Goal: Obtain resource: Download file/media

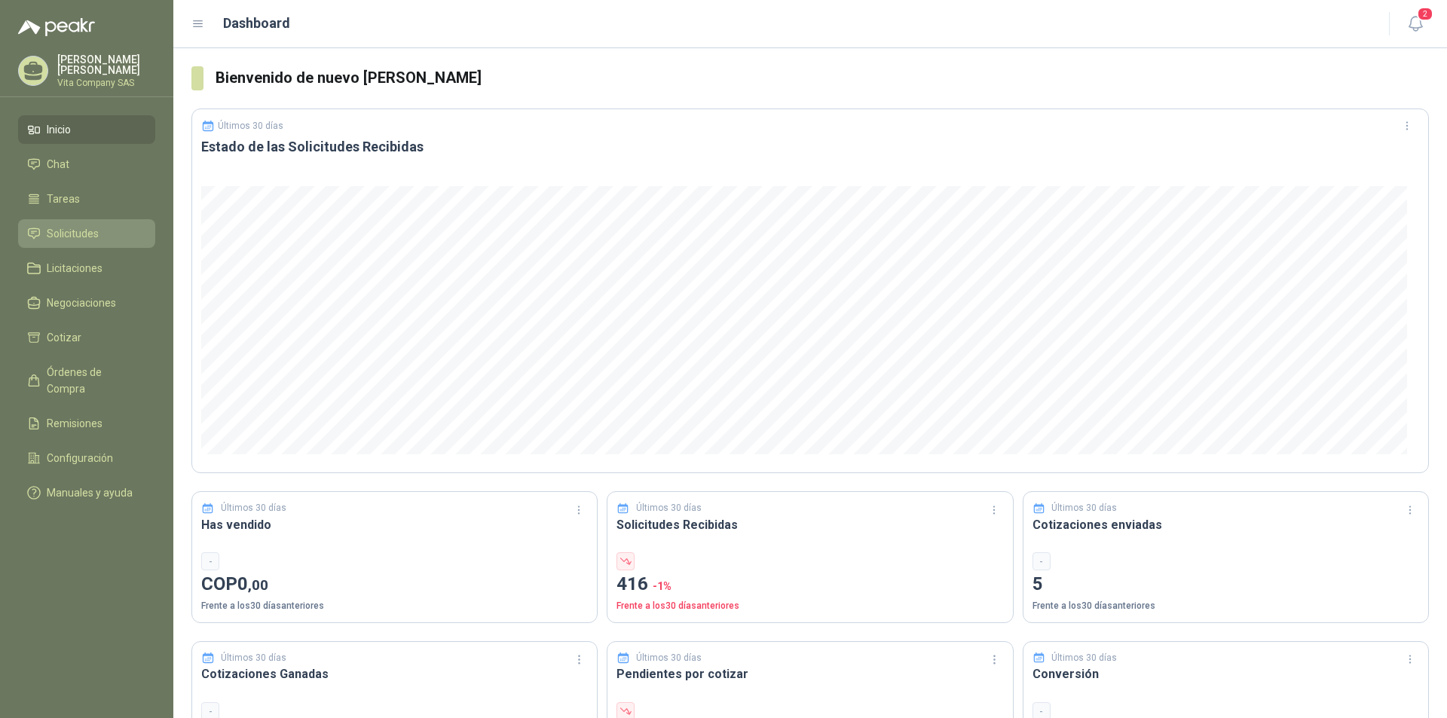
click at [84, 231] on span "Solicitudes" at bounding box center [73, 233] width 52 height 17
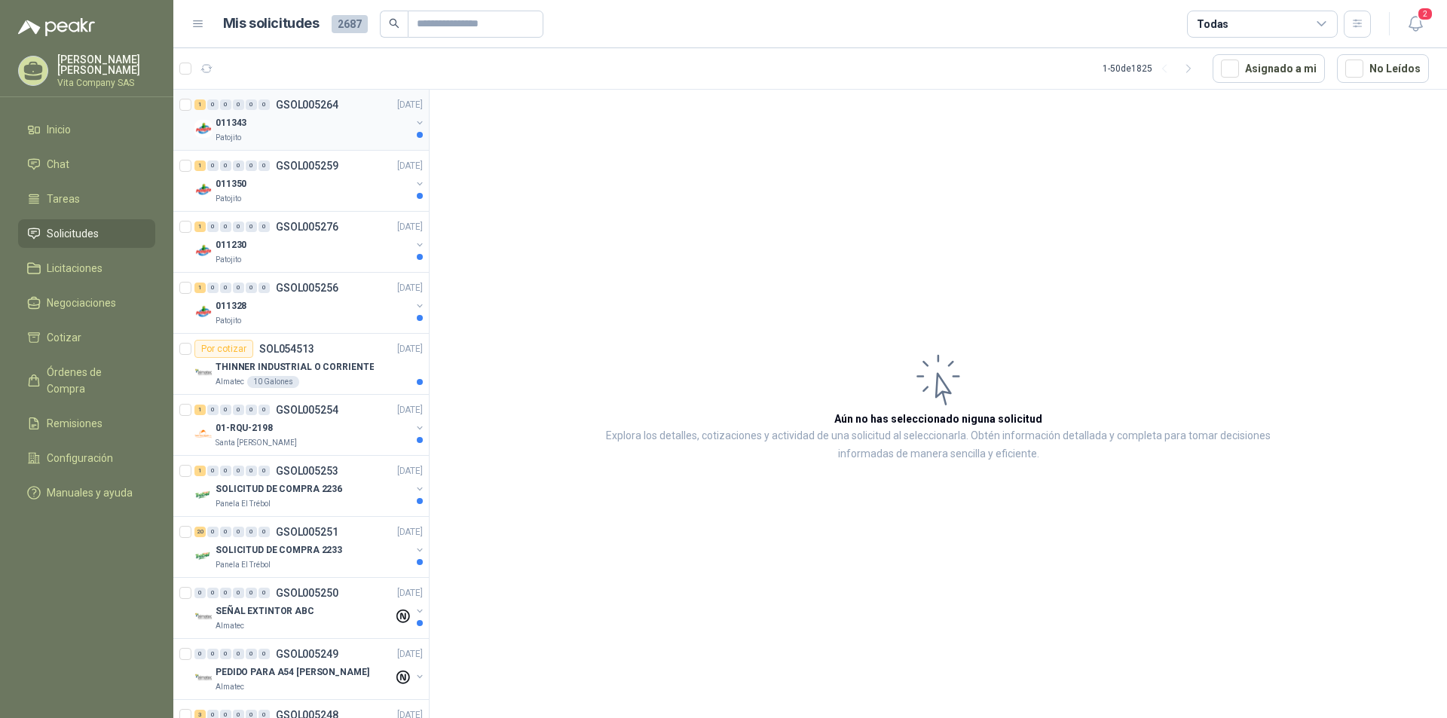
click at [304, 134] on div "Patojito" at bounding box center [312, 138] width 195 height 12
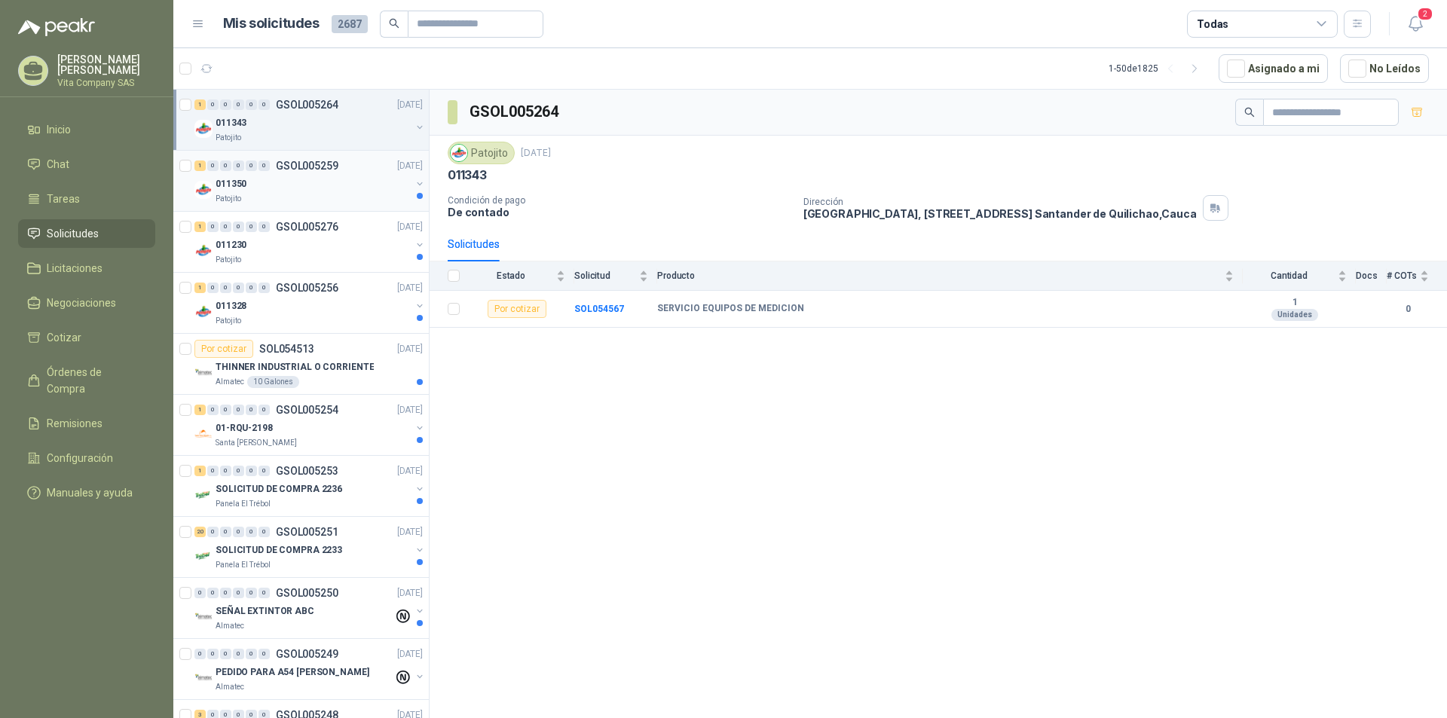
click at [310, 197] on div "Patojito" at bounding box center [312, 199] width 195 height 12
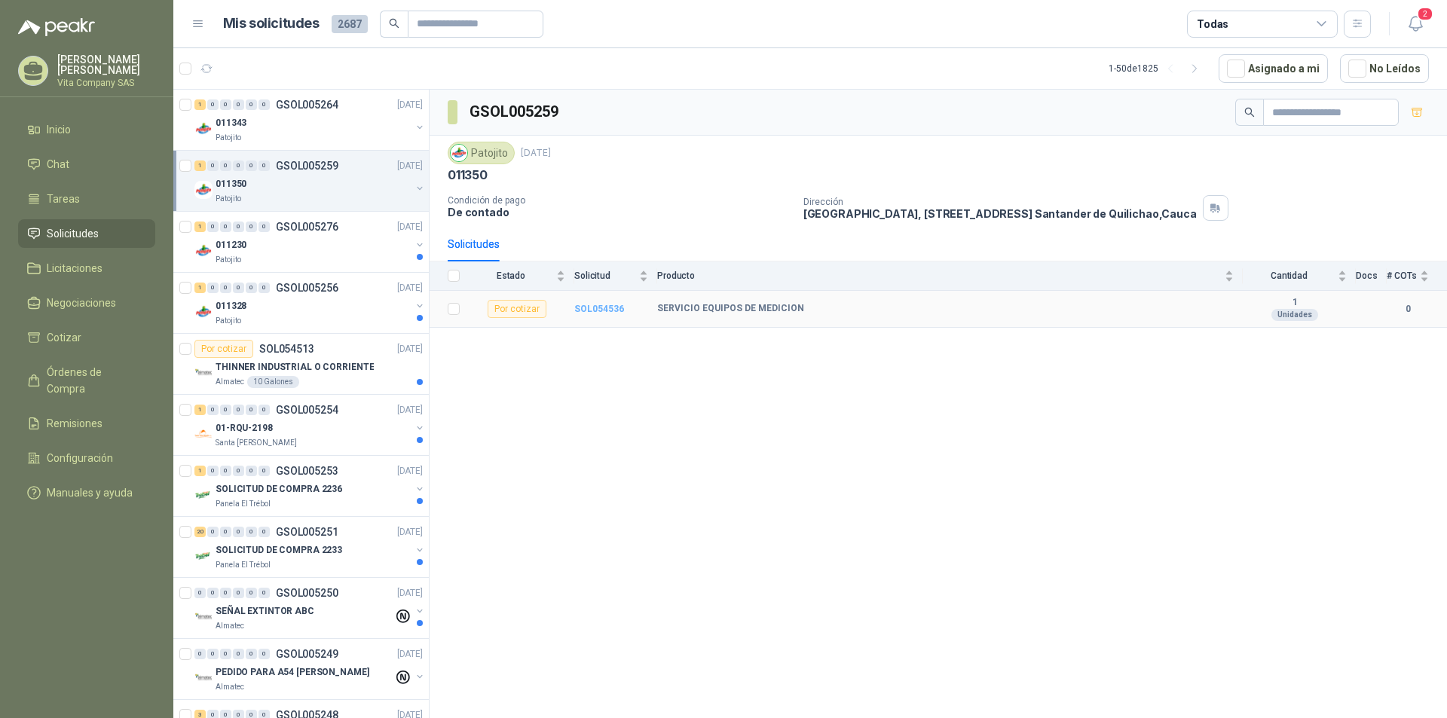
click at [589, 309] on b "SOL054536" at bounding box center [599, 309] width 50 height 11
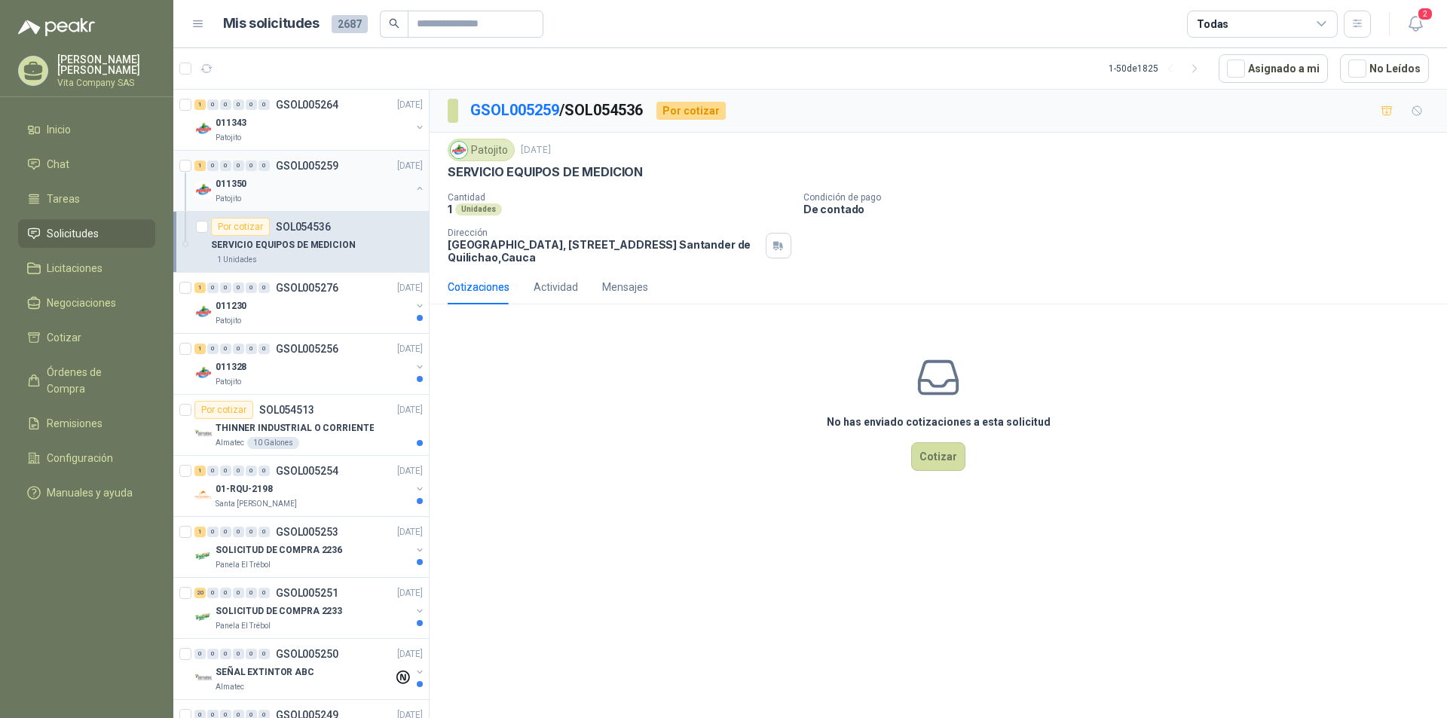
click at [273, 188] on div "011350" at bounding box center [312, 184] width 195 height 18
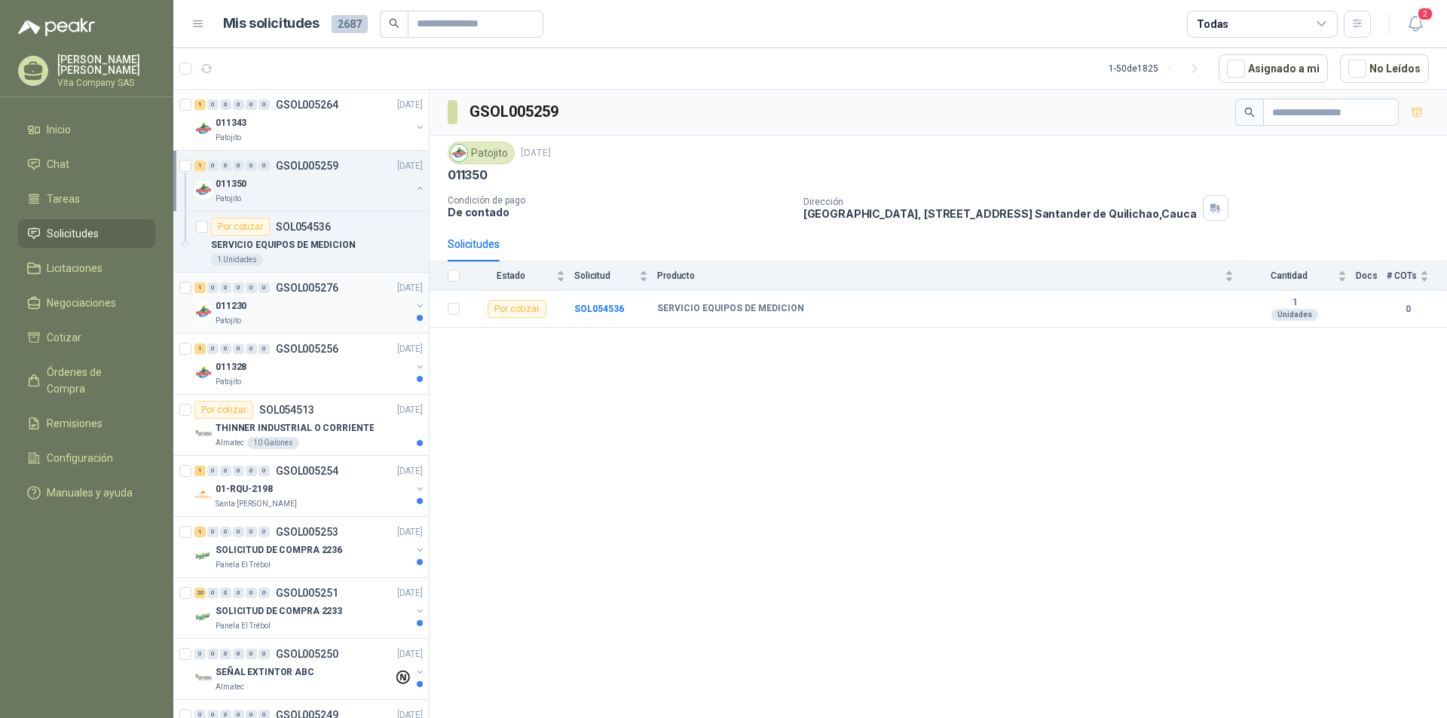
click at [318, 316] on div "Patojito" at bounding box center [312, 321] width 195 height 12
click at [347, 354] on div "1 0 0 0 0 0 GSOL005256 [DATE]" at bounding box center [309, 349] width 231 height 18
click at [333, 434] on p "THINNER INDUSTRIAL O CORRIENTE" at bounding box center [294, 428] width 158 height 14
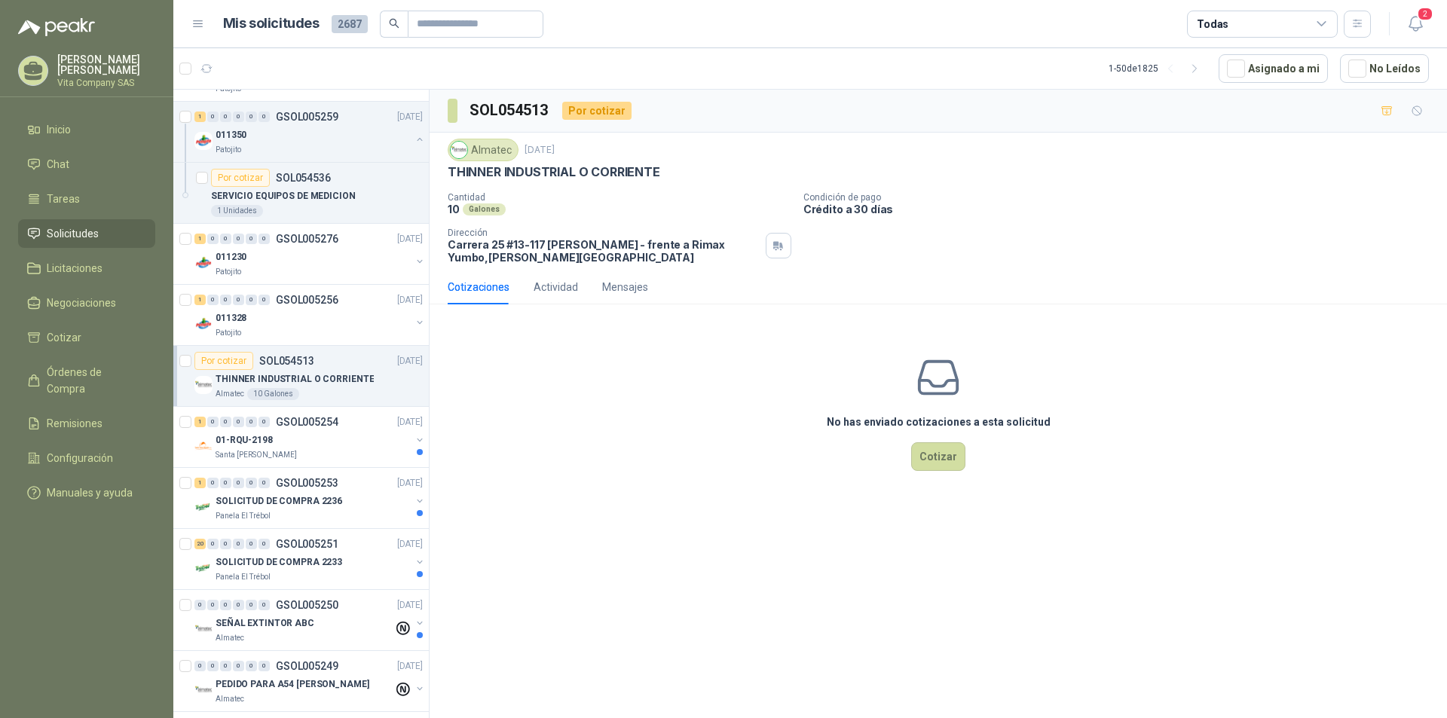
scroll to position [75, 0]
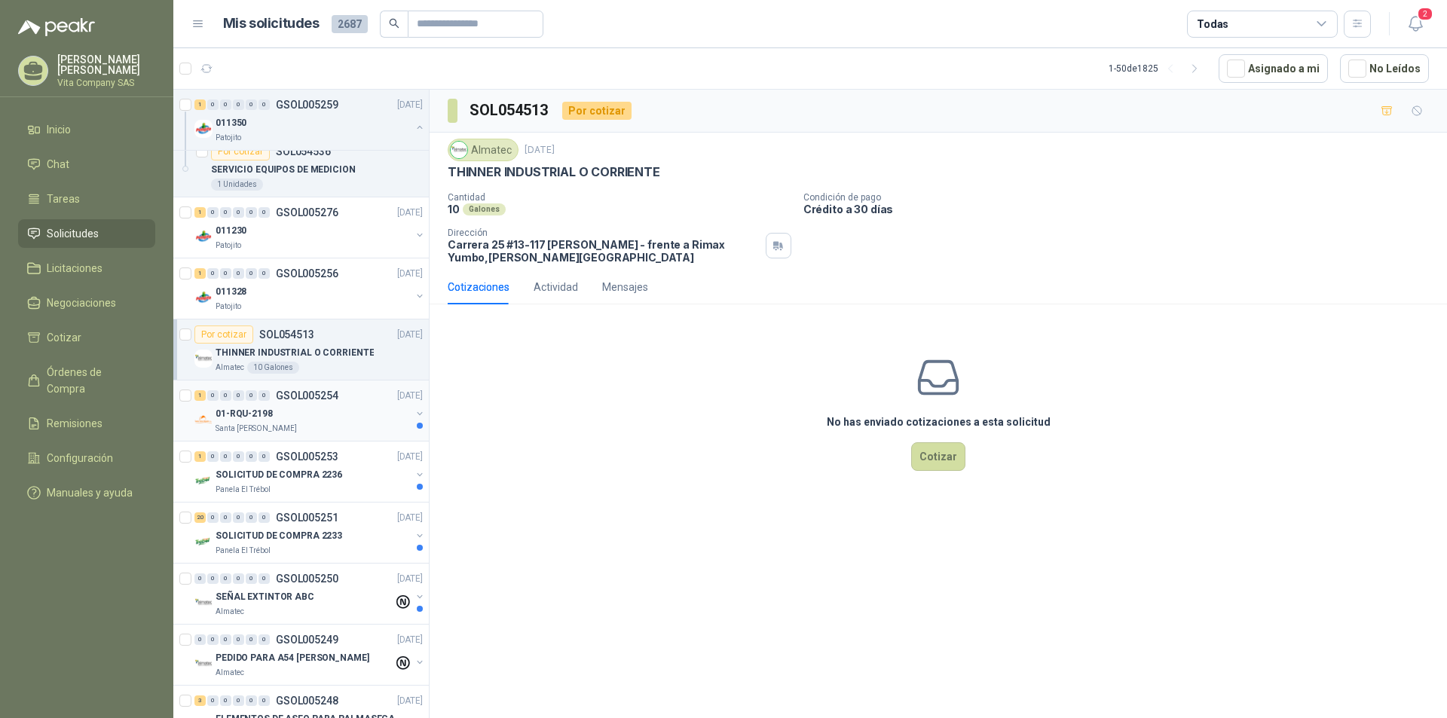
click at [320, 403] on div "1 0 0 0 0 0 GSOL005254 [DATE]" at bounding box center [309, 396] width 231 height 18
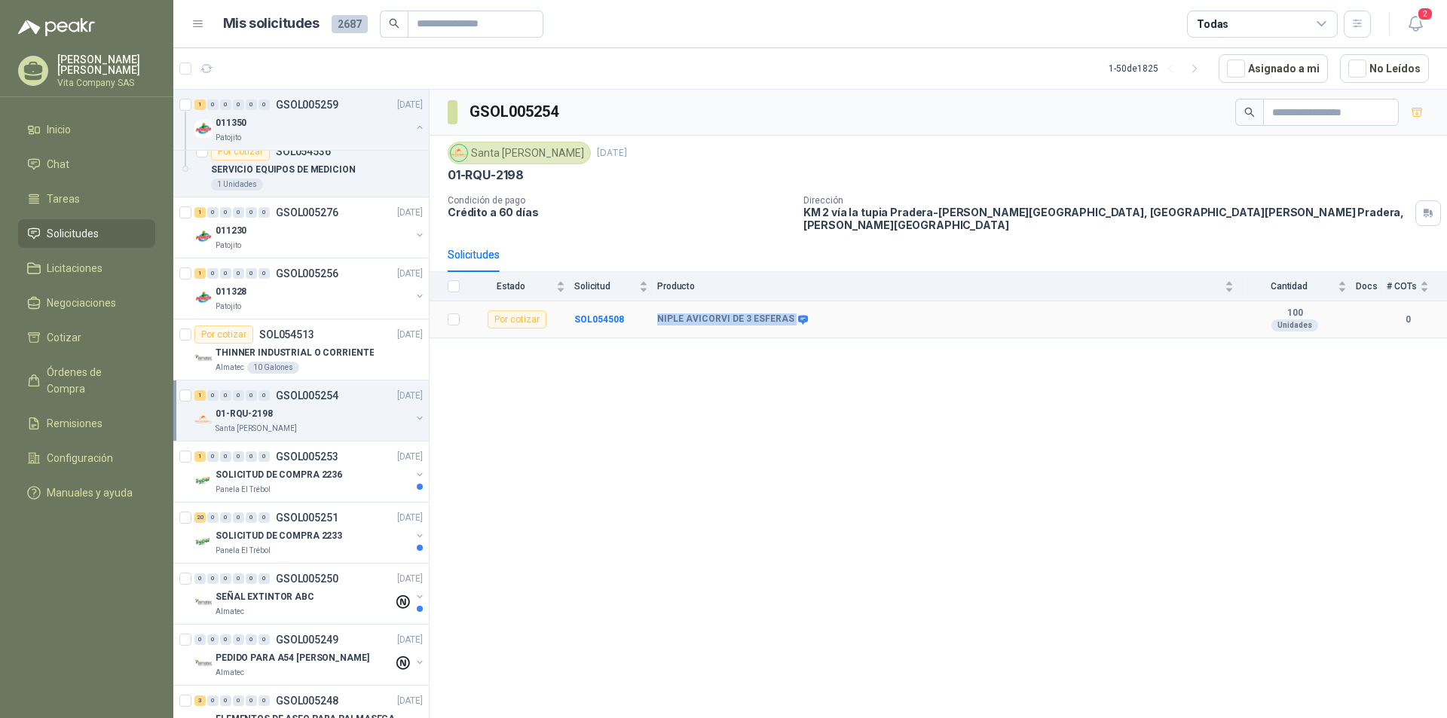
drag, startPoint x: 654, startPoint y: 306, endPoint x: 789, endPoint y: 302, distance: 134.9
click at [789, 302] on tr "Por cotizar SOL054508 NIPLE AVICORVI DE 3 ESFERAS 100 Unidades 0" at bounding box center [937, 319] width 1017 height 37
copy tr "NIPLE AVICORVI DE 3 ESFERAS"
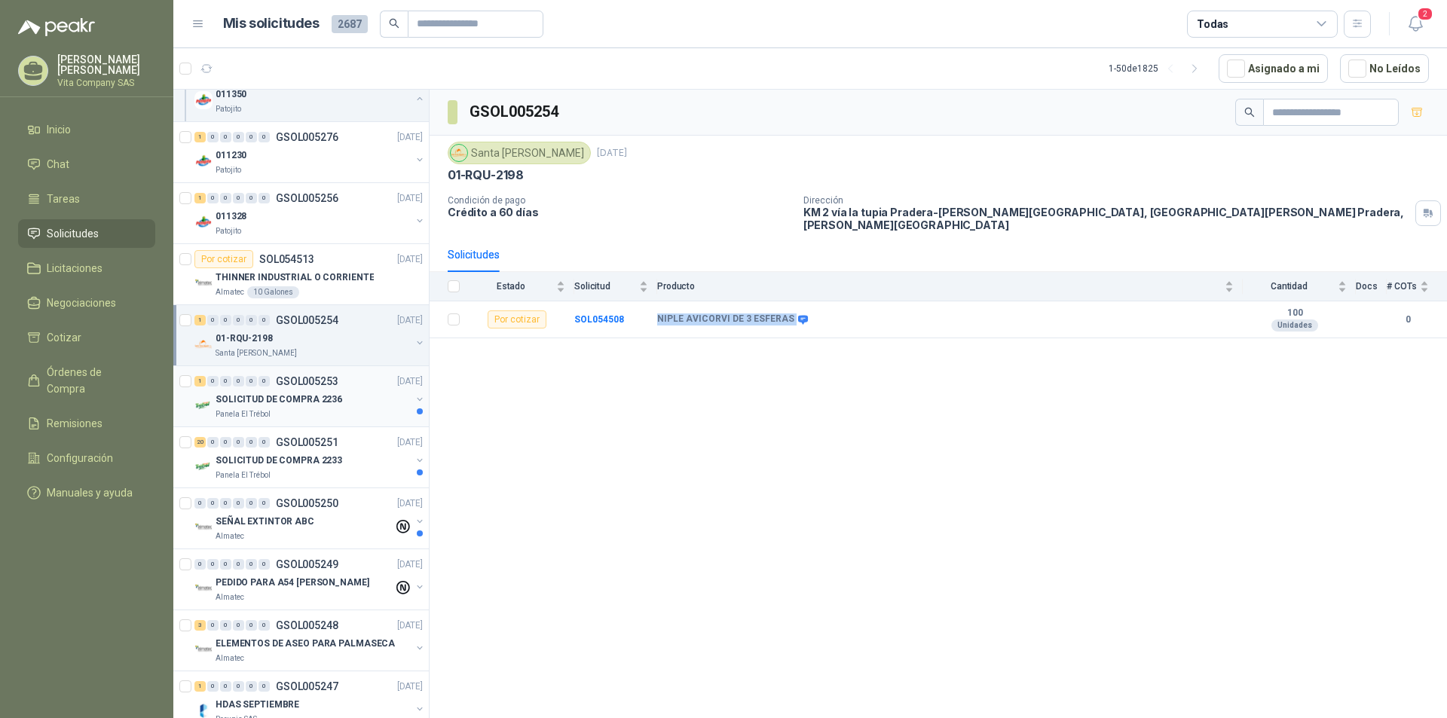
click at [319, 405] on p "SOLICITUD DE COMPRA 2236" at bounding box center [278, 400] width 127 height 14
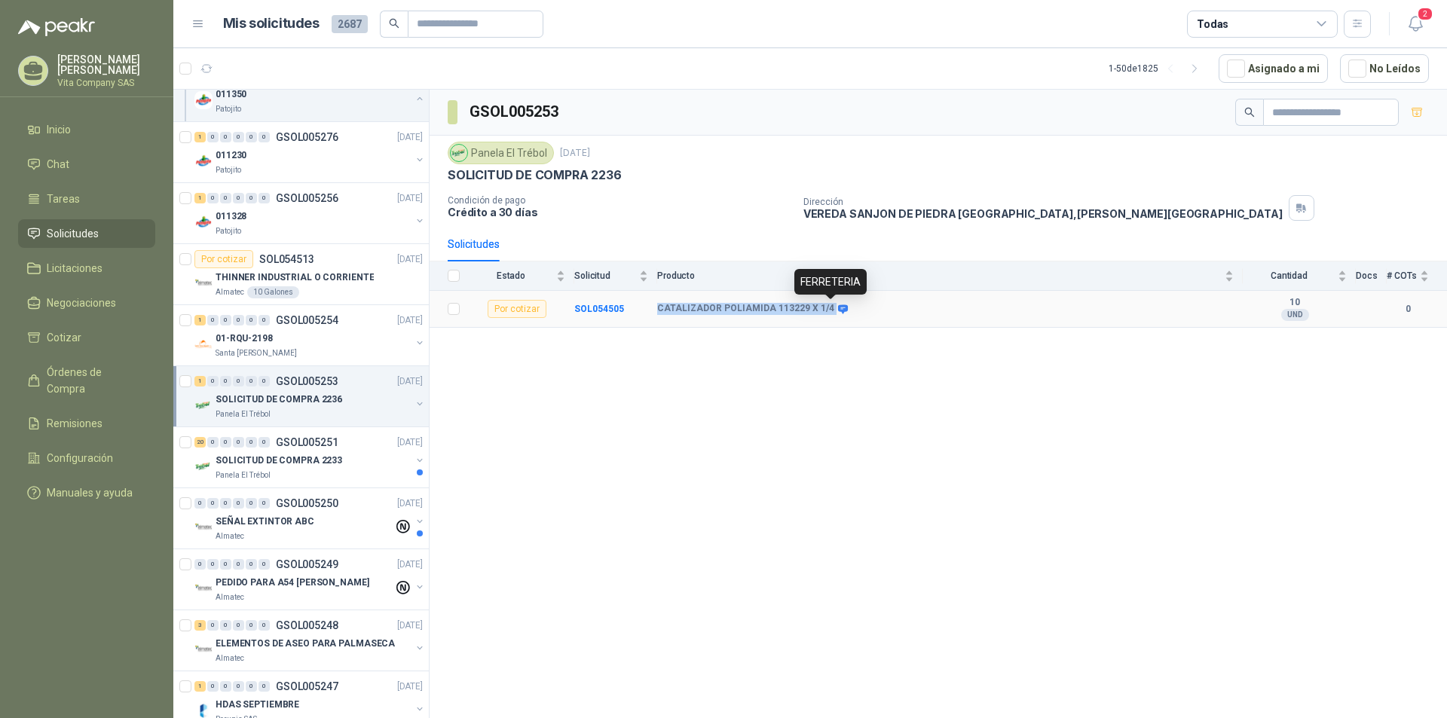
drag, startPoint x: 650, startPoint y: 306, endPoint x: 829, endPoint y: 305, distance: 178.6
click at [829, 305] on tr "Por cotizar SOL054505 CATALIZADOR POLIAMIDA 113229 X 1/4 10 UND  0" at bounding box center [937, 309] width 1017 height 37
copy tr "CATALIZADOR POLIAMIDA 113229 X 1/4"
click at [312, 451] on div "SOLICITUD DE COMPRA 2233" at bounding box center [312, 460] width 195 height 18
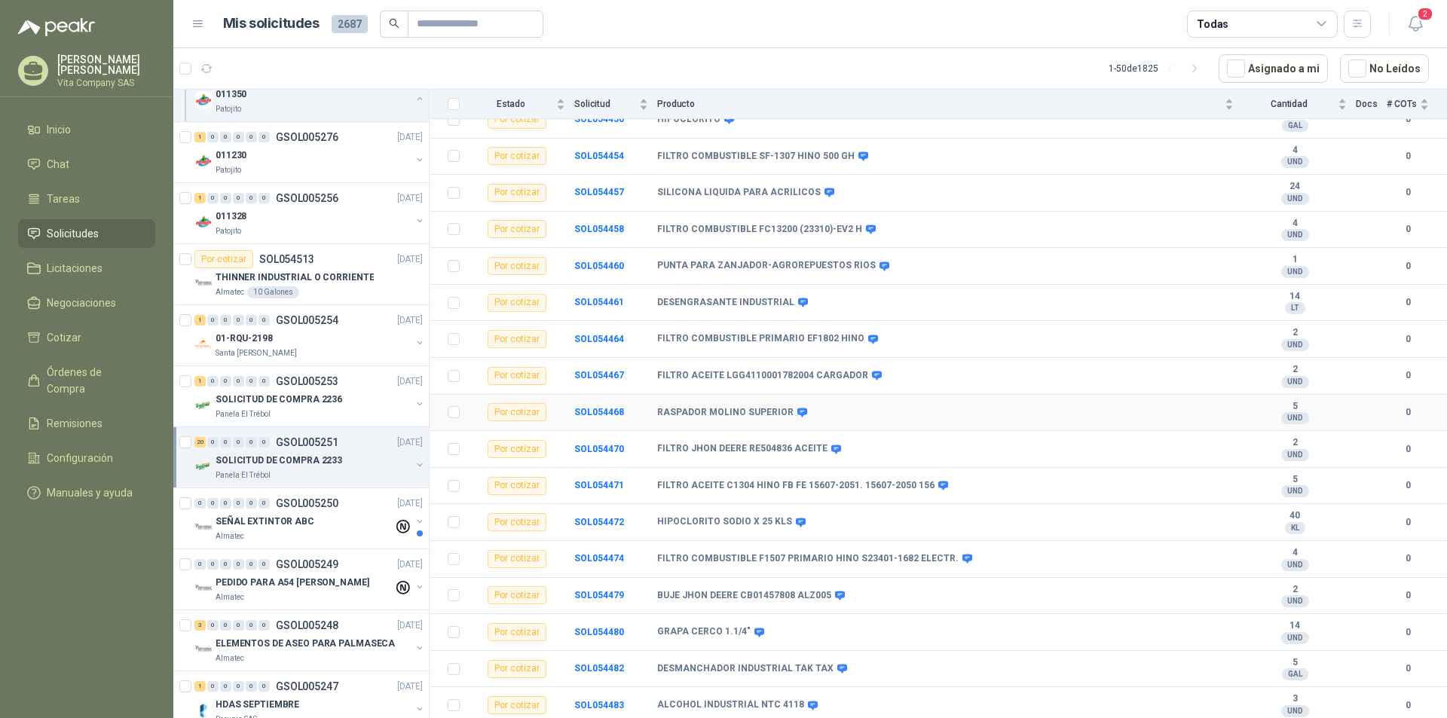
scroll to position [300, 0]
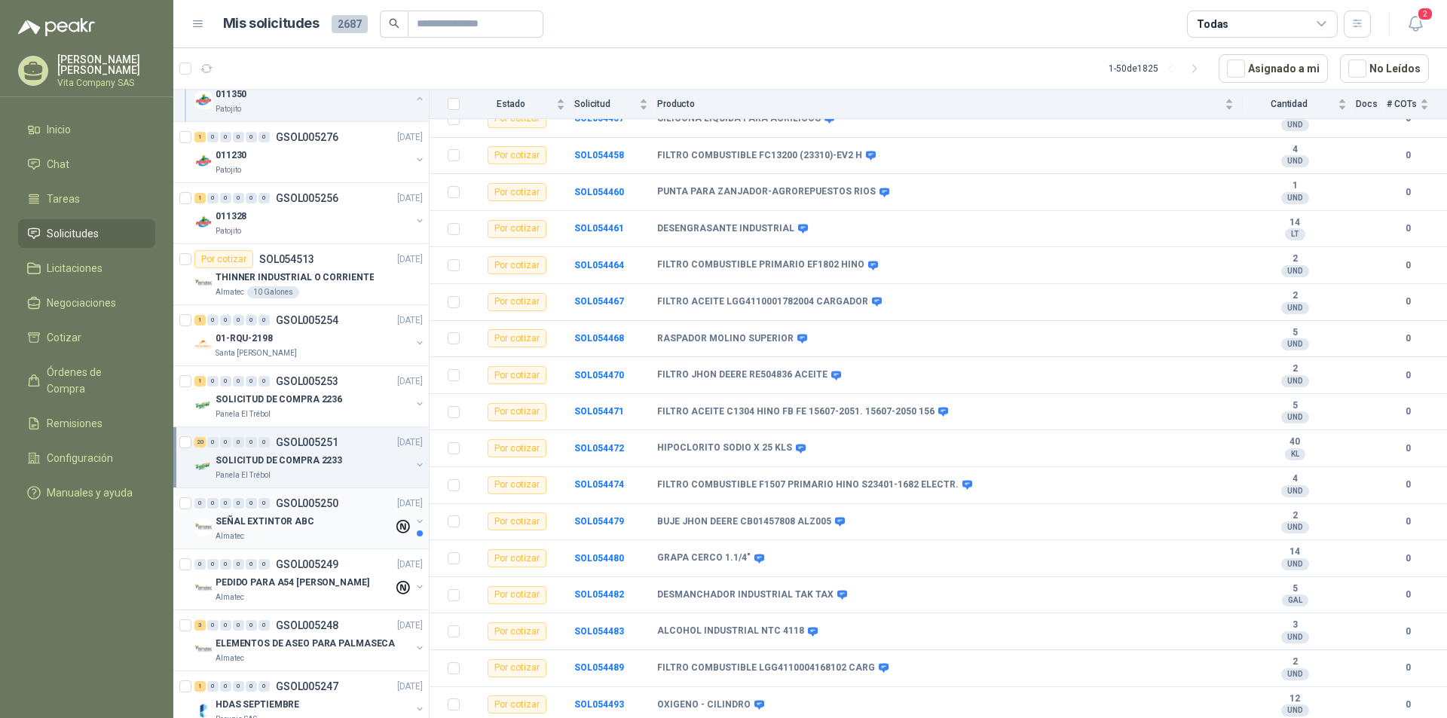
click at [327, 524] on div "SEÑAL EXTINTOR ABC" at bounding box center [304, 521] width 178 height 18
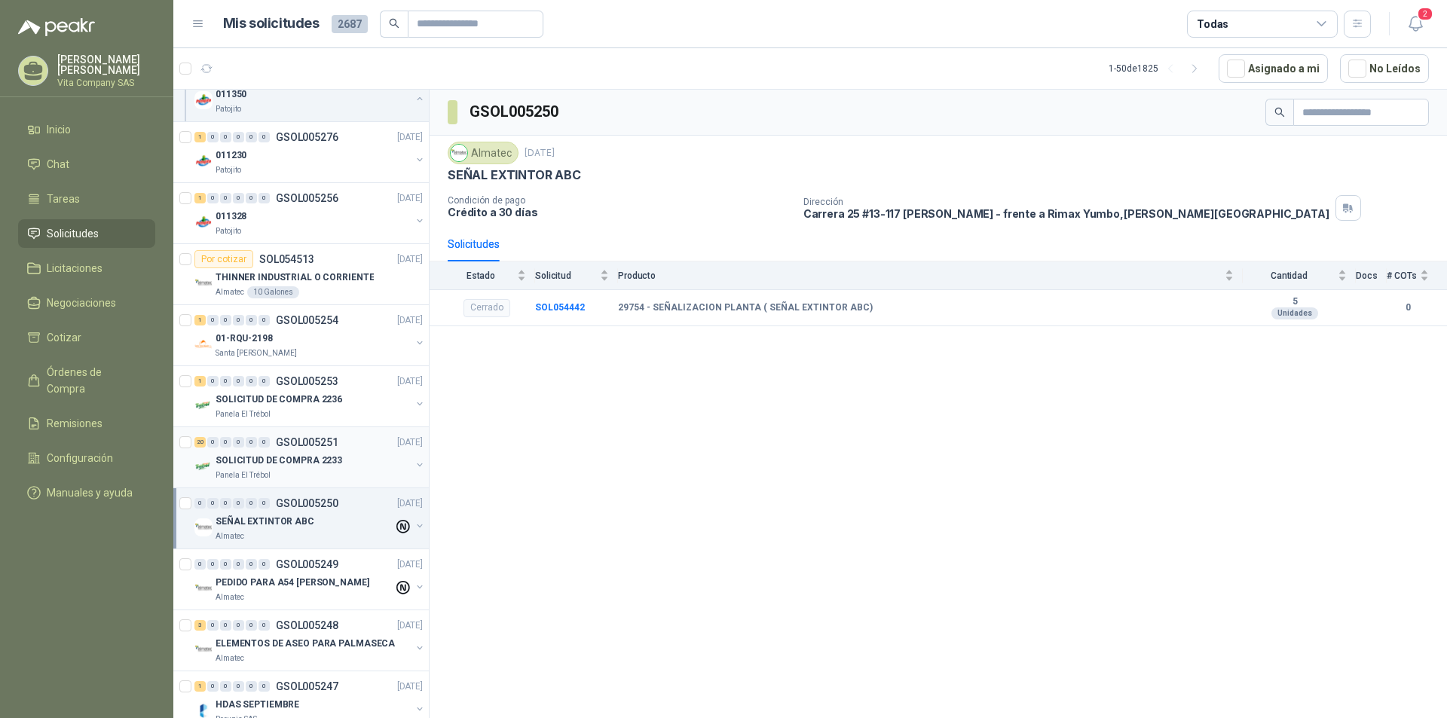
scroll to position [226, 0]
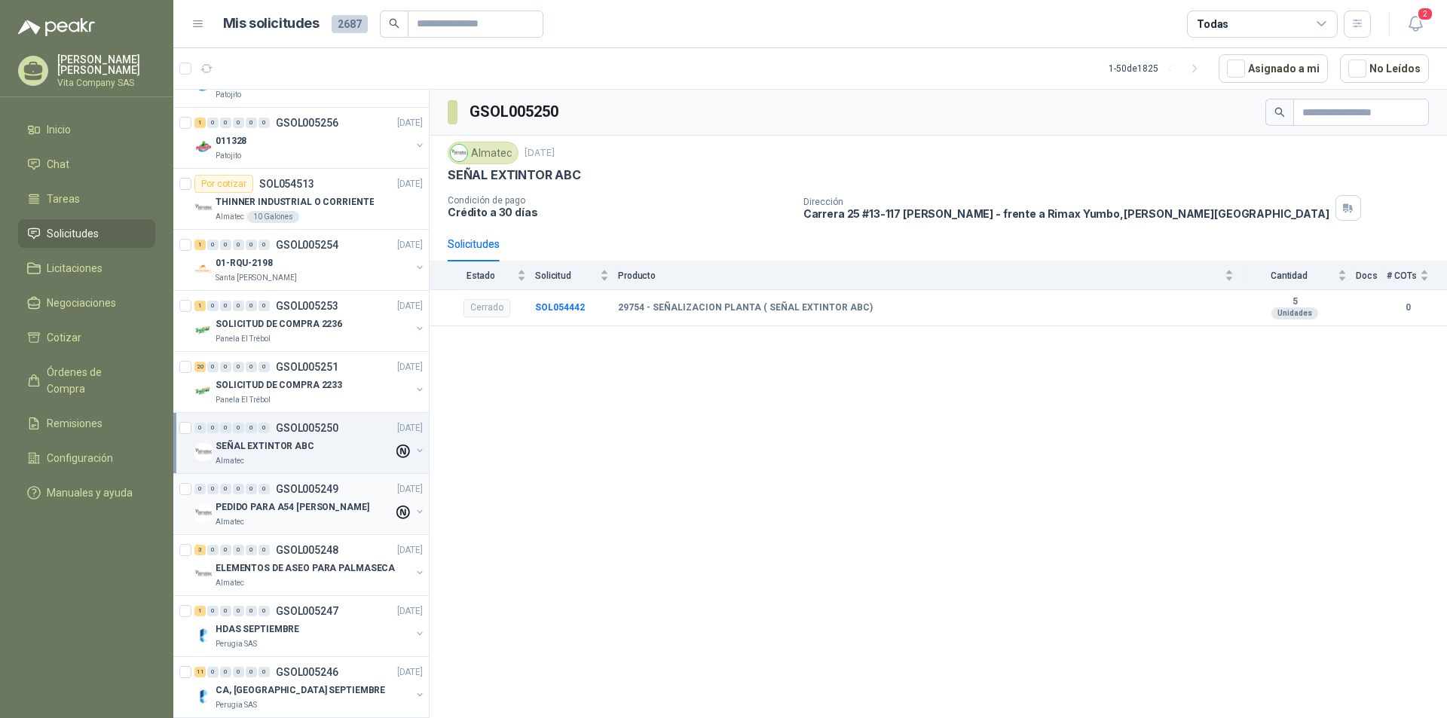
click at [315, 492] on p "GSOL005249" at bounding box center [307, 489] width 63 height 11
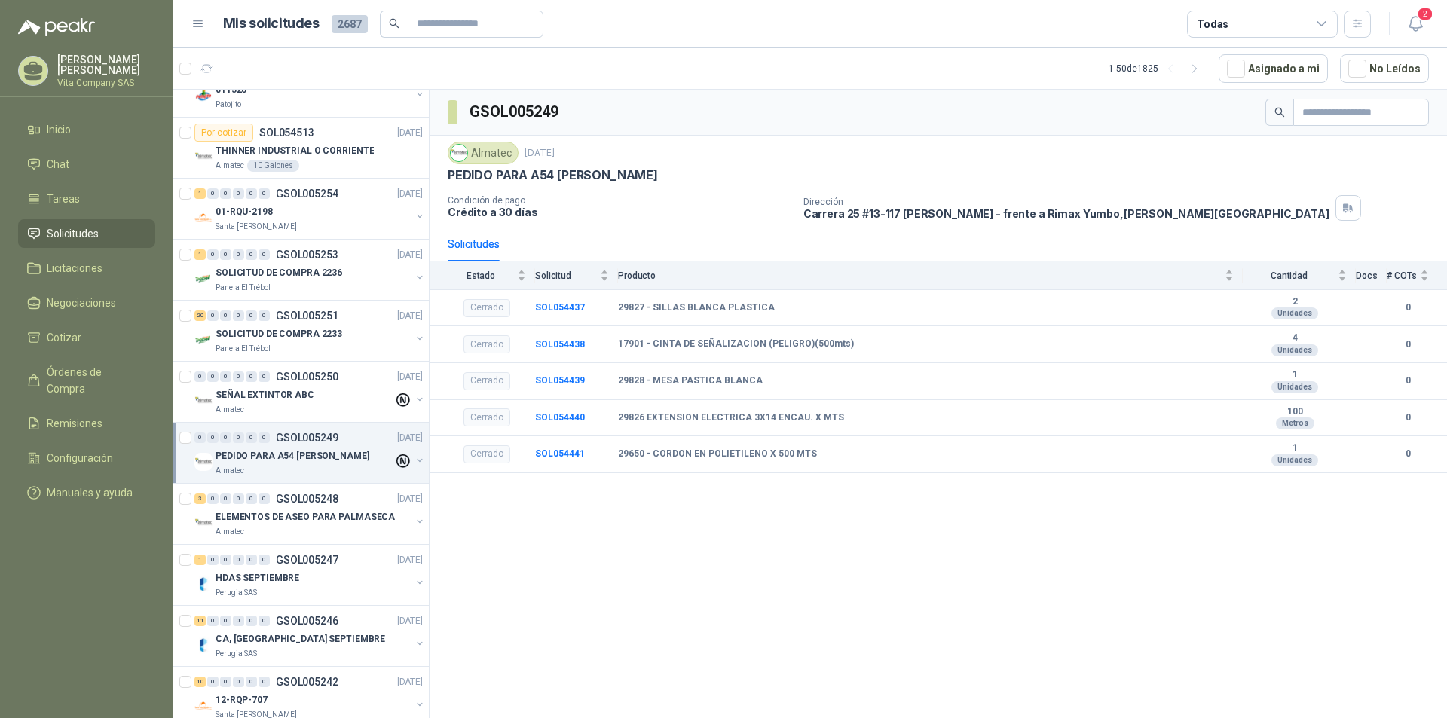
scroll to position [301, 0]
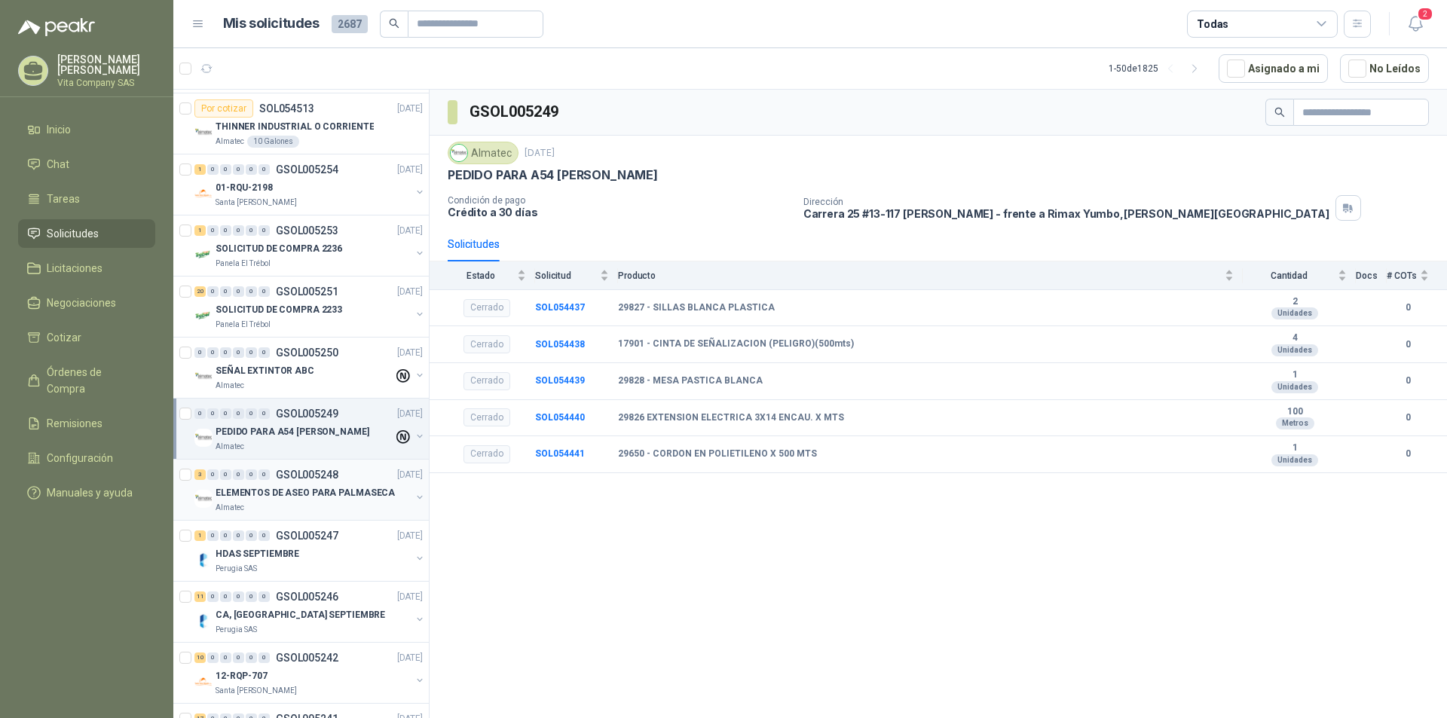
click at [321, 487] on p "ELEMENTOS DE ASEO PARA PALMASECA" at bounding box center [304, 493] width 179 height 14
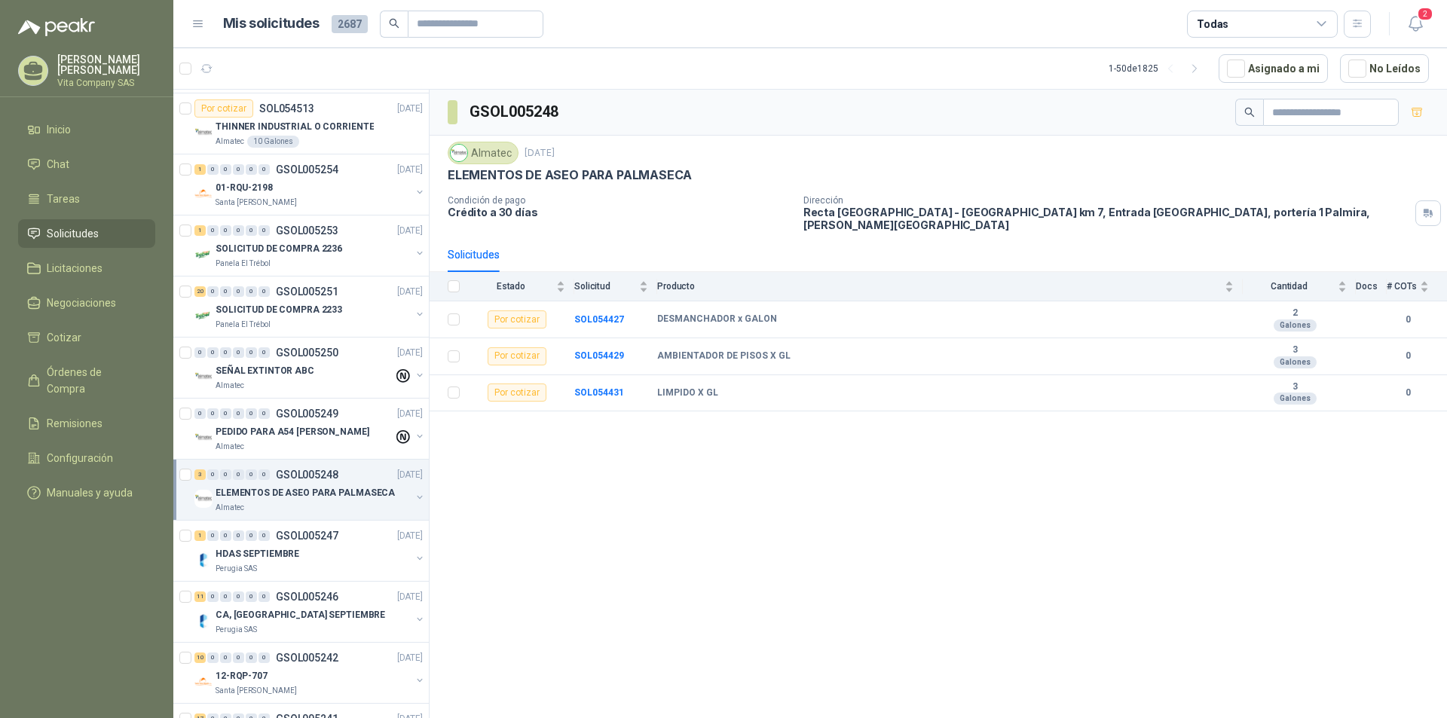
scroll to position [377, 0]
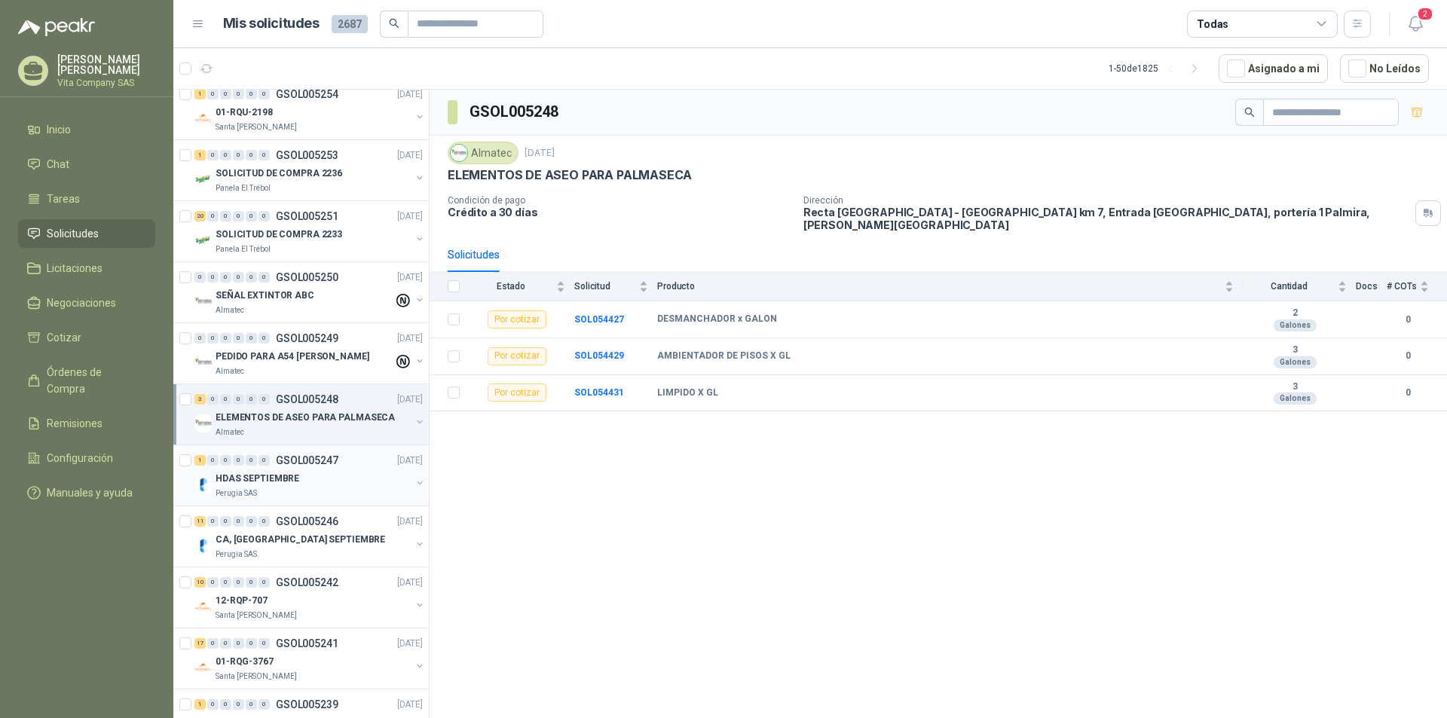
click at [322, 484] on div "HDAS SEPTIEMBRE" at bounding box center [312, 478] width 195 height 18
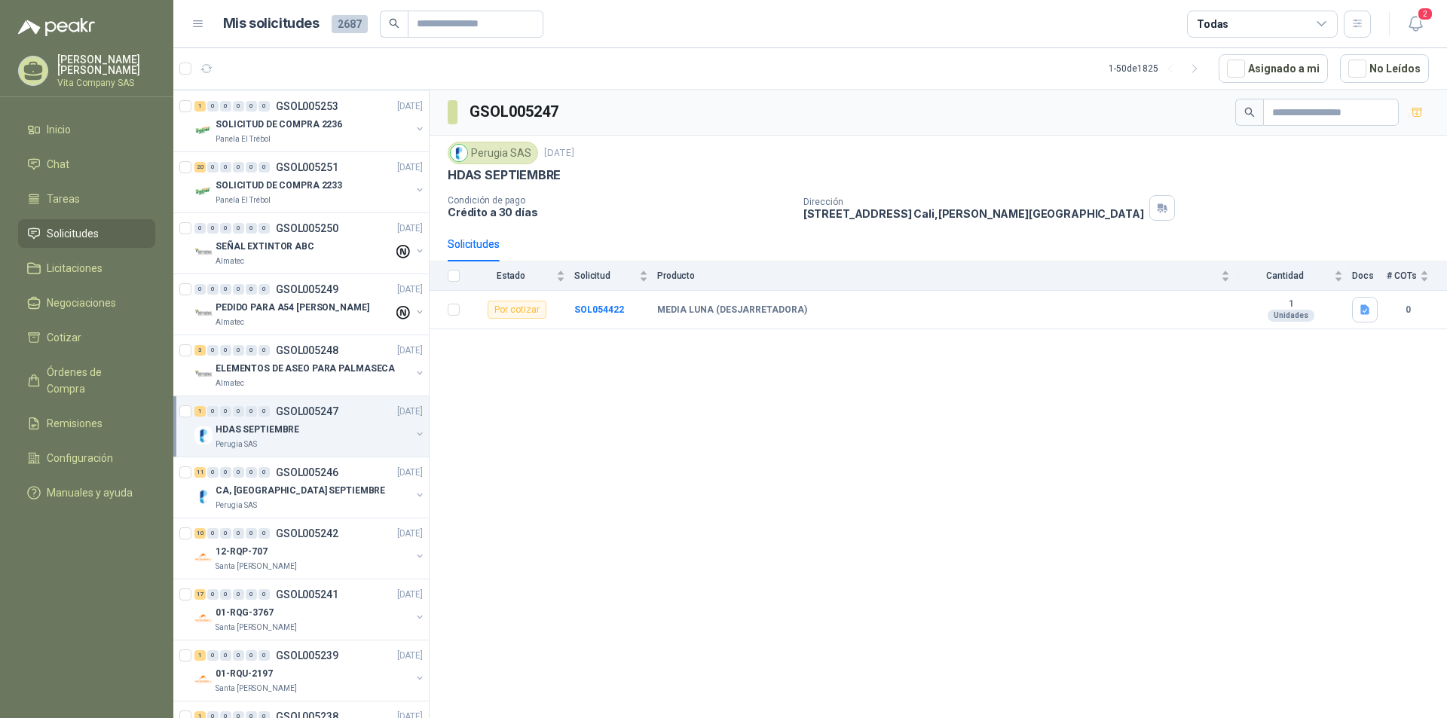
scroll to position [452, 0]
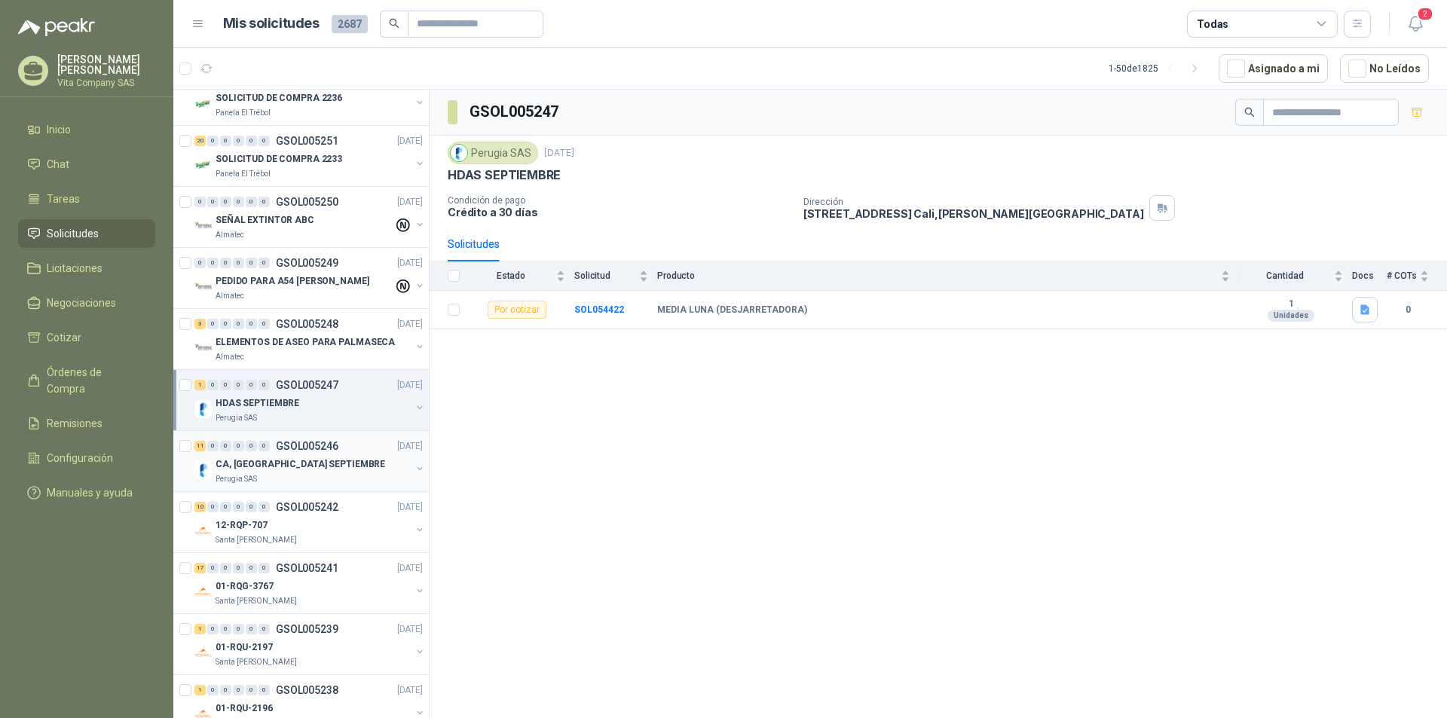
click at [331, 472] on div "CA, [GEOGRAPHIC_DATA] SEPTIEMBRE" at bounding box center [312, 464] width 195 height 18
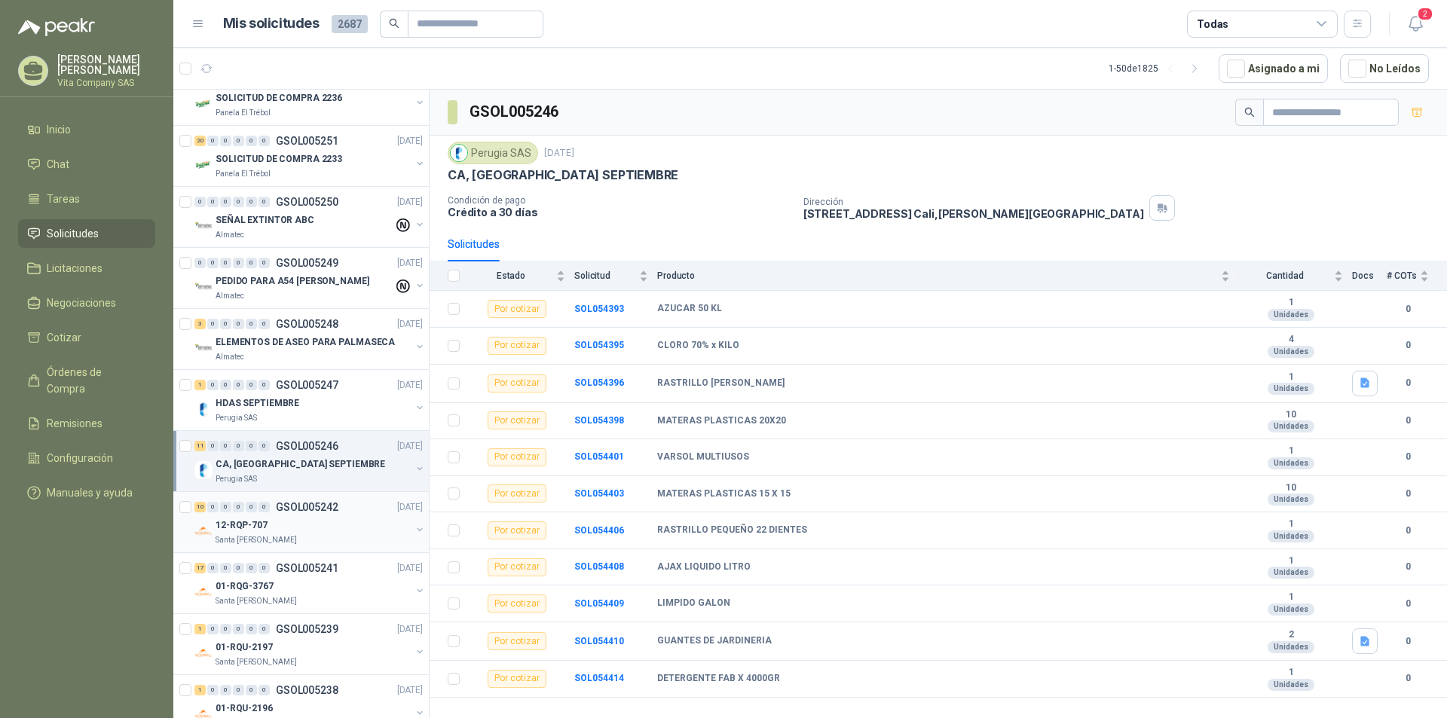
click at [302, 521] on div "12-RQP-707" at bounding box center [312, 525] width 195 height 18
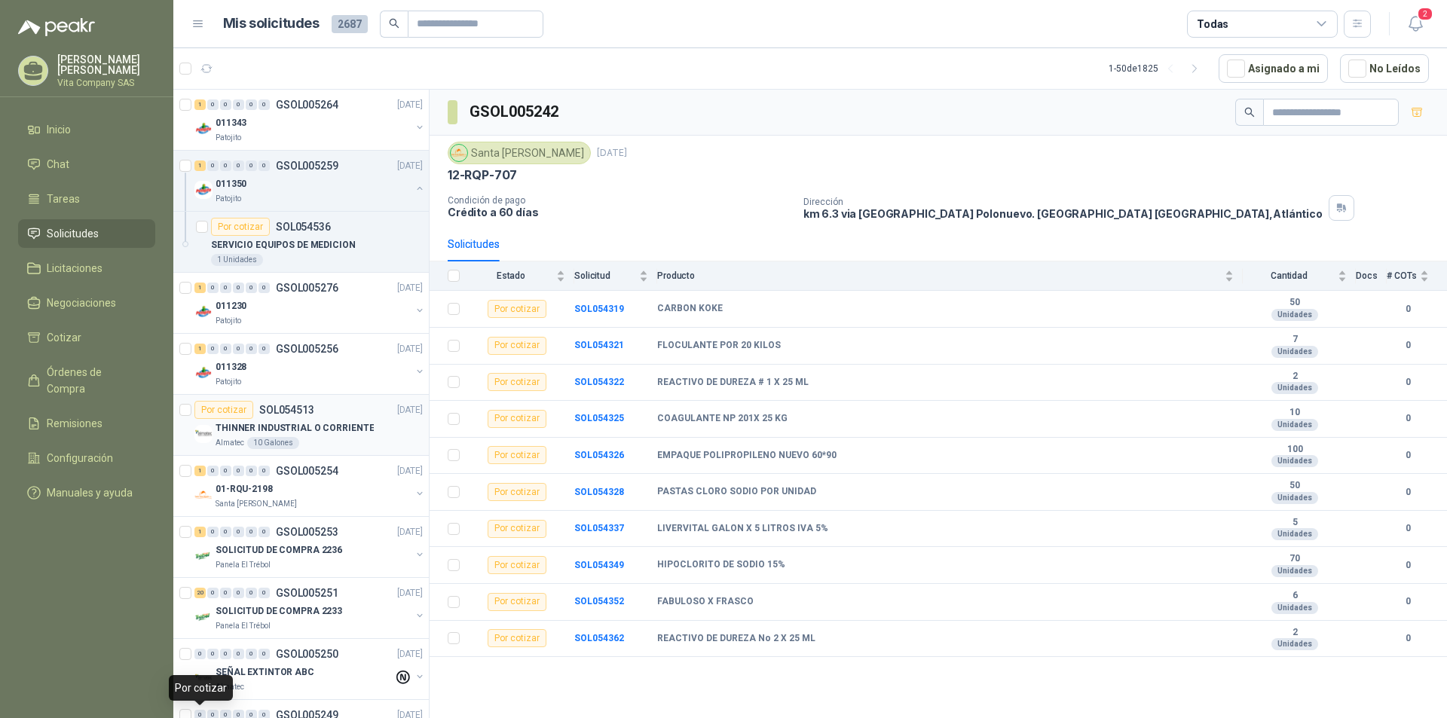
click at [333, 429] on p "THINNER INDUSTRIAL O CORRIENTE" at bounding box center [294, 428] width 158 height 14
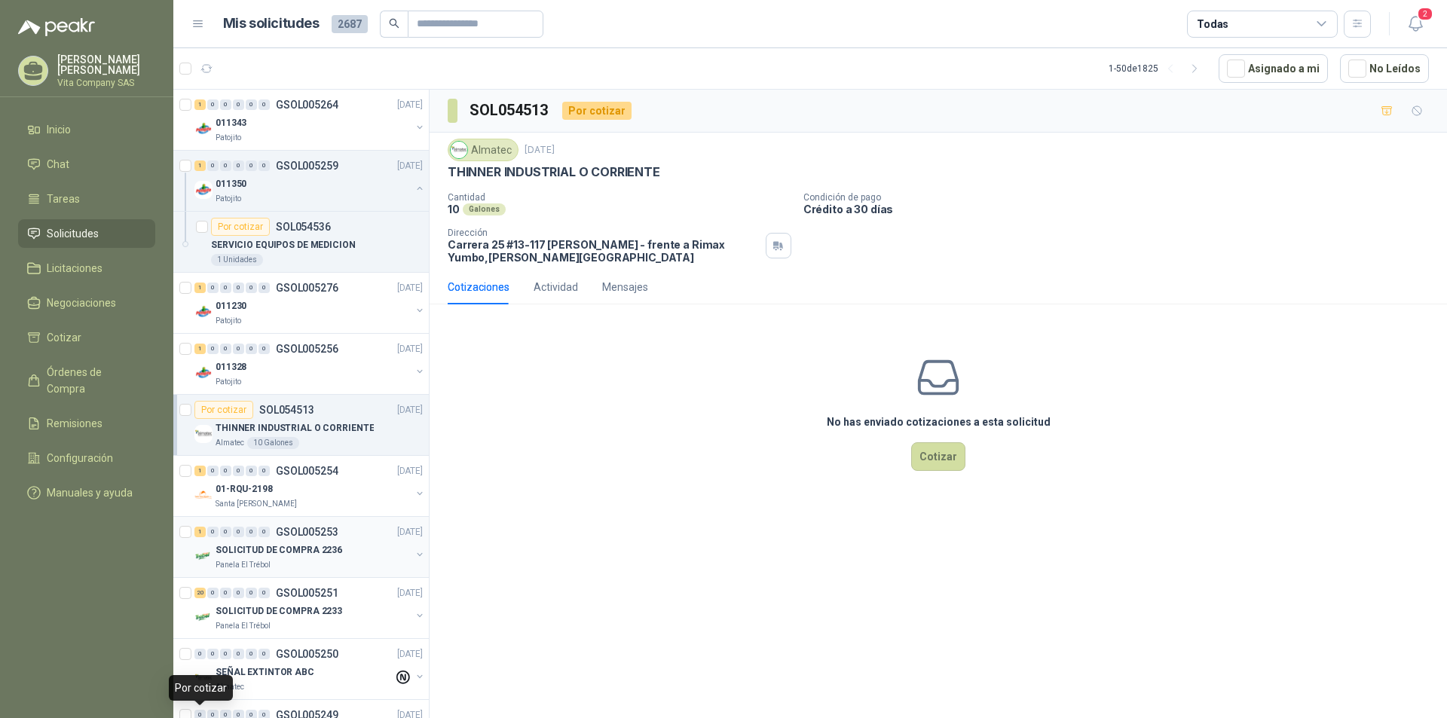
click at [335, 545] on div "SOLICITUD DE COMPRA 2236" at bounding box center [312, 550] width 195 height 18
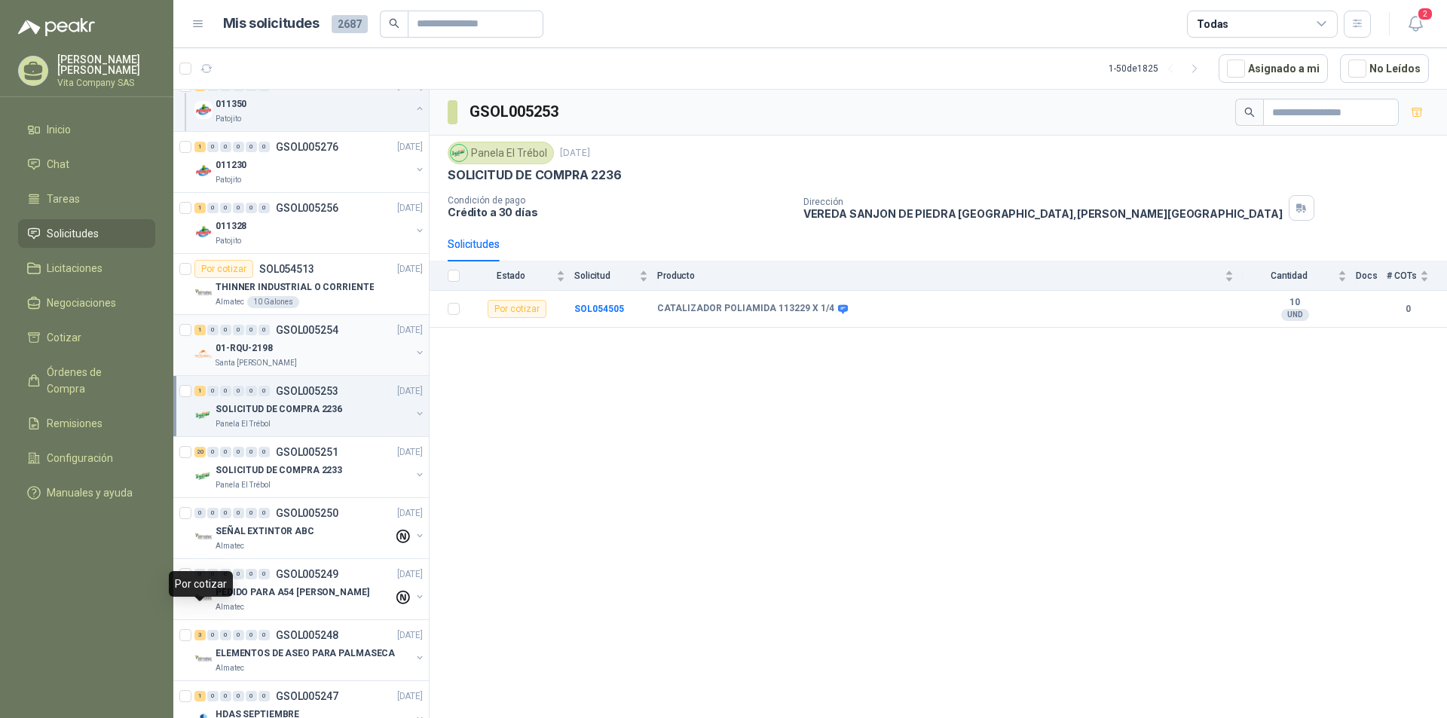
scroll to position [151, 0]
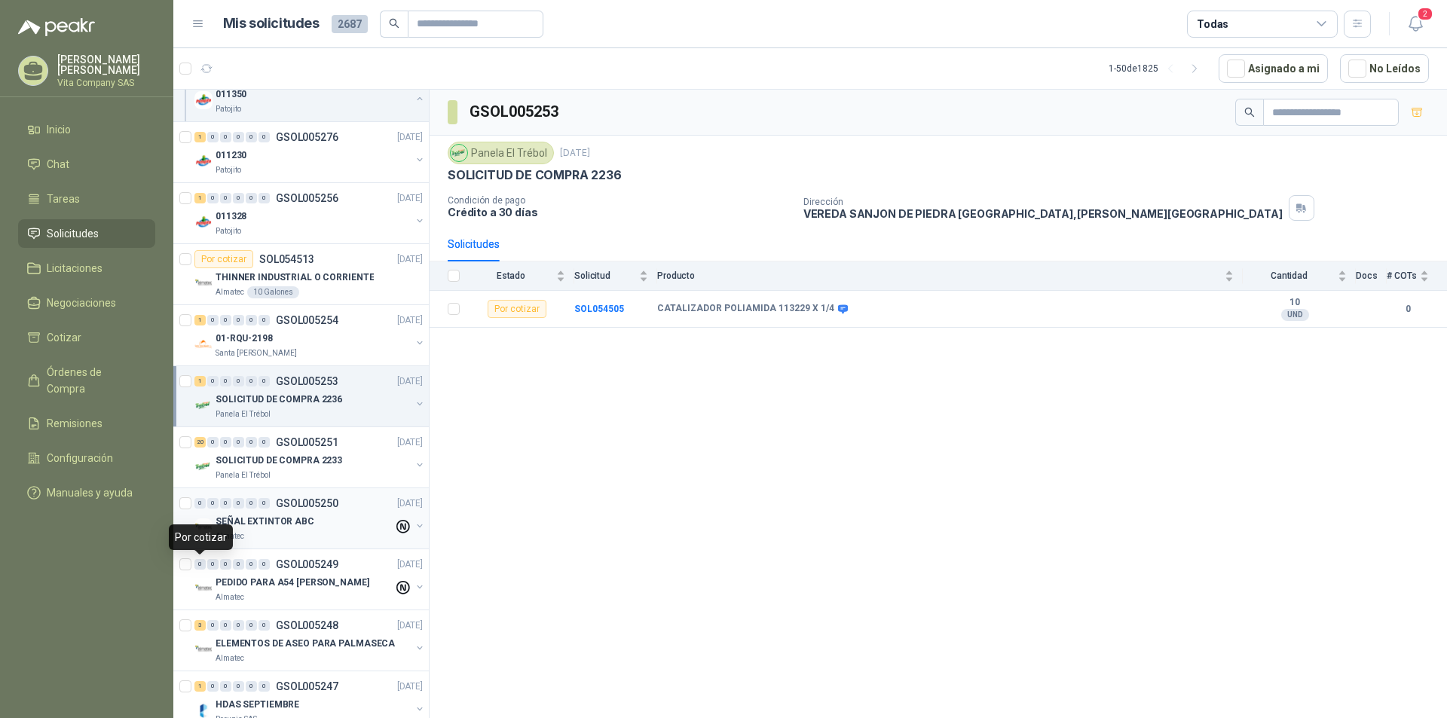
click at [352, 519] on div "SEÑAL EXTINTOR ABC" at bounding box center [304, 521] width 178 height 18
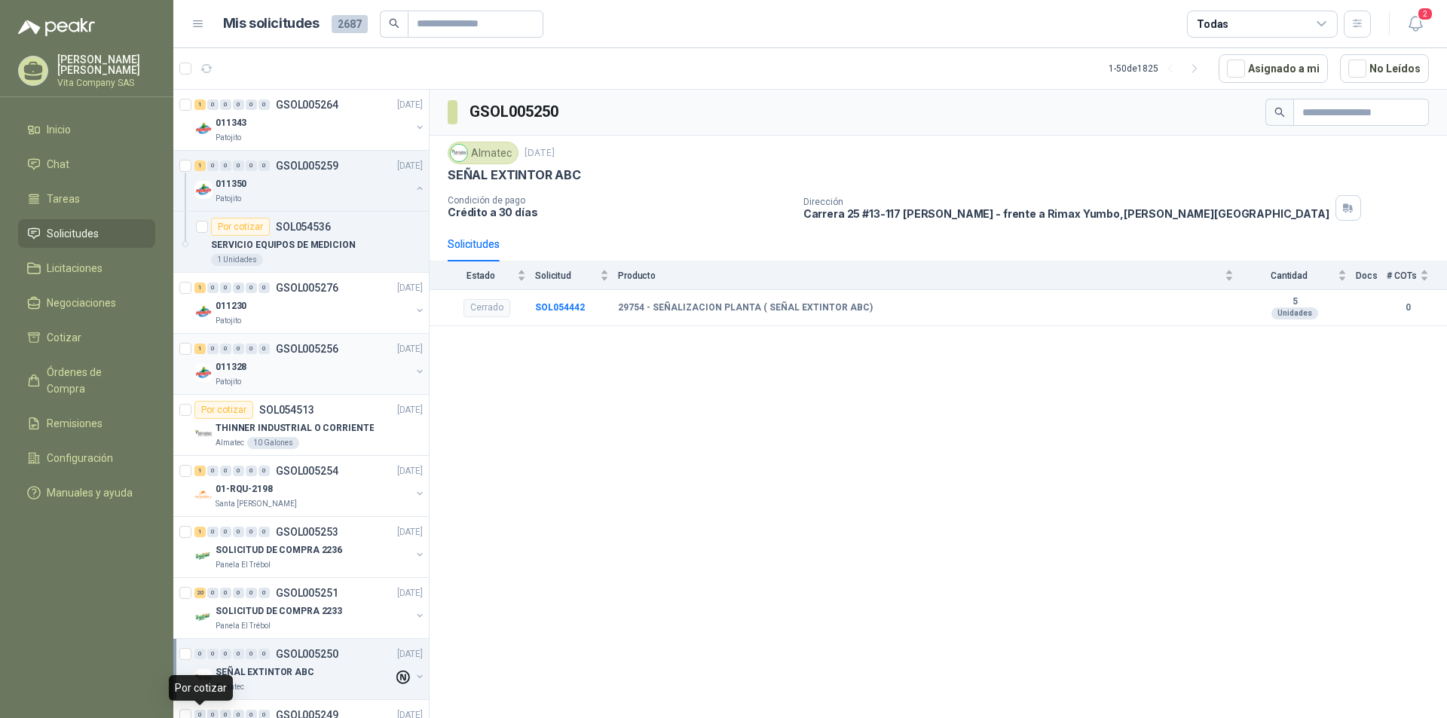
click at [329, 363] on div "011328" at bounding box center [312, 367] width 195 height 18
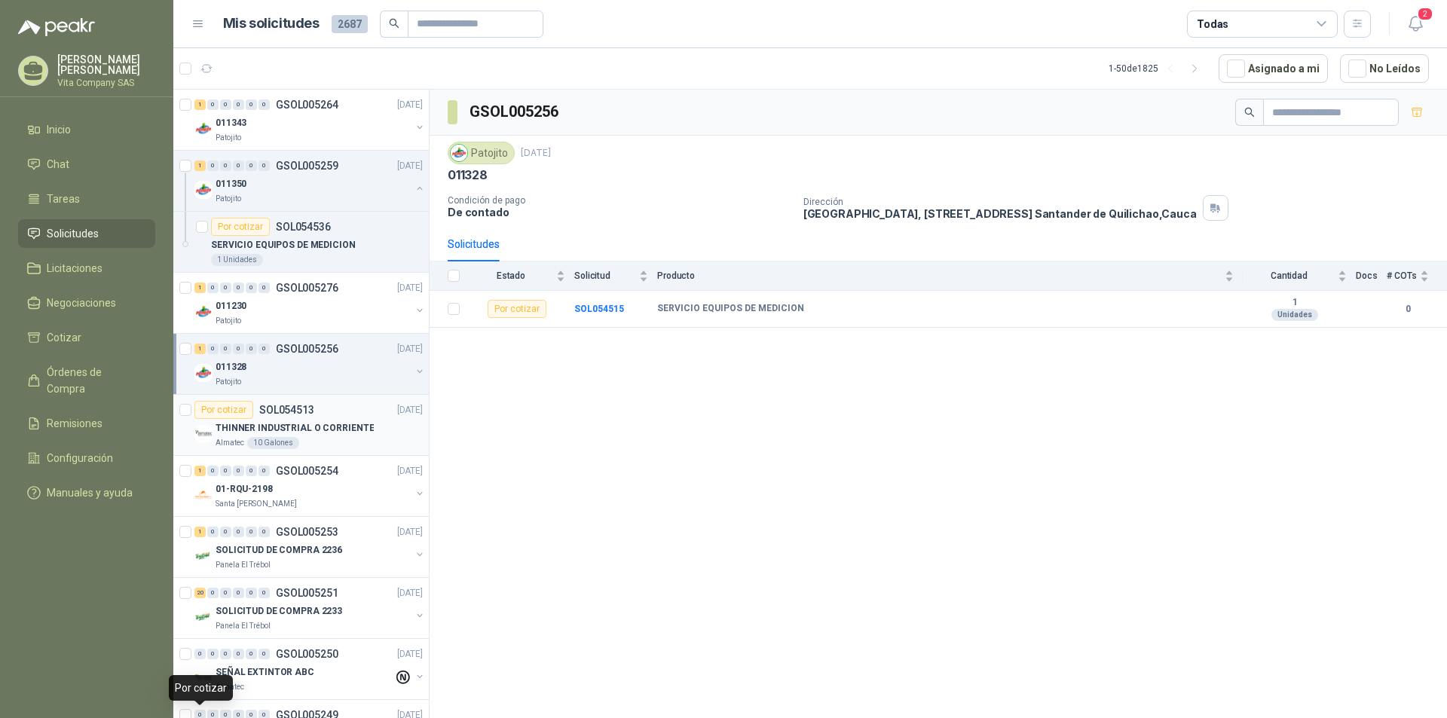
click at [343, 438] on div "Almatec 10 Galones" at bounding box center [318, 443] width 207 height 12
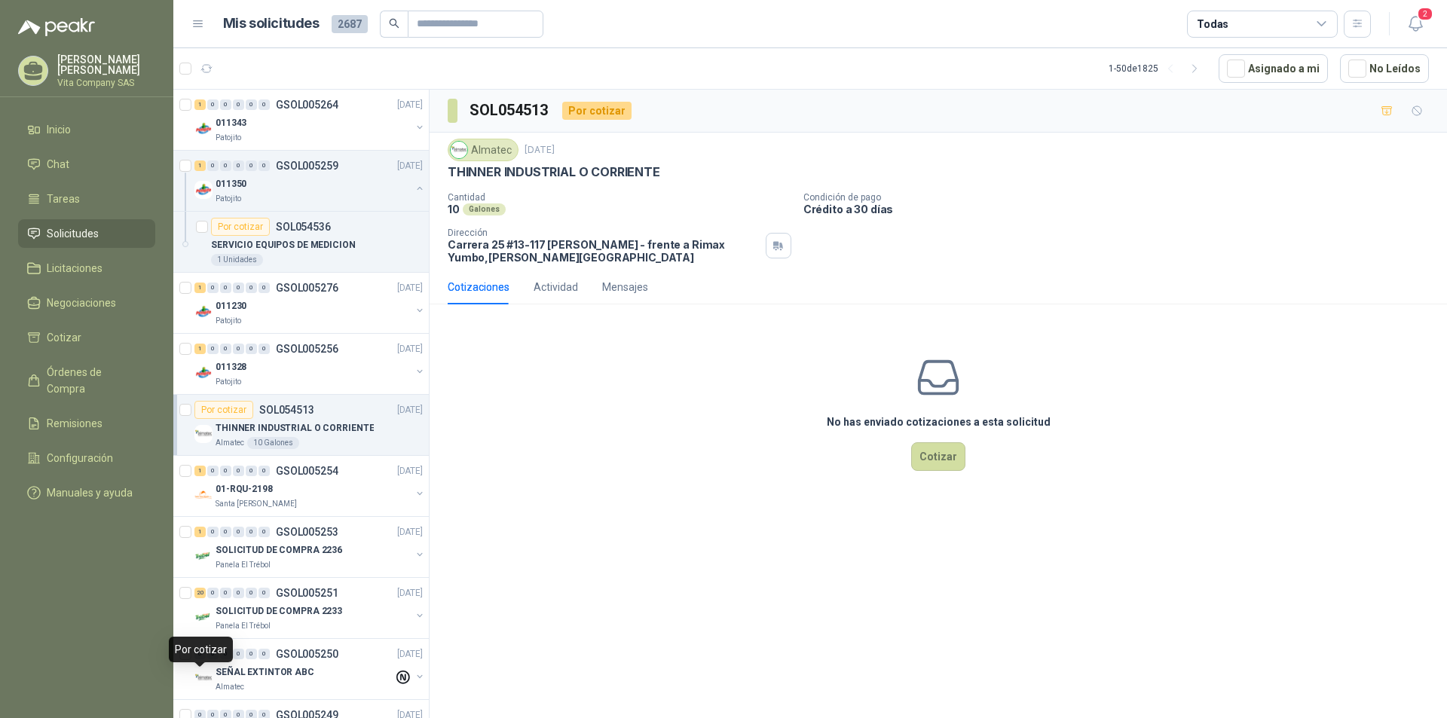
scroll to position [75, 0]
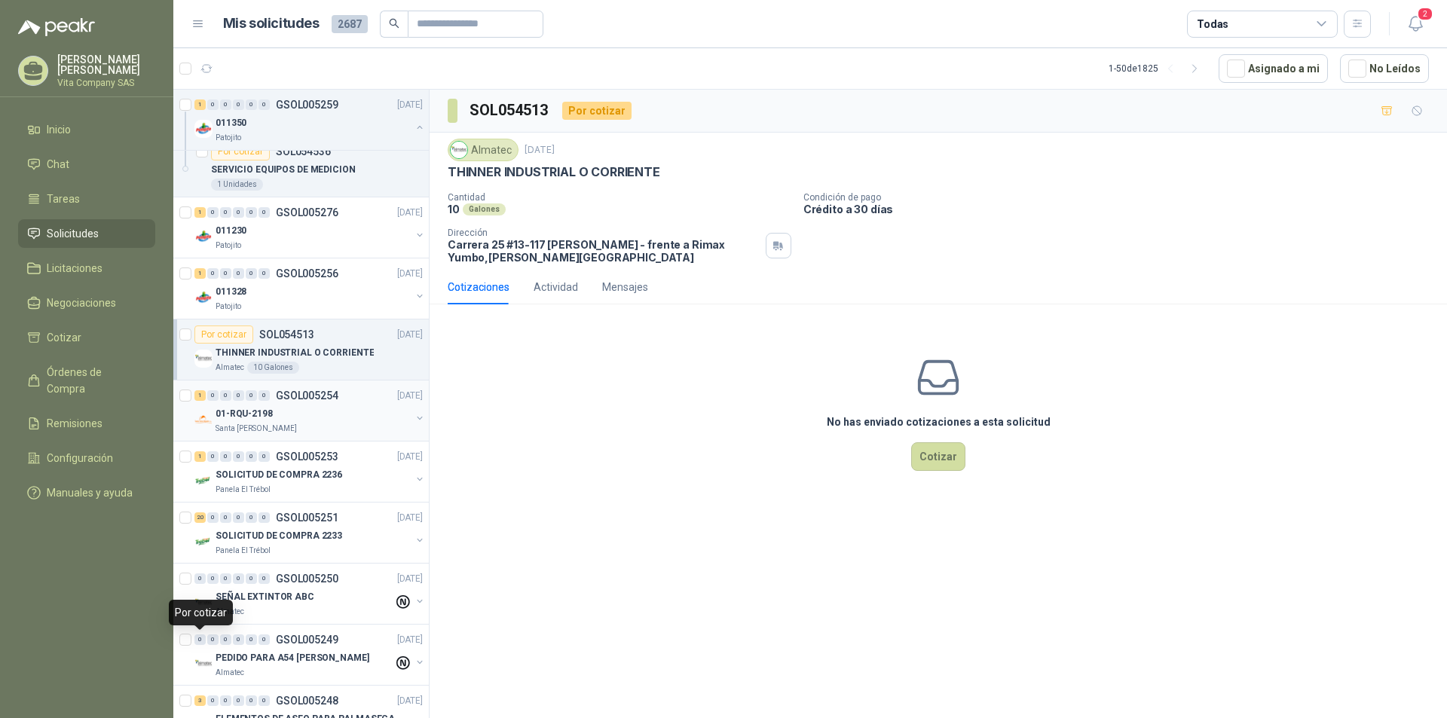
click at [338, 401] on div "1 0 0 0 0 0 GSOL005254 [DATE]" at bounding box center [309, 396] width 231 height 18
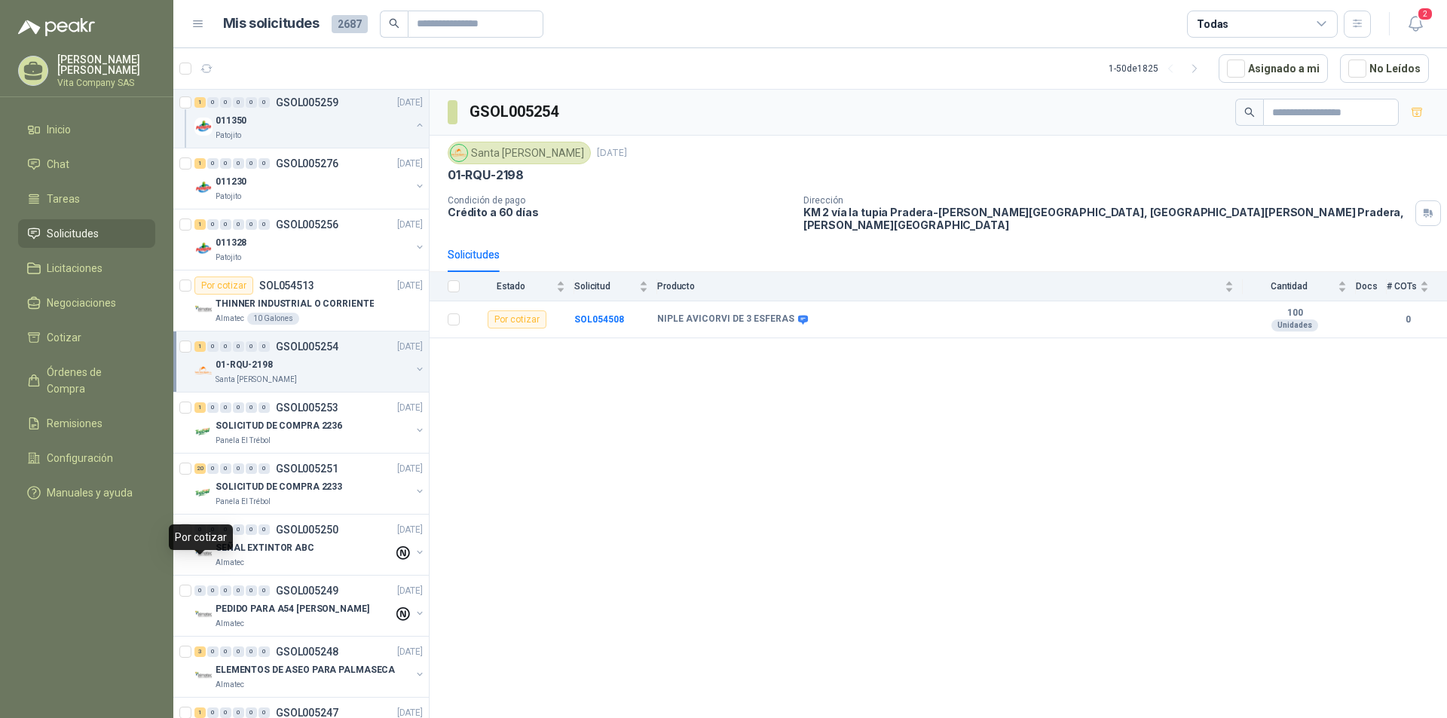
scroll to position [151, 0]
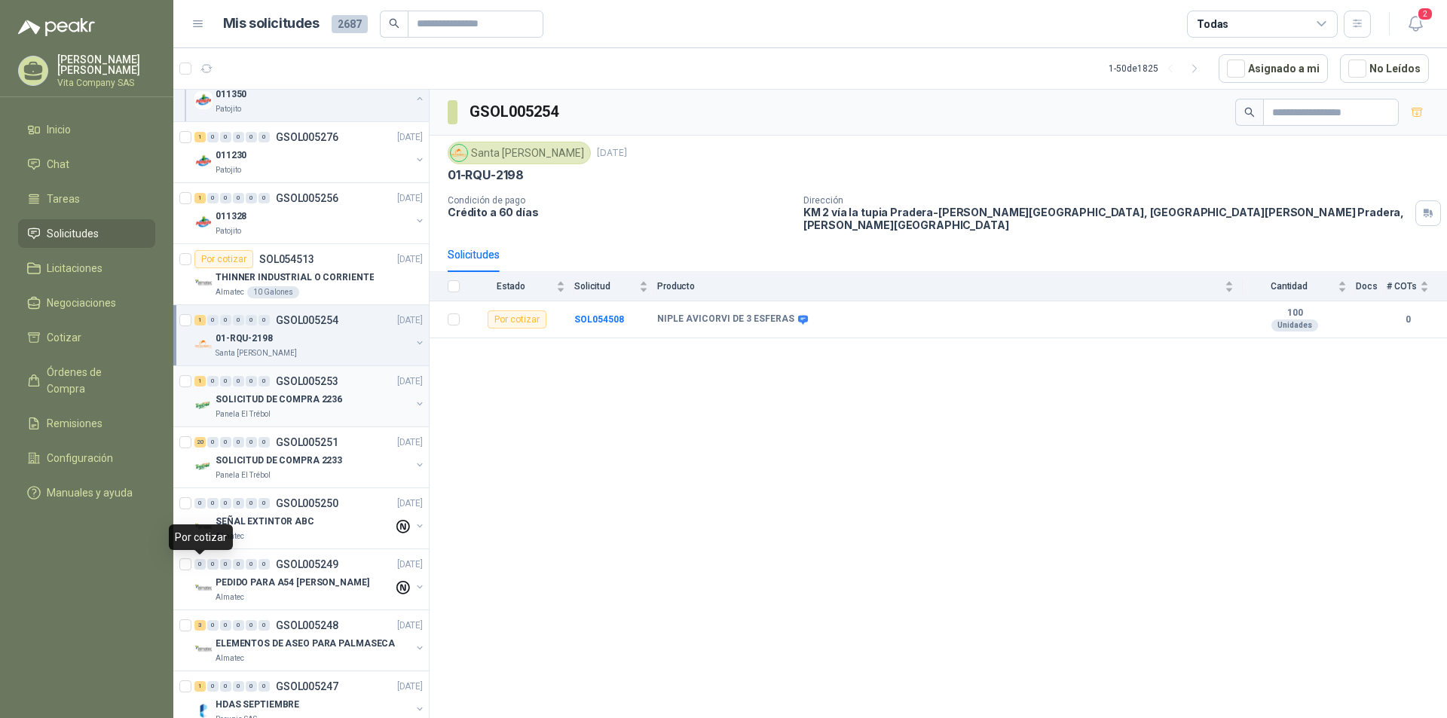
click at [338, 406] on div "SOLICITUD DE COMPRA 2236" at bounding box center [312, 399] width 195 height 18
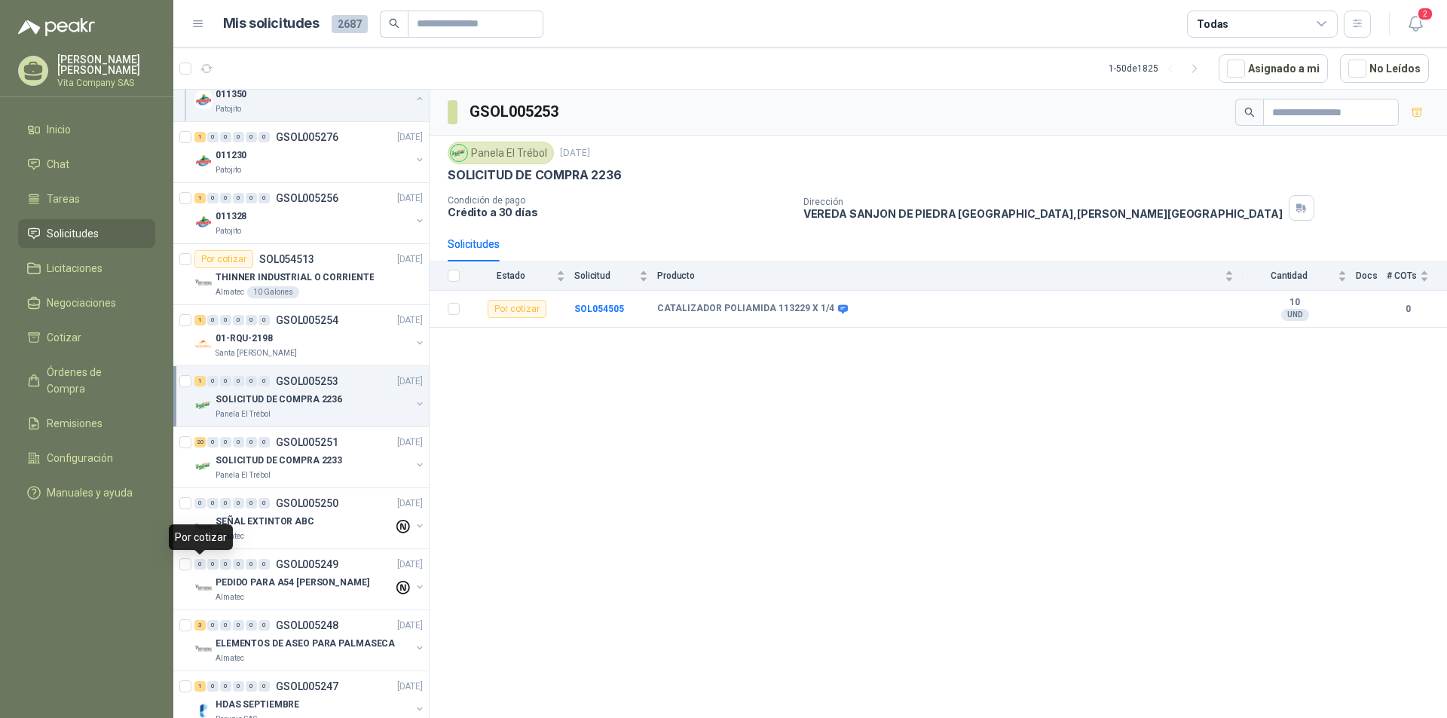
scroll to position [226, 0]
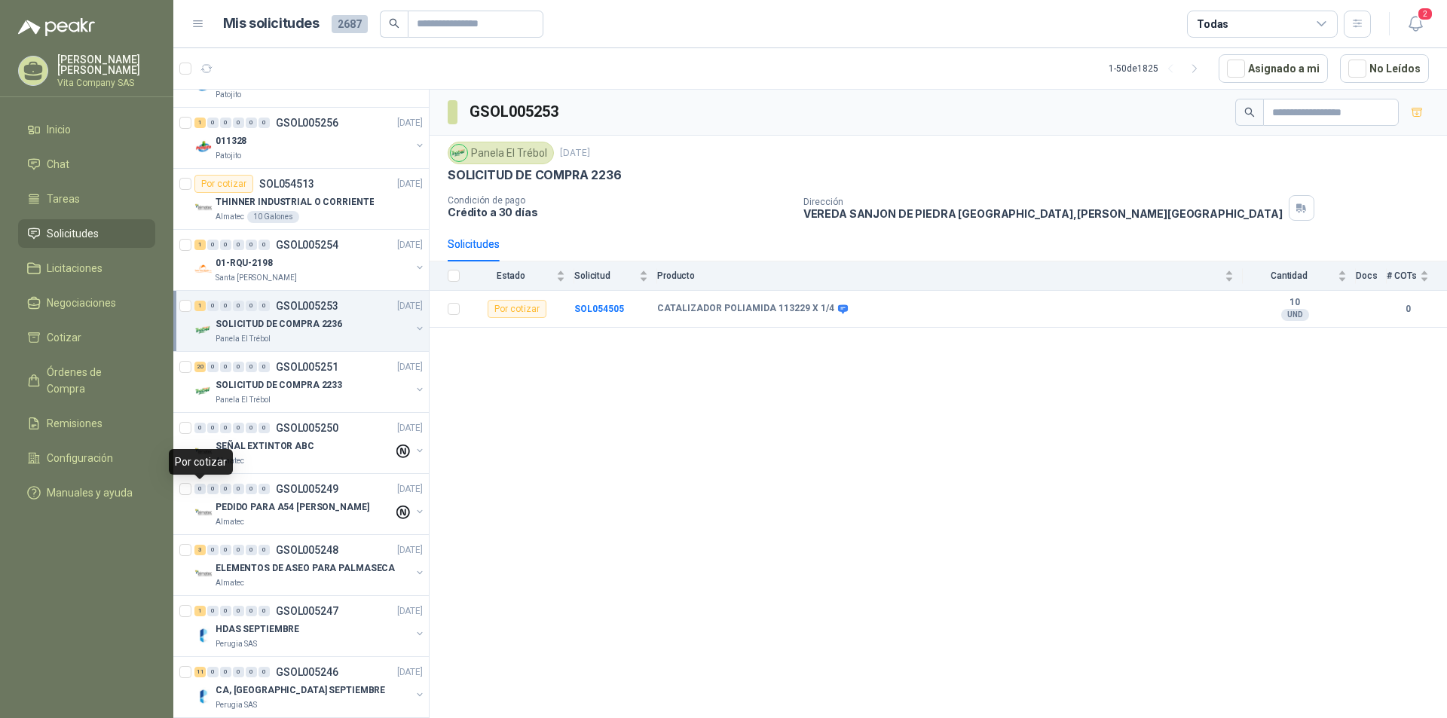
click at [338, 406] on div "20 0 0 0 0 0 GSOL005251 [DATE] SOLICITUD DE COMPRA 2233 Panela El Trébol" at bounding box center [300, 382] width 255 height 61
click at [346, 392] on div "SOLICITUD DE COMPRA 2233" at bounding box center [312, 385] width 195 height 18
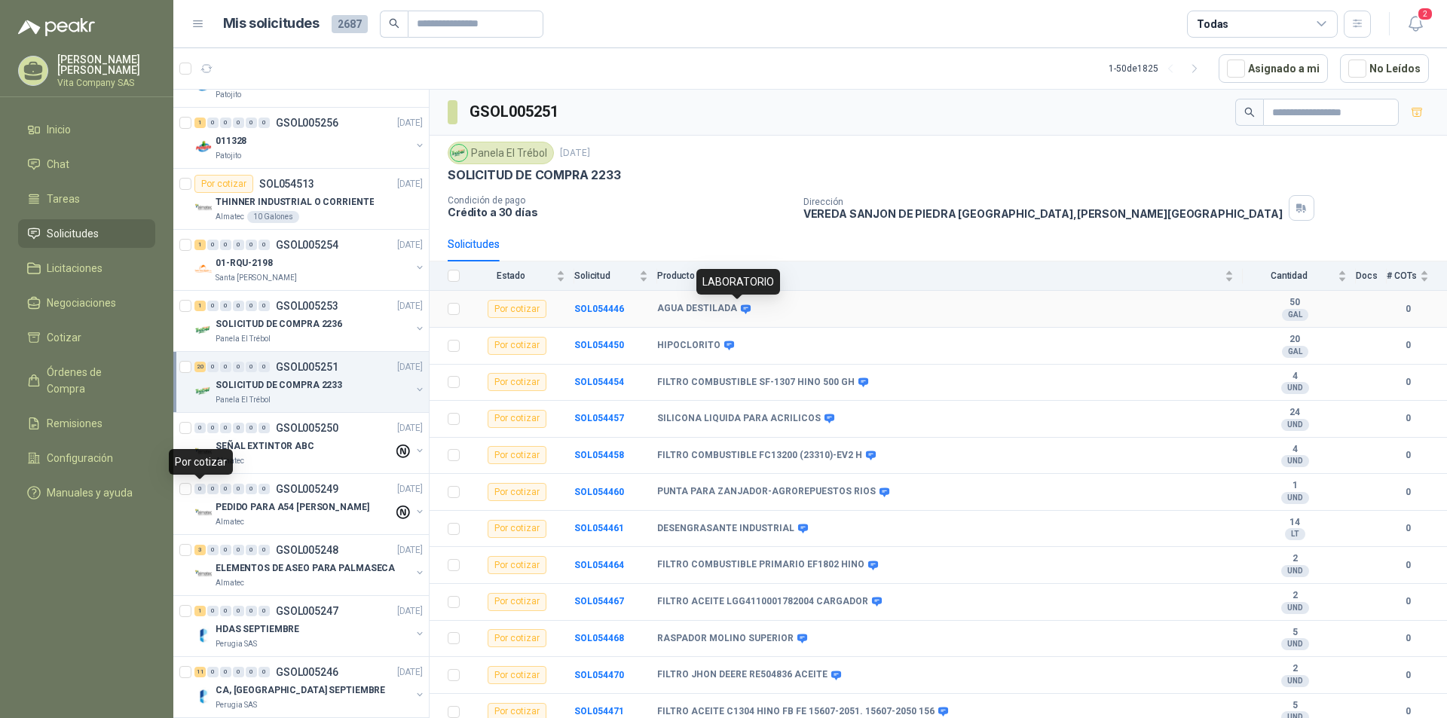
click at [741, 310] on icon at bounding box center [746, 308] width 10 height 9
click at [611, 313] on b "SOL054446" at bounding box center [599, 309] width 50 height 11
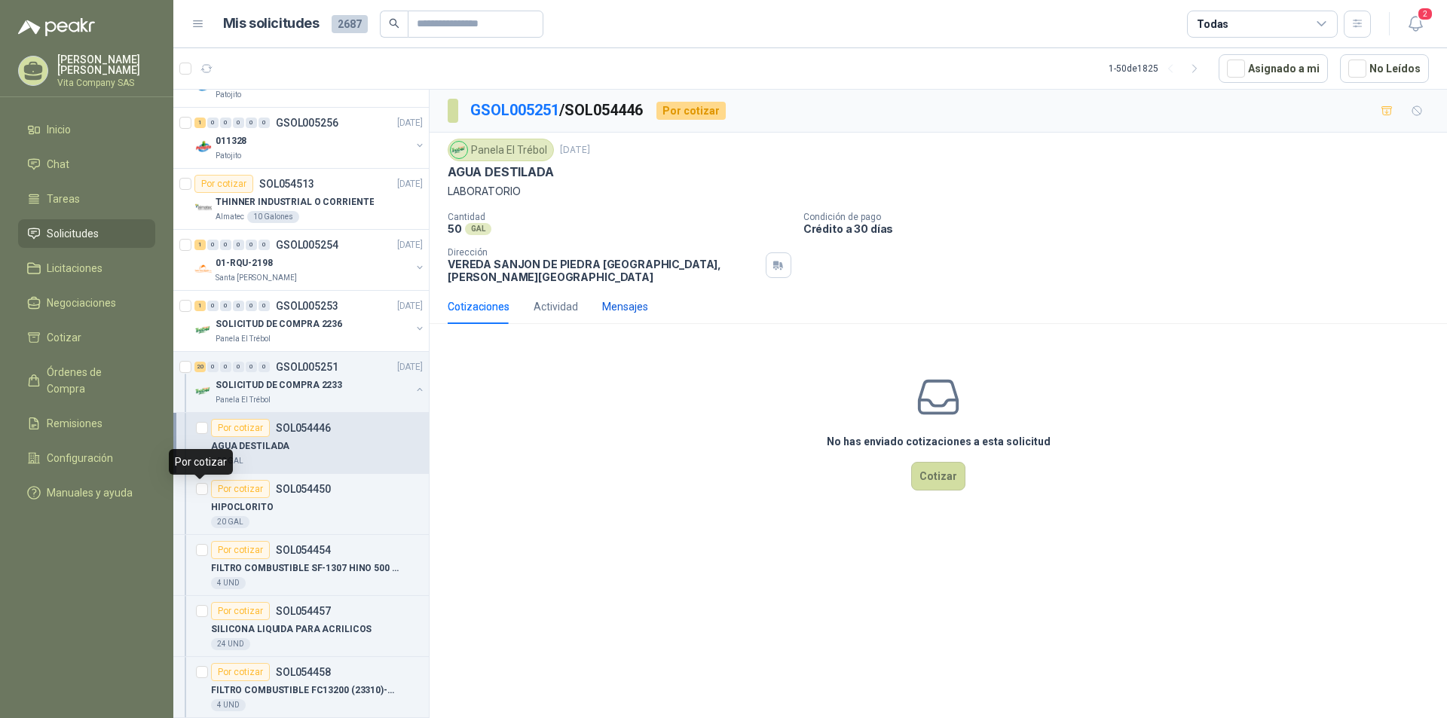
click at [622, 298] on div "Mensajes" at bounding box center [625, 306] width 46 height 17
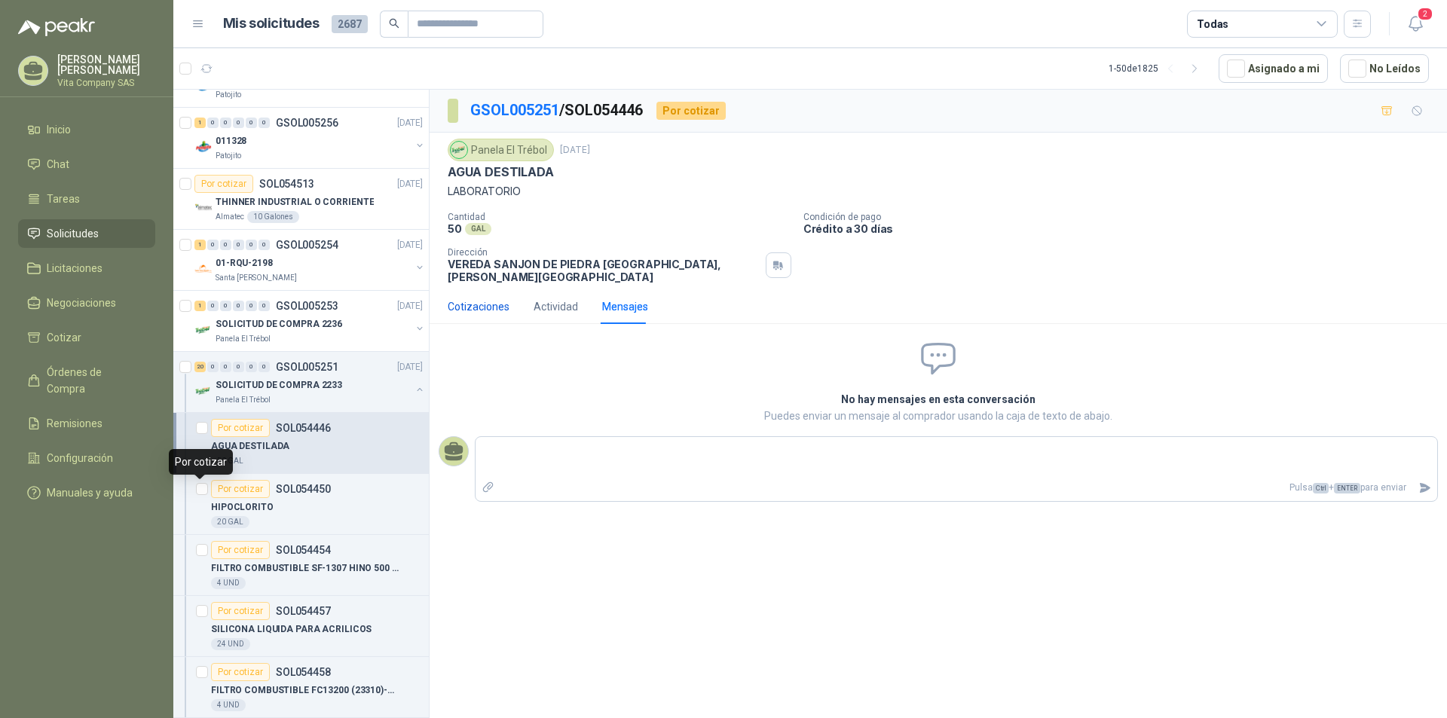
click at [477, 298] on div "Cotizaciones" at bounding box center [479, 306] width 62 height 17
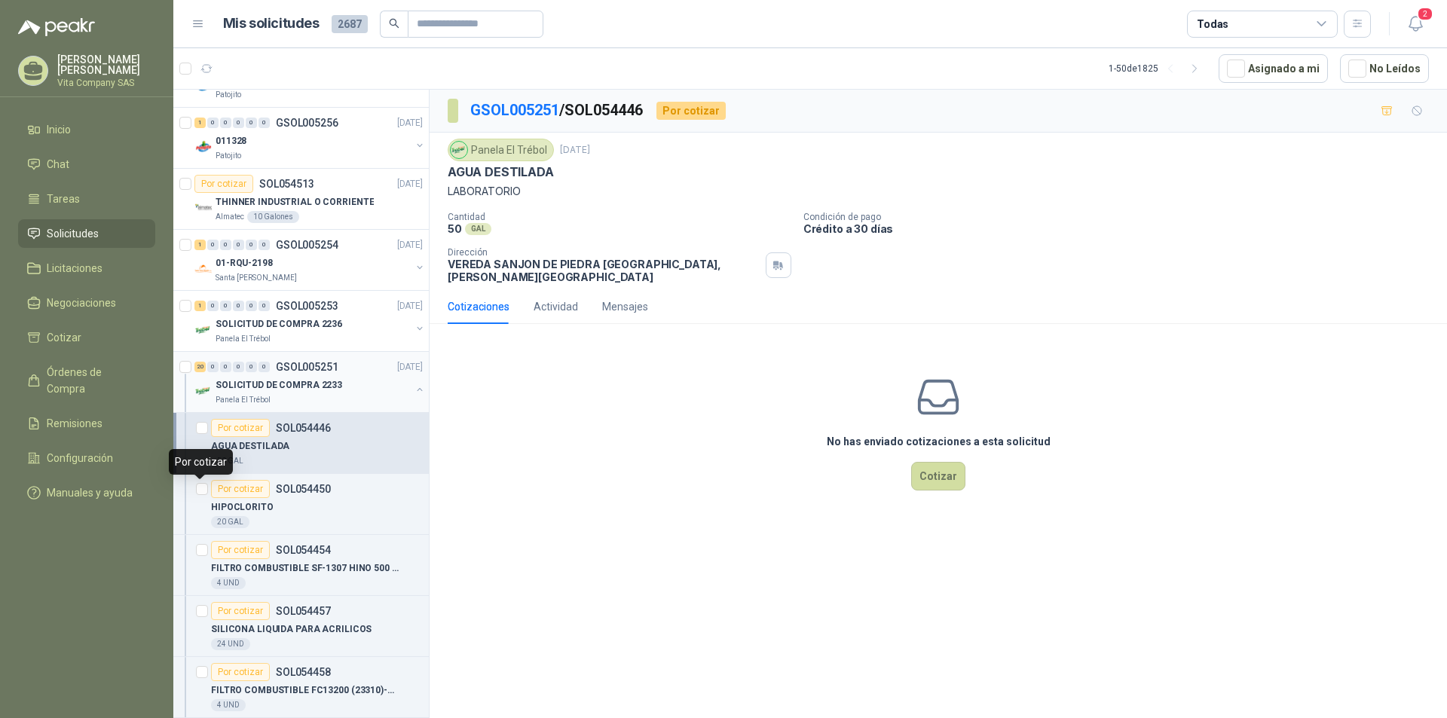
click at [347, 387] on div "SOLICITUD DE COMPRA 2233" at bounding box center [312, 385] width 195 height 18
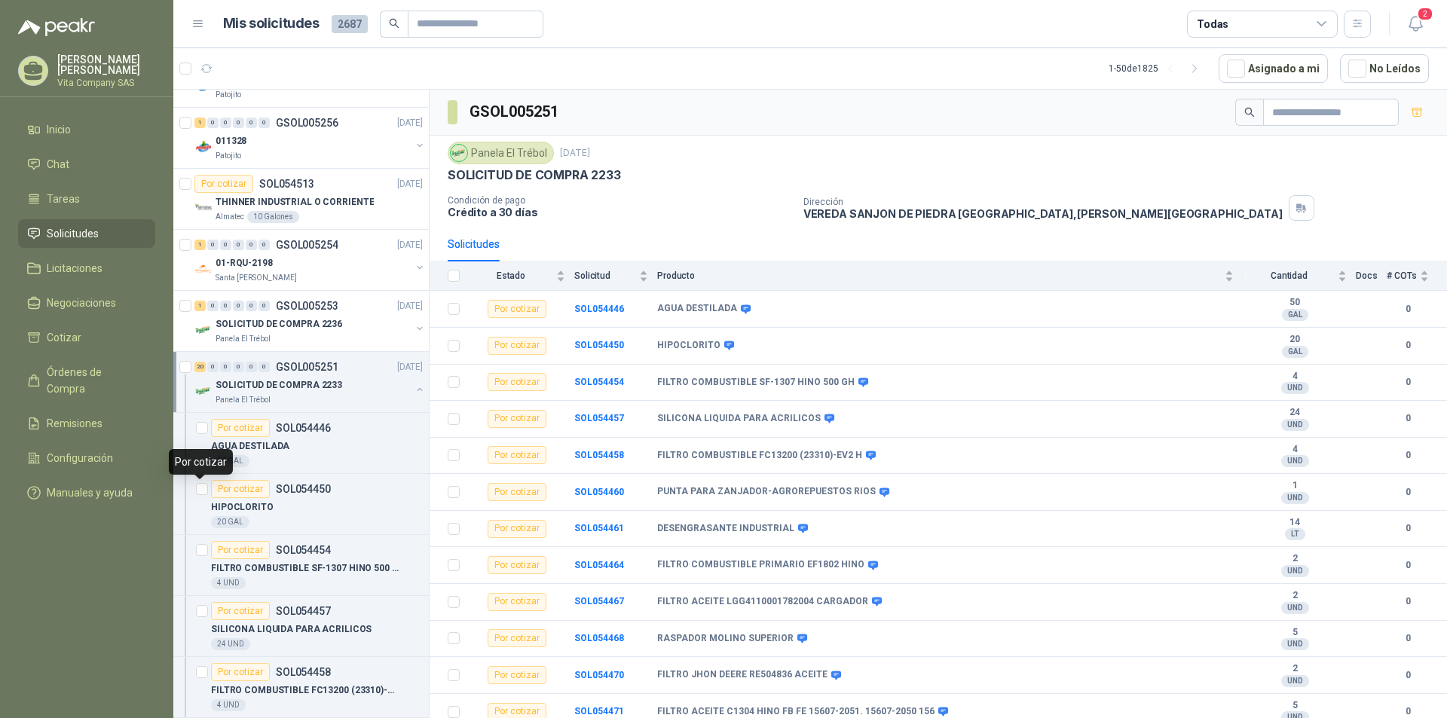
click at [414, 390] on button "button" at bounding box center [420, 389] width 12 height 12
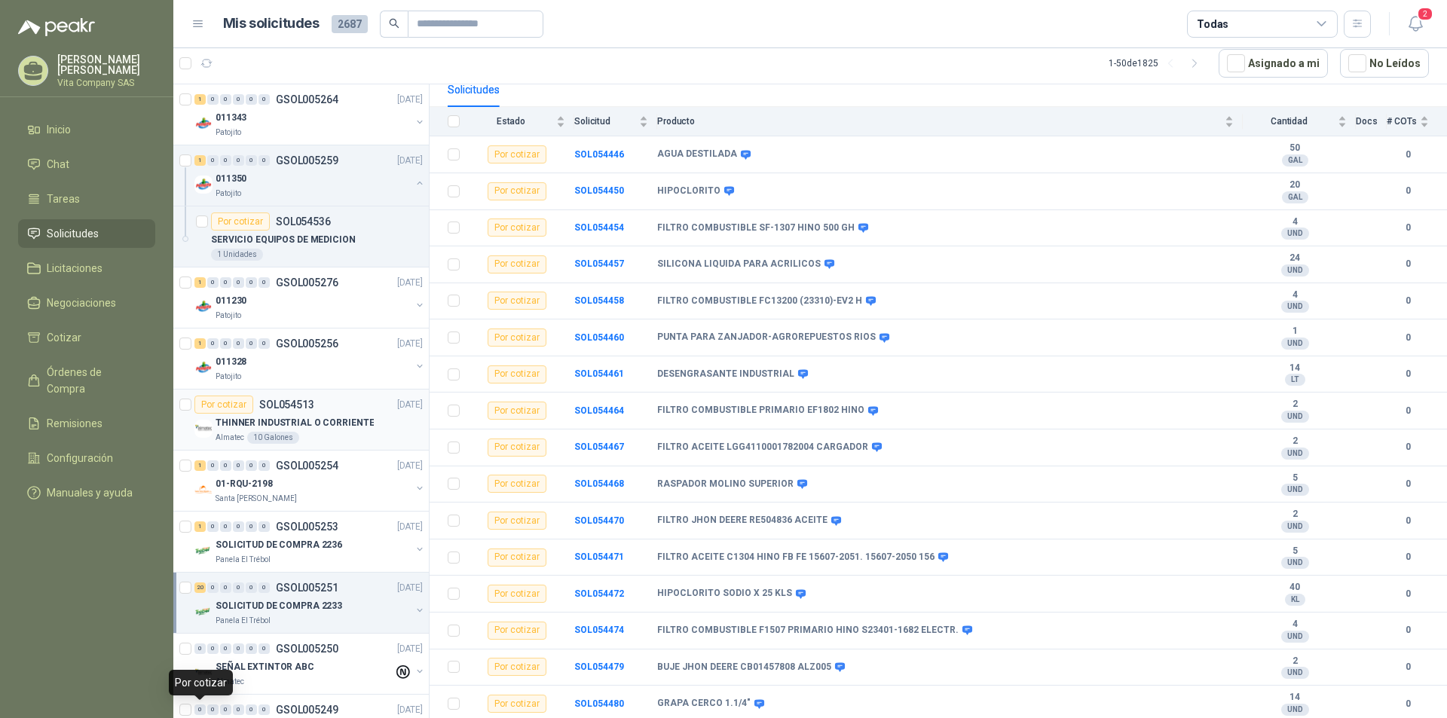
click at [333, 435] on div "Almatec 10 Galones" at bounding box center [318, 438] width 207 height 12
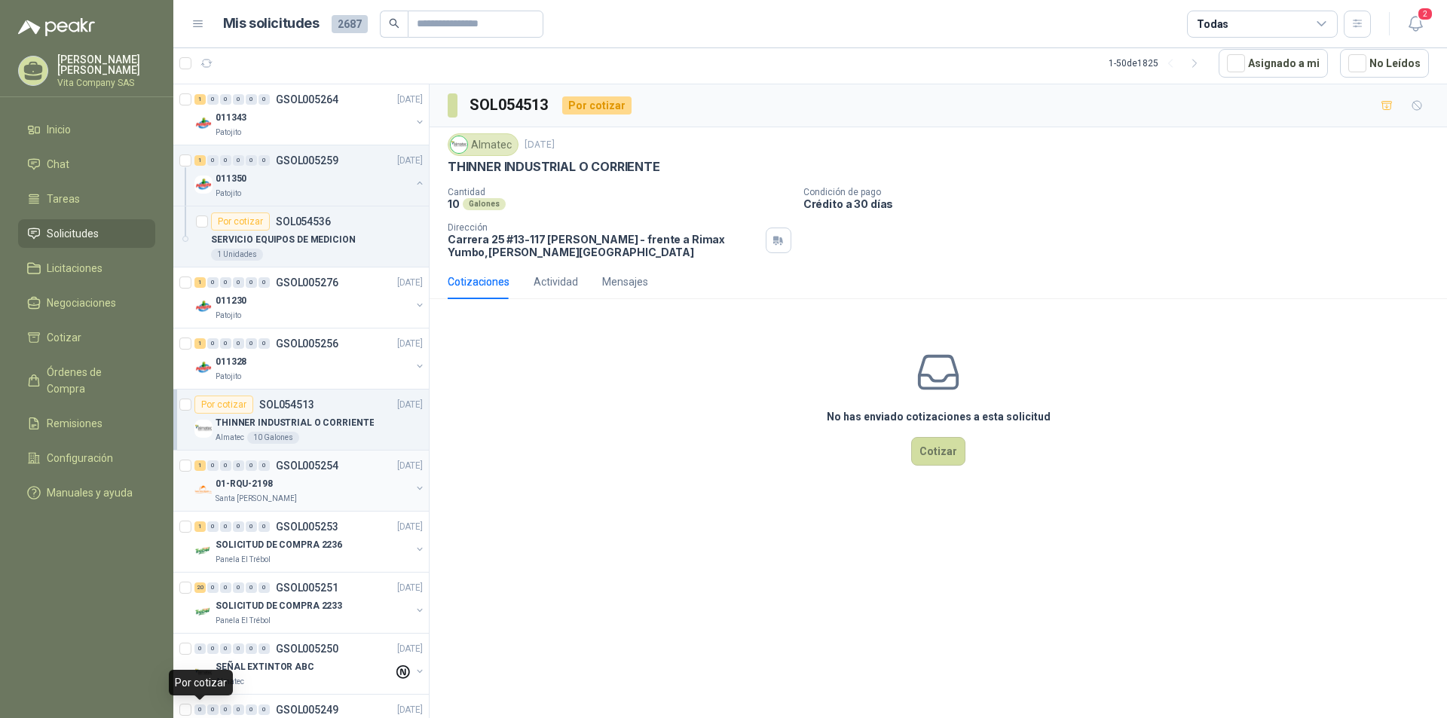
click at [298, 478] on div "01-RQU-2198" at bounding box center [312, 484] width 195 height 18
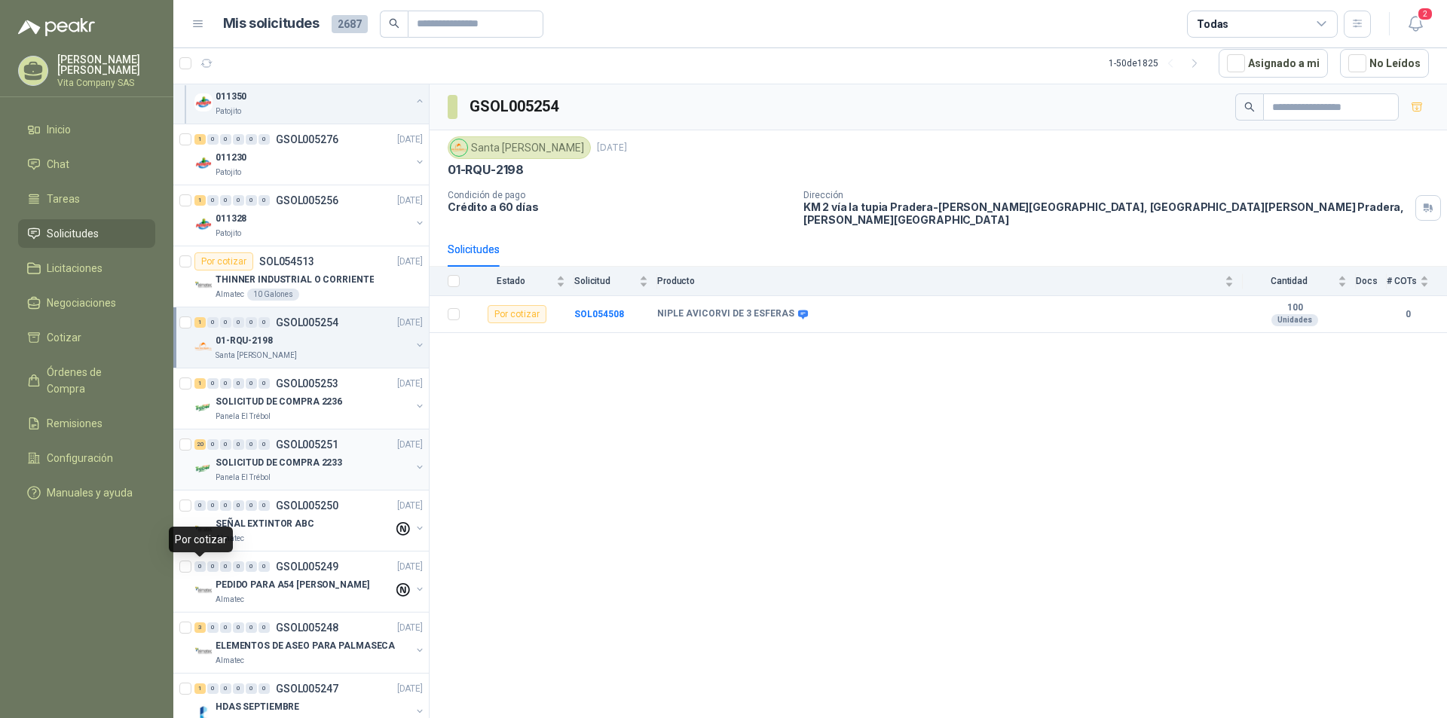
scroll to position [151, 0]
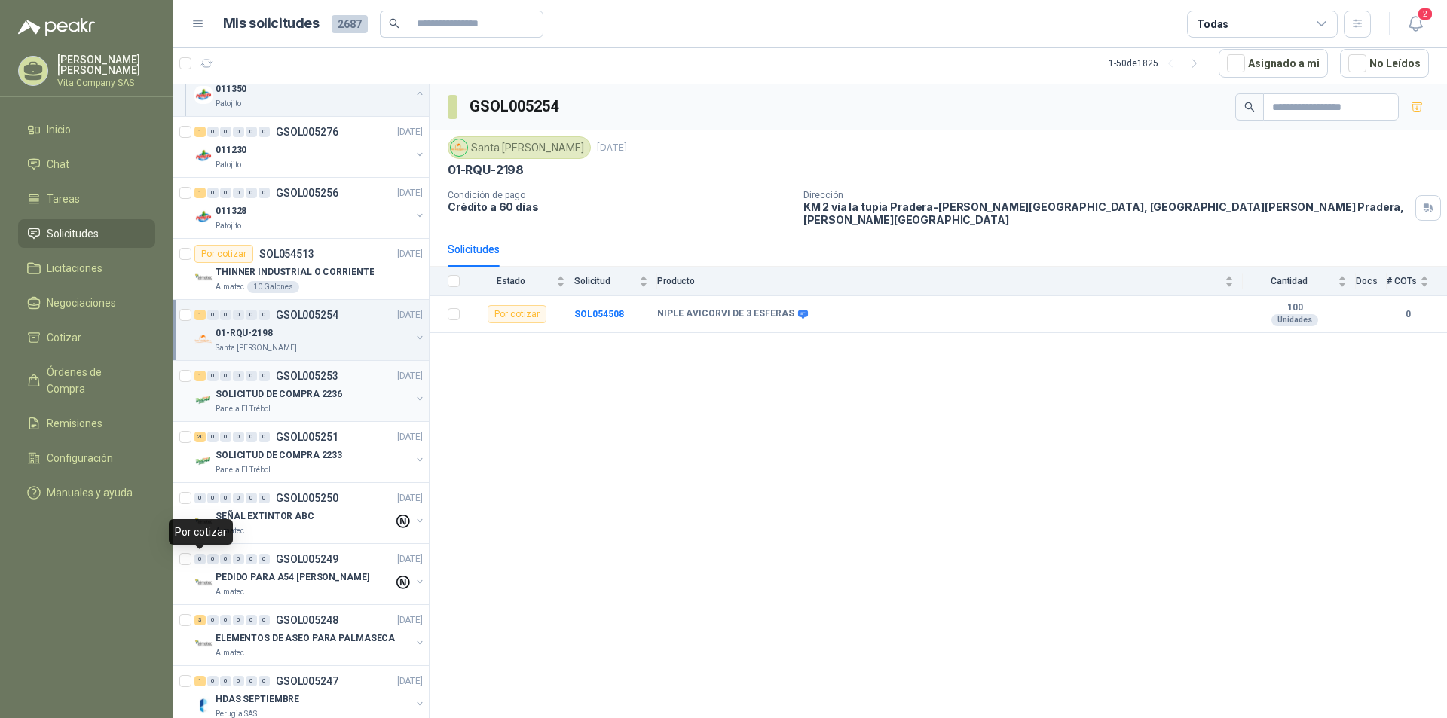
click at [319, 396] on p "SOLICITUD DE COMPRA 2236" at bounding box center [278, 394] width 127 height 14
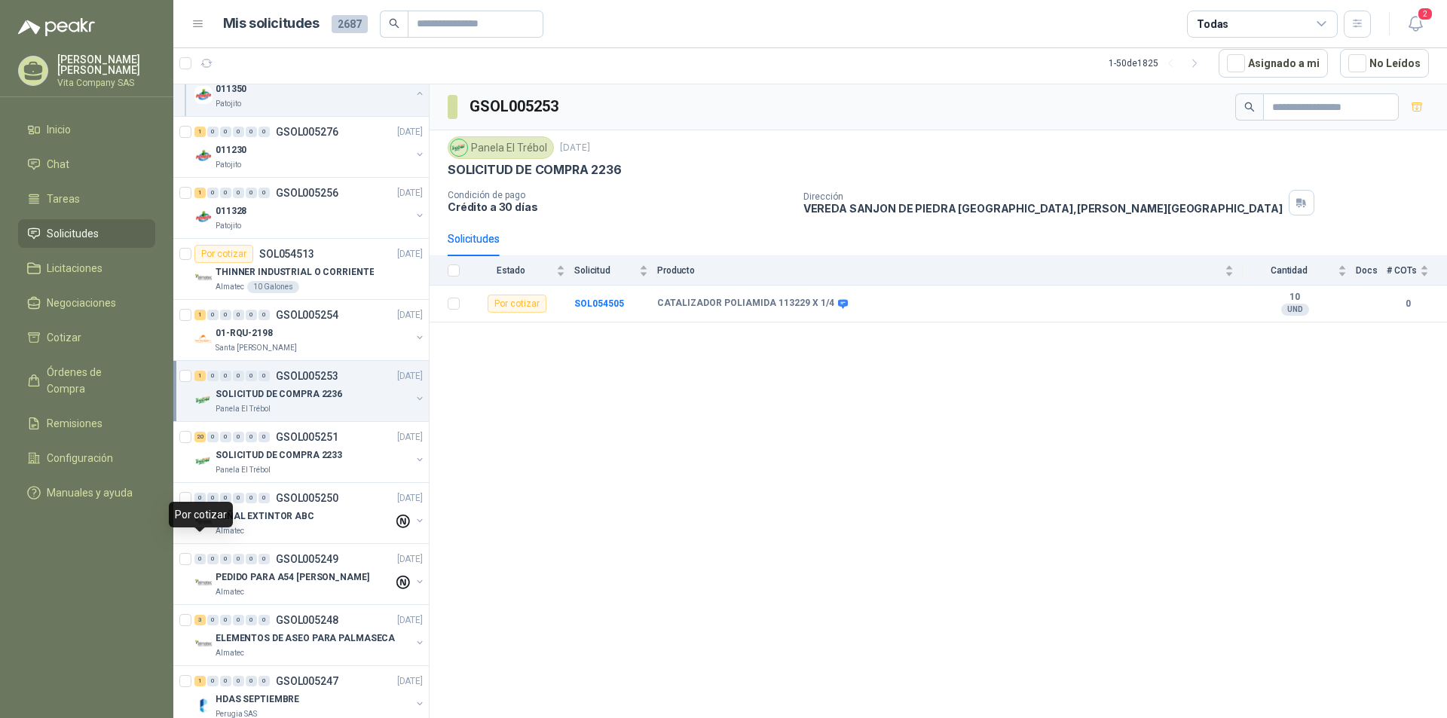
scroll to position [226, 0]
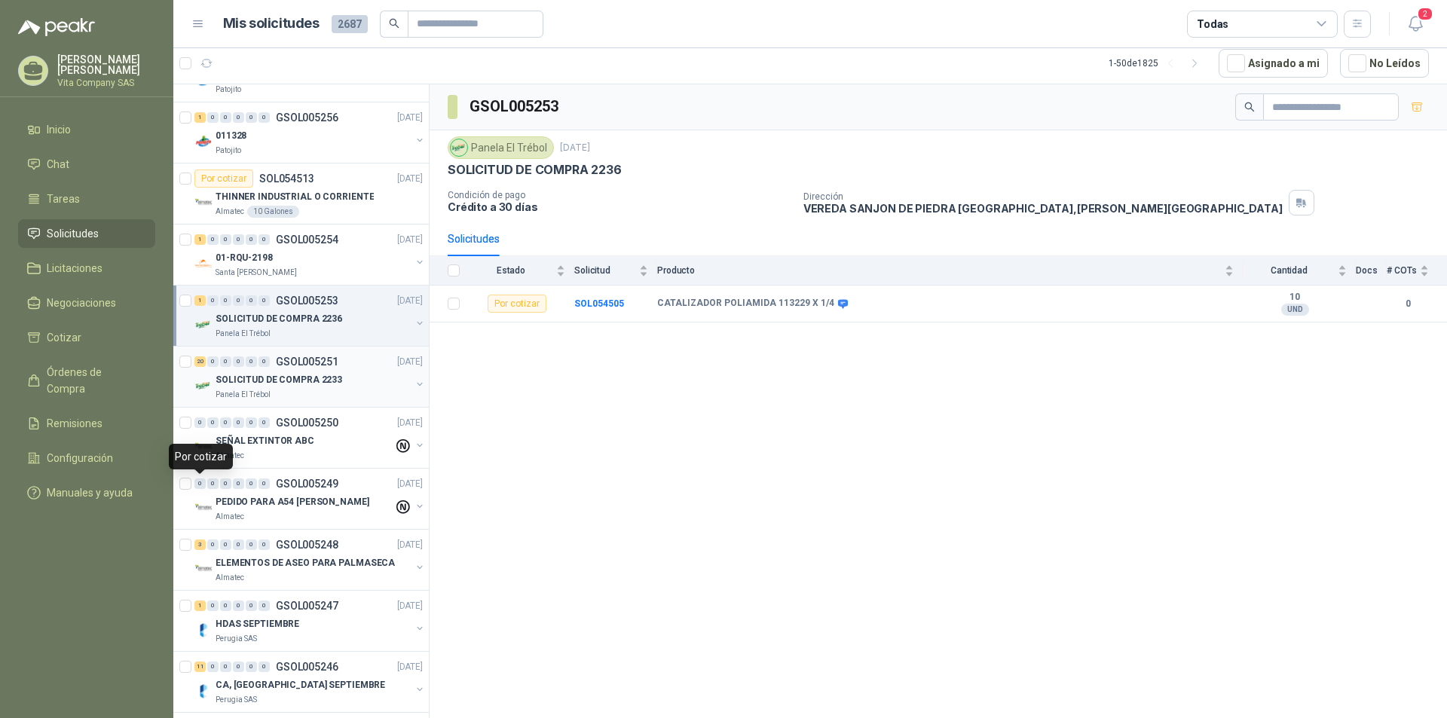
click at [323, 376] on p "SOLICITUD DE COMPRA 2233" at bounding box center [278, 380] width 127 height 14
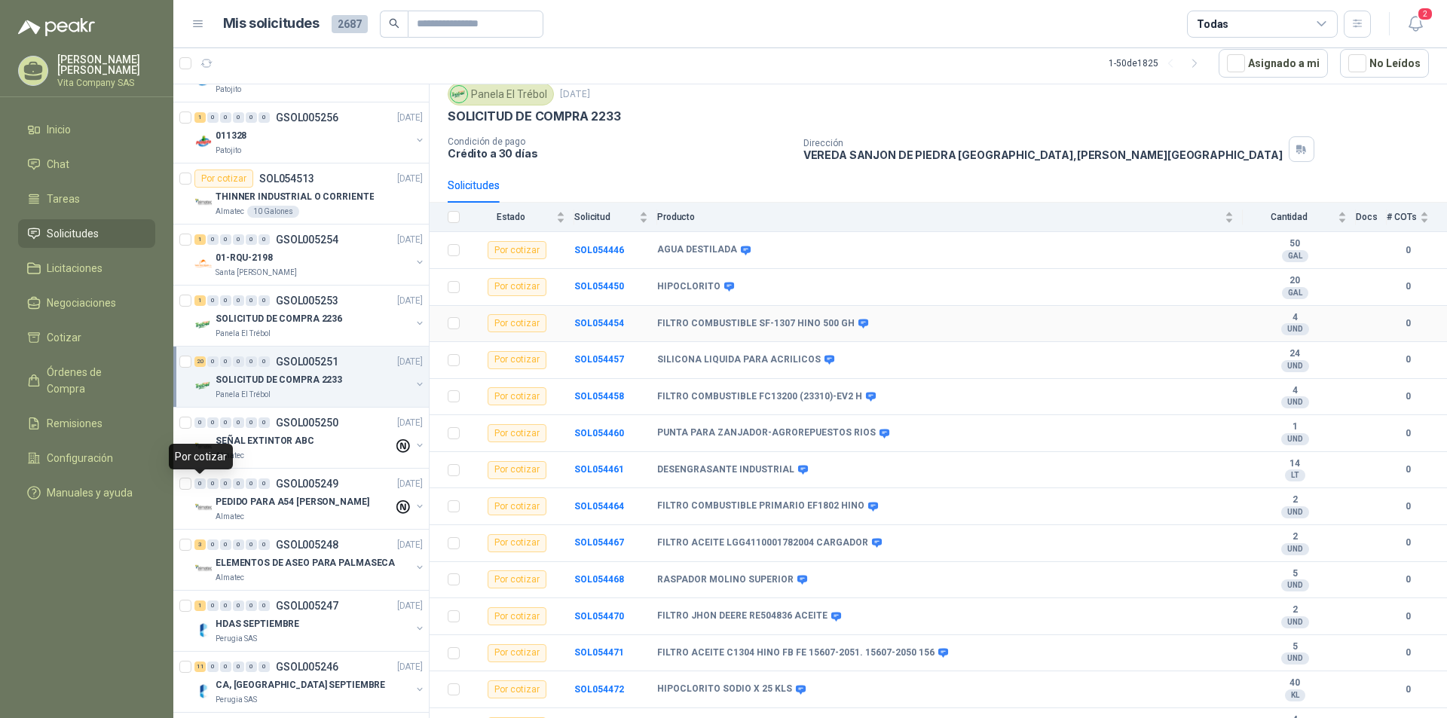
scroll to position [75, 0]
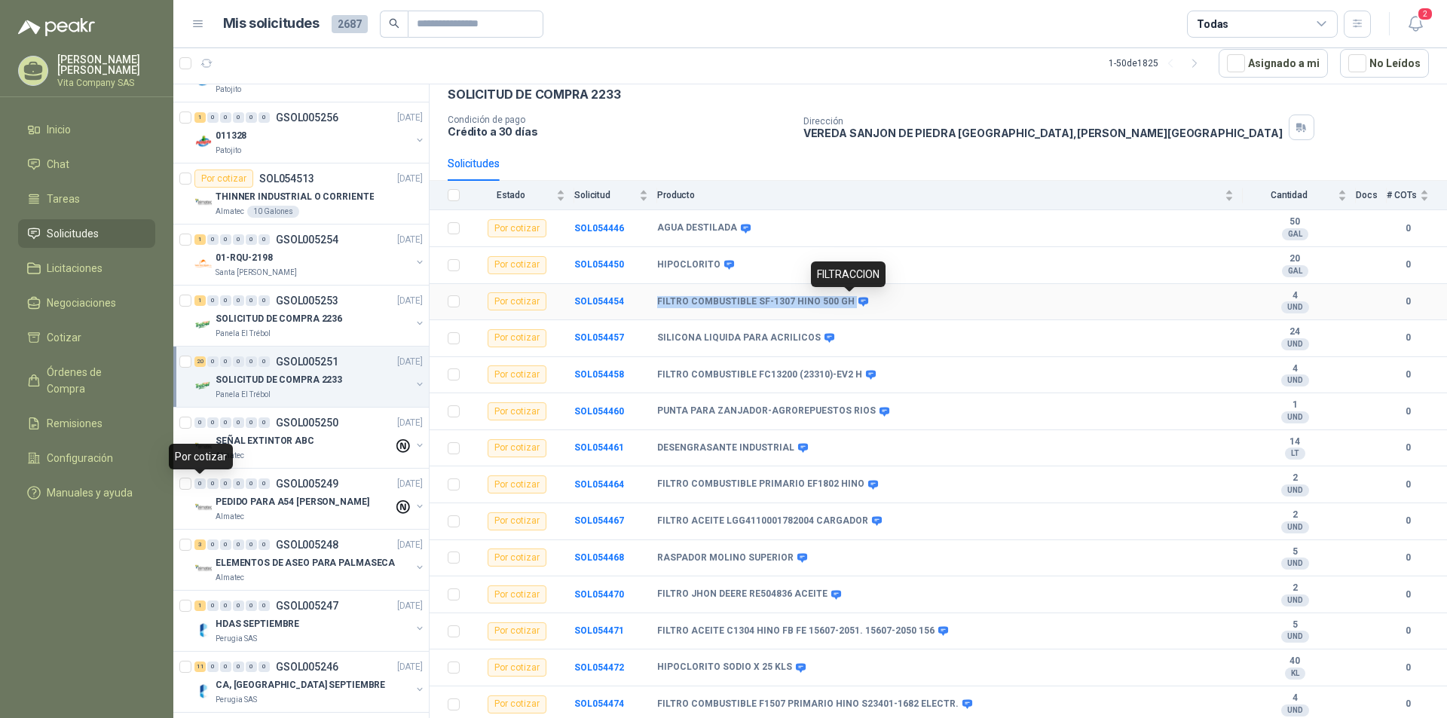
drag, startPoint x: 649, startPoint y: 295, endPoint x: 853, endPoint y: 307, distance: 204.5
click at [853, 307] on tr "Por cotizar SOL054454 FILTRO COMBUSTIBLE SF-1307 HINO 500 GH 4 UND  0" at bounding box center [937, 302] width 1017 height 37
copy tr "FILTRO COMBUSTIBLE SF-1307 HINO 500 GH"
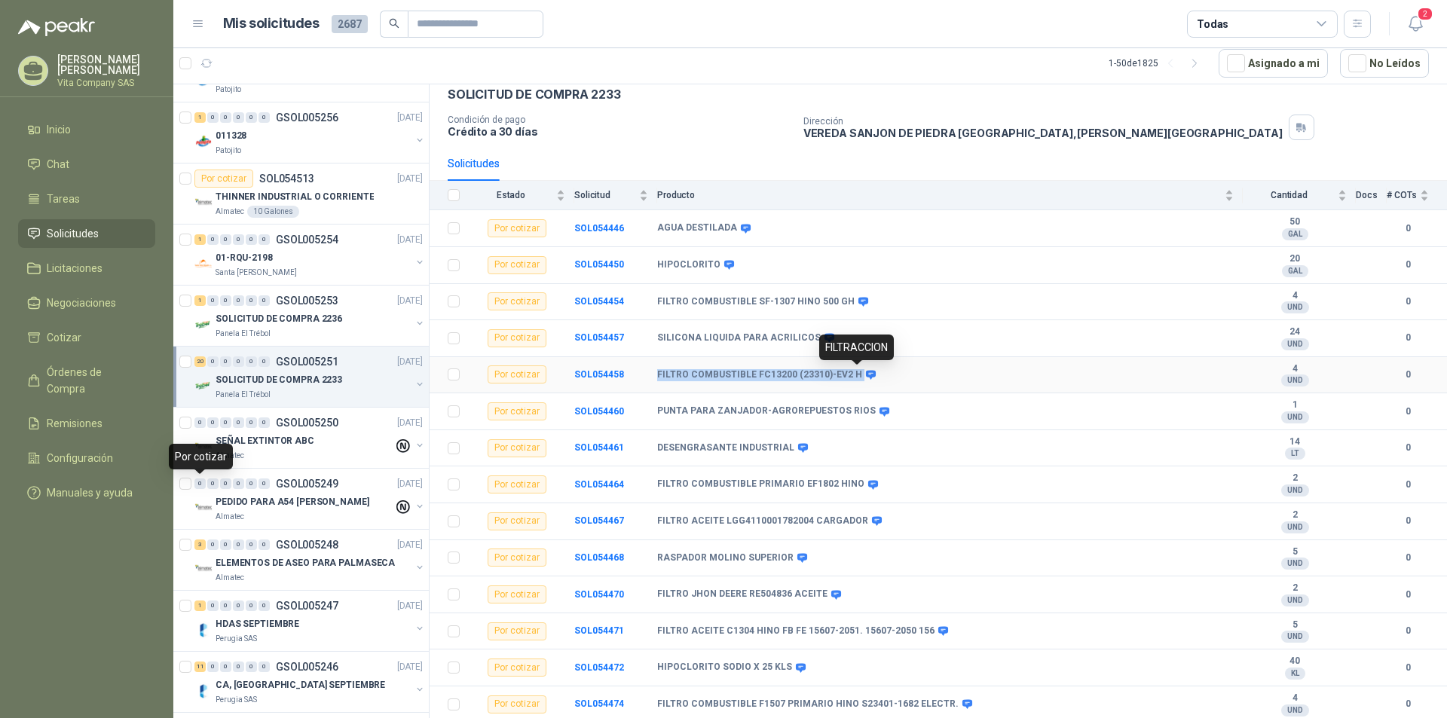
drag, startPoint x: 659, startPoint y: 371, endPoint x: 855, endPoint y: 371, distance: 195.9
click at [855, 371] on div "FILTRO COMBUSTIBLE FC13200 (23310)-EV2 H" at bounding box center [765, 375] width 216 height 12
copy div "FILTRO COMBUSTIBLE FC13200 (23310)-EV2 H"
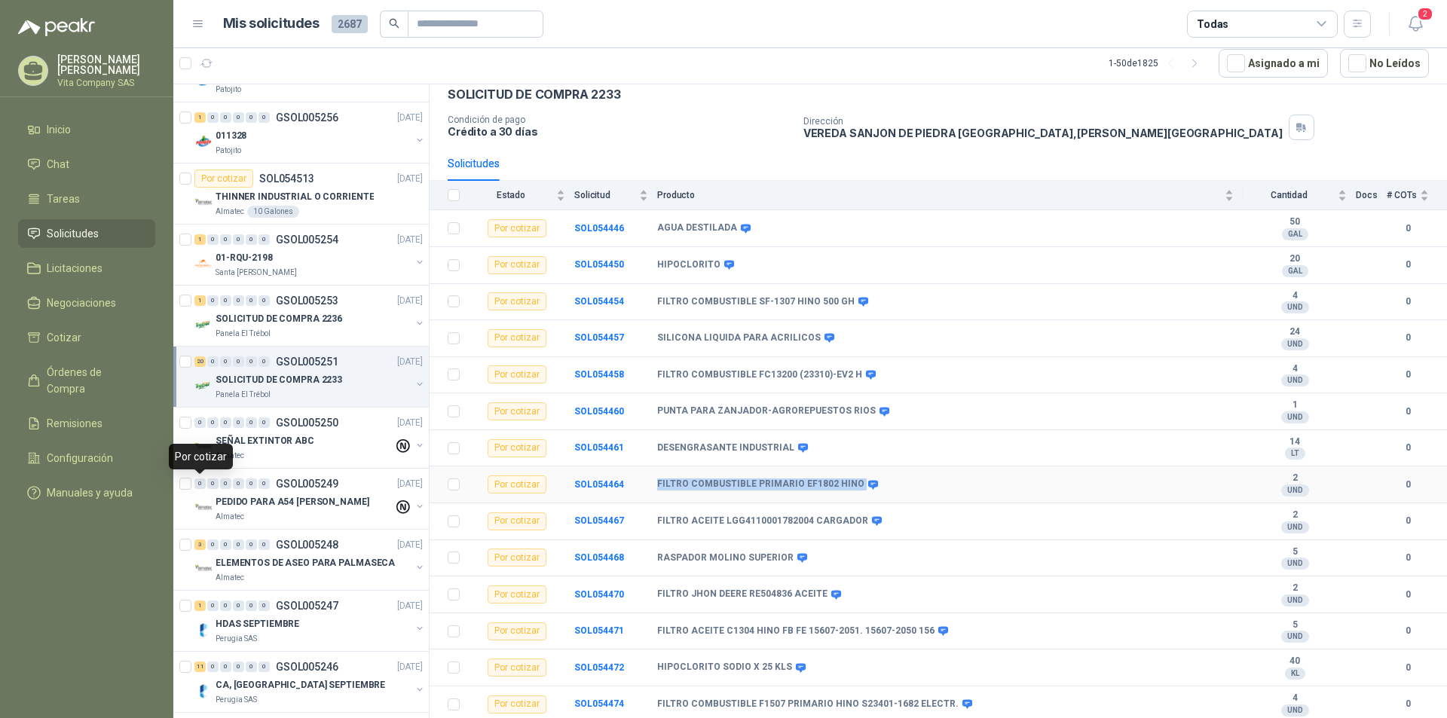
drag, startPoint x: 651, startPoint y: 481, endPoint x: 855, endPoint y: 488, distance: 204.3
click at [855, 488] on tr "Por cotizar SOL054464 FILTRO COMBUSTIBLE PRIMARIO EF1802 HINO 2 UND  0" at bounding box center [937, 484] width 1017 height 37
copy tr "FILTRO COMBUSTIBLE PRIMARIO EF1802 HINO"
click at [716, 145] on div "Panela El Trébol [DATE] SOLICITUD DE COMPRA 2233 Condición de pago Crédito a 30…" at bounding box center [937, 100] width 1017 height 91
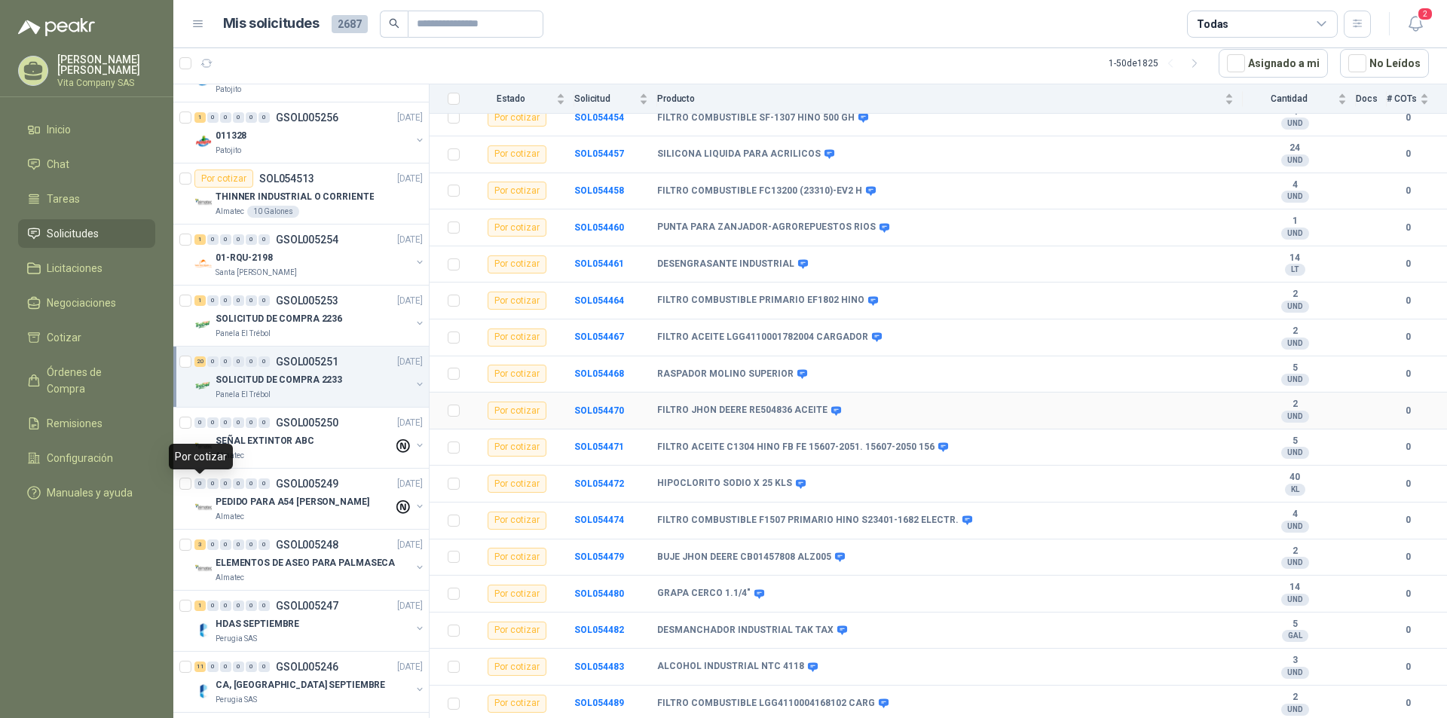
scroll to position [300, 0]
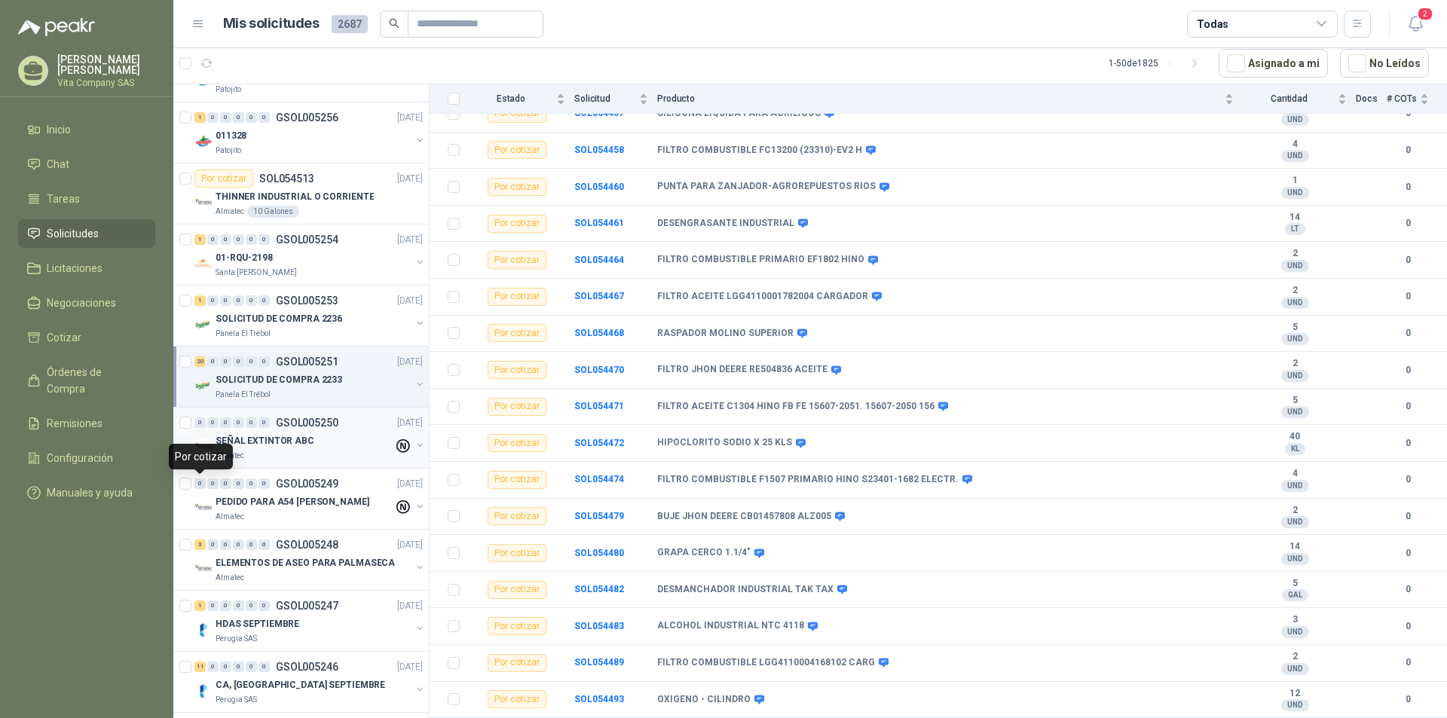
click at [322, 437] on div "SEÑAL EXTINTOR ABC" at bounding box center [304, 441] width 178 height 18
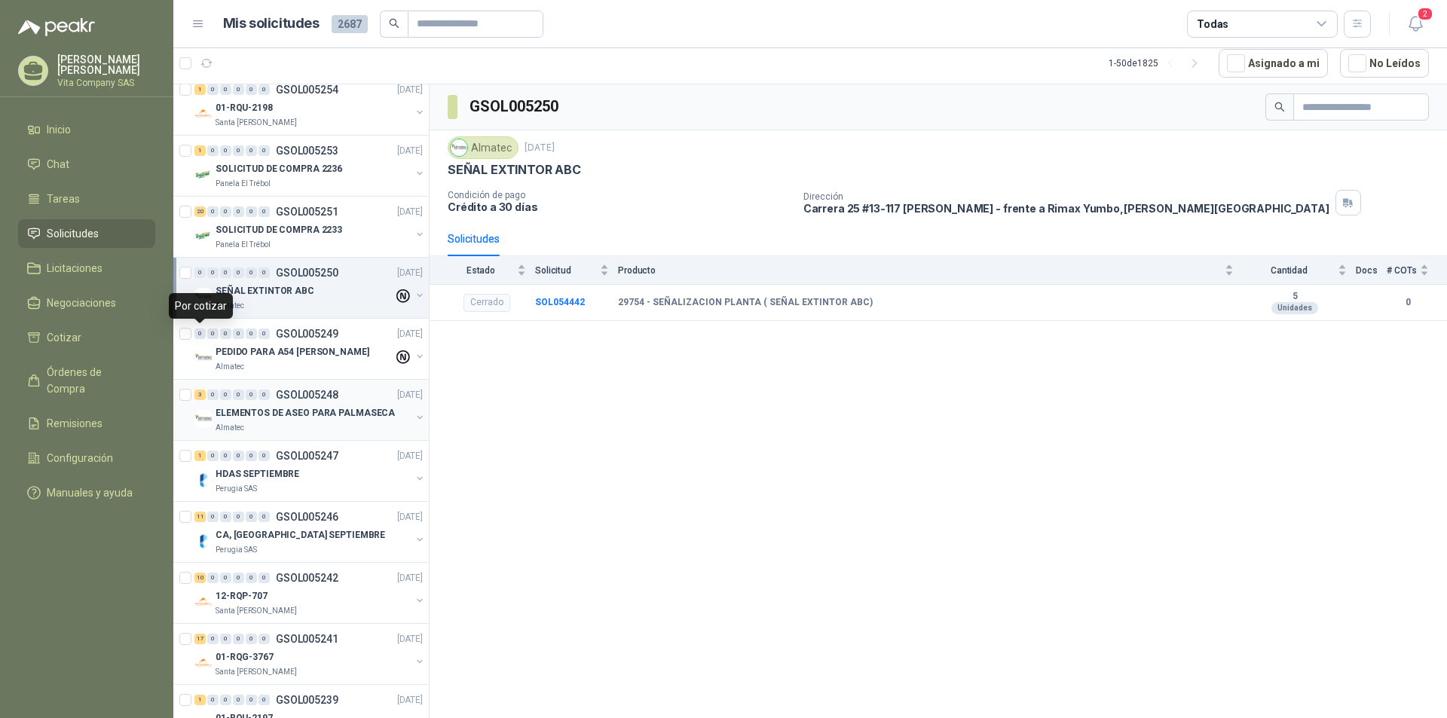
scroll to position [377, 0]
click at [322, 353] on p "PEDIDO PARA A54 [PERSON_NAME]" at bounding box center [292, 351] width 154 height 14
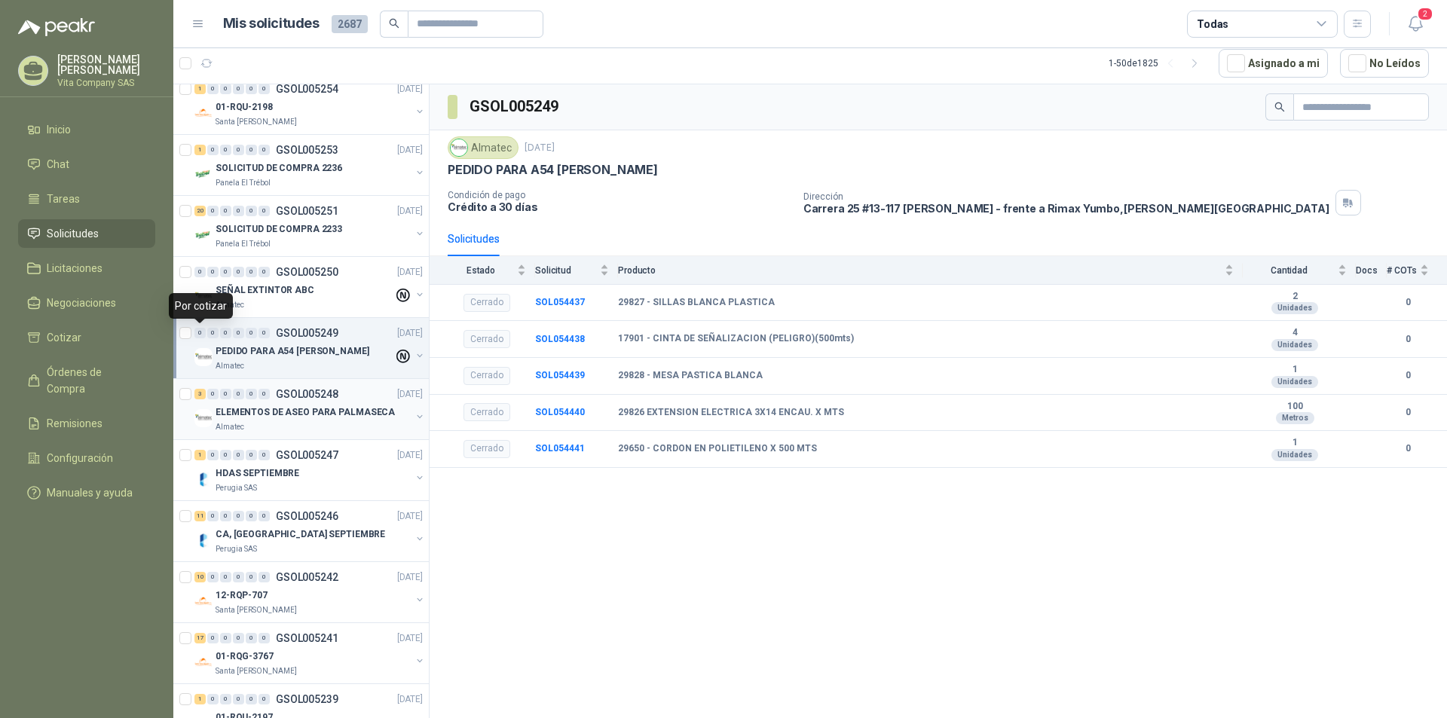
click at [297, 420] on div "ELEMENTOS DE ASEO PARA PALMASECA" at bounding box center [312, 412] width 195 height 18
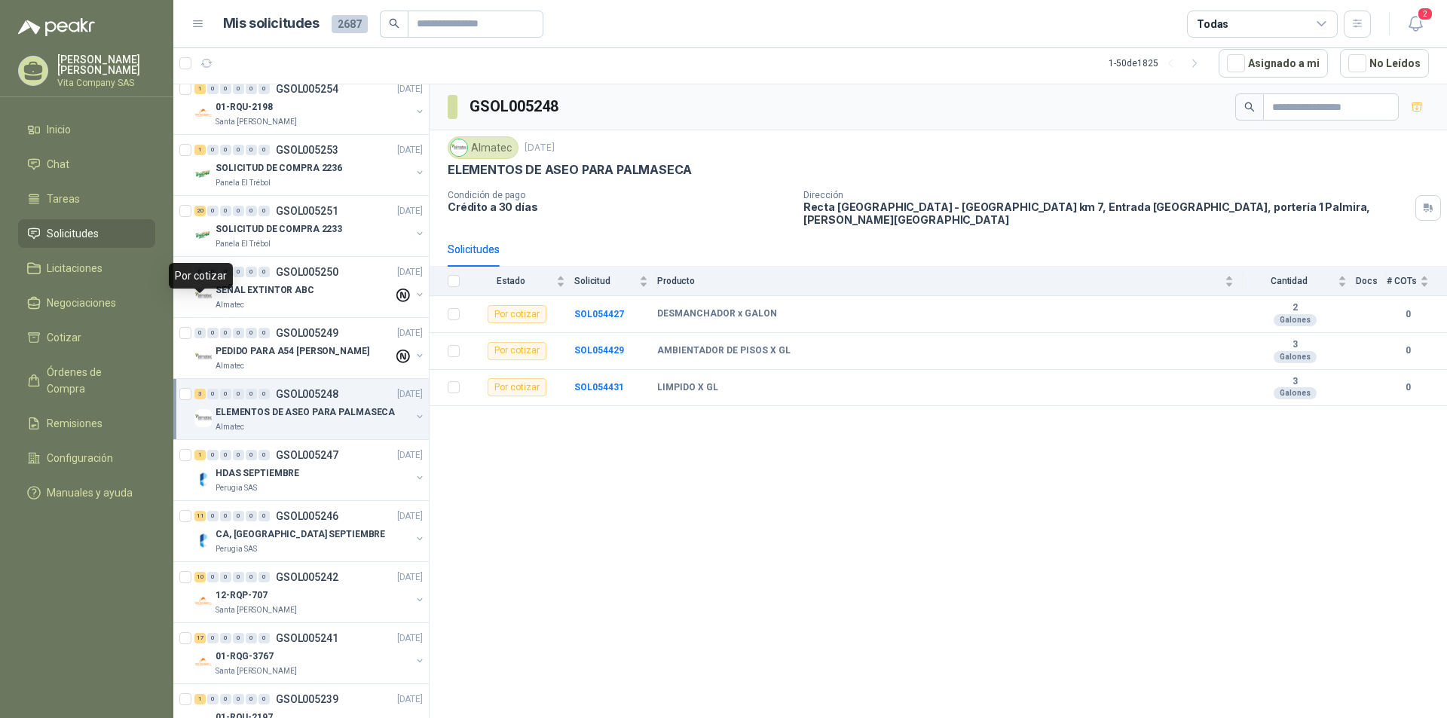
scroll to position [452, 0]
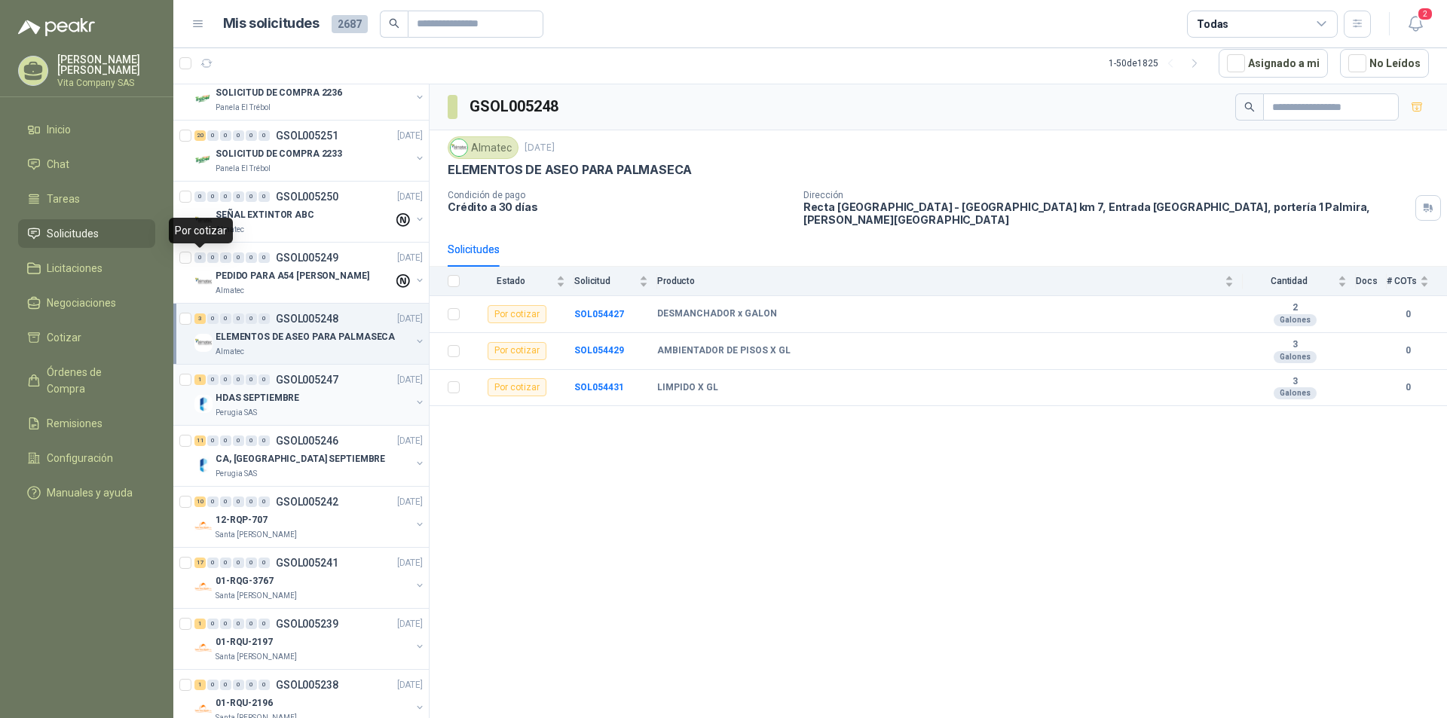
click at [313, 396] on div "HDAS SEPTIEMBRE" at bounding box center [312, 398] width 195 height 18
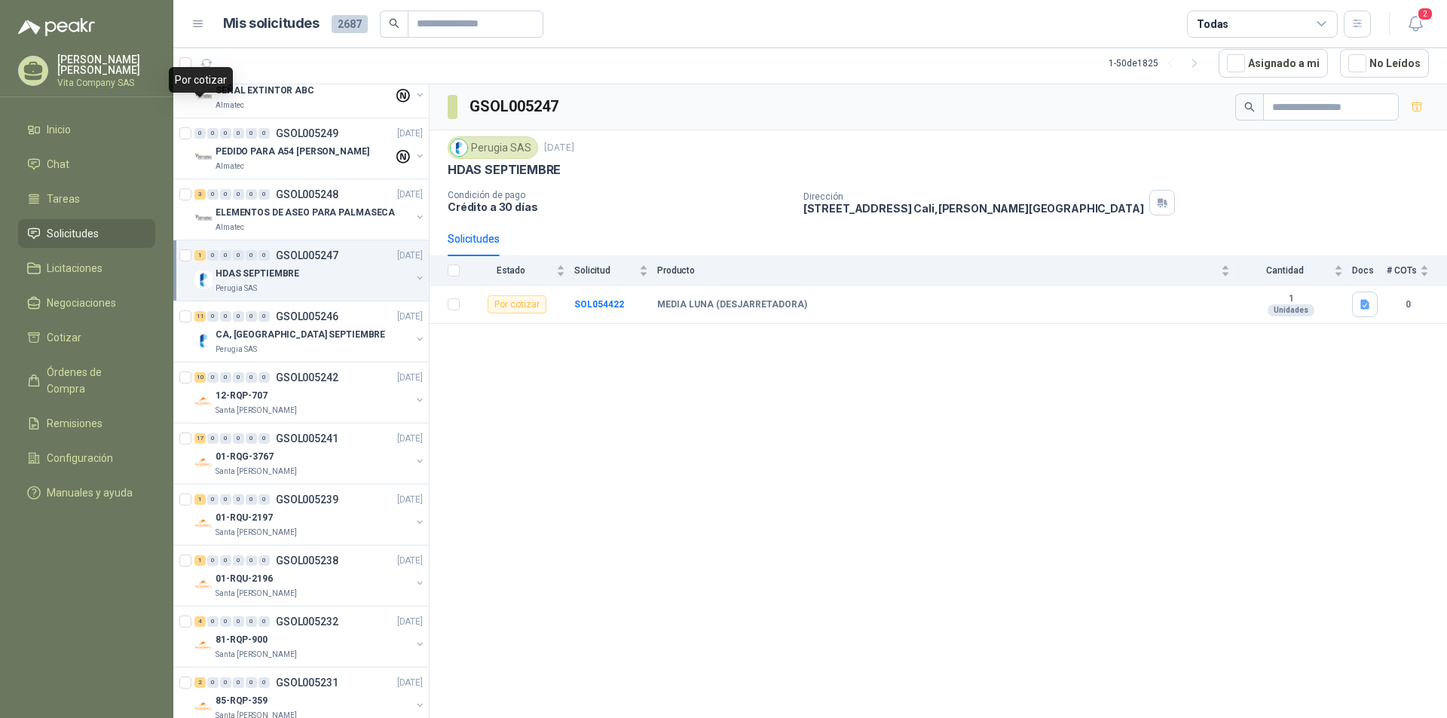
scroll to position [603, 0]
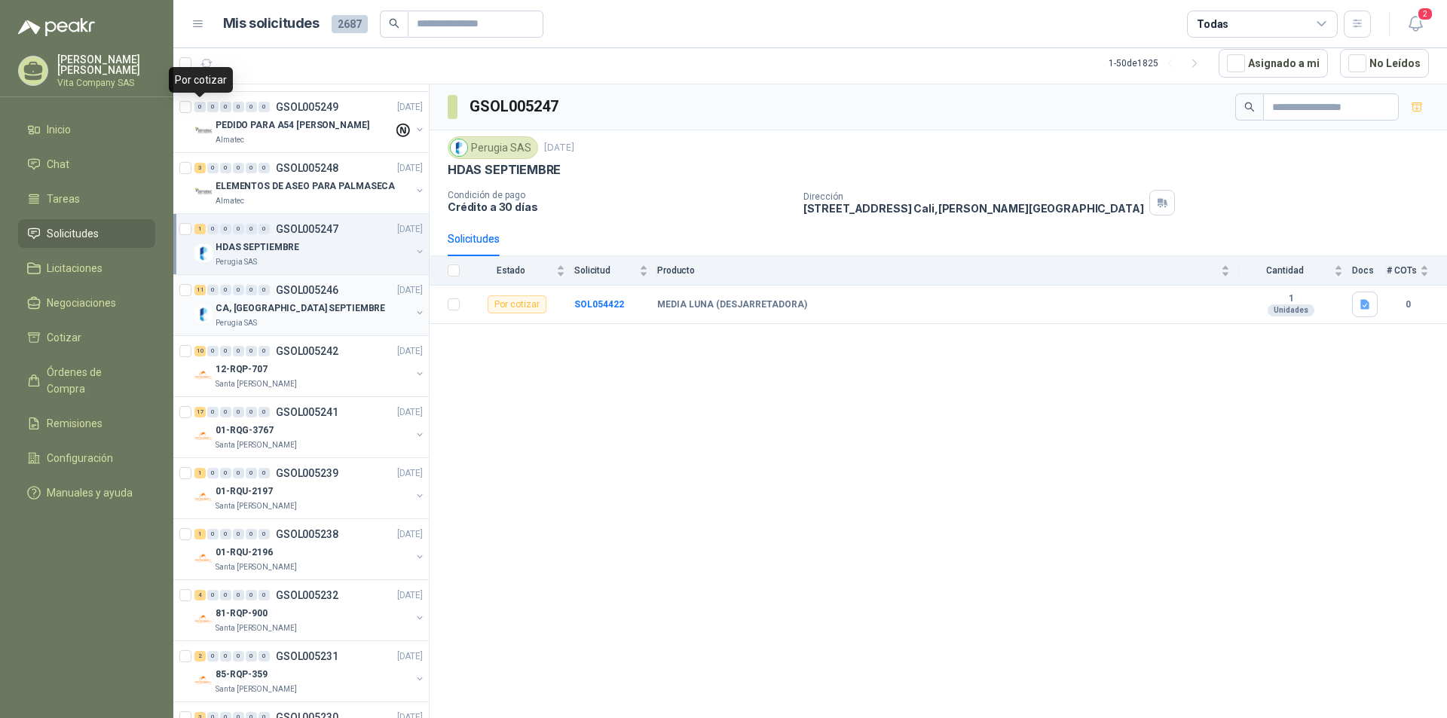
click at [301, 316] on div "CA, [GEOGRAPHIC_DATA] SEPTIEMBRE" at bounding box center [312, 308] width 195 height 18
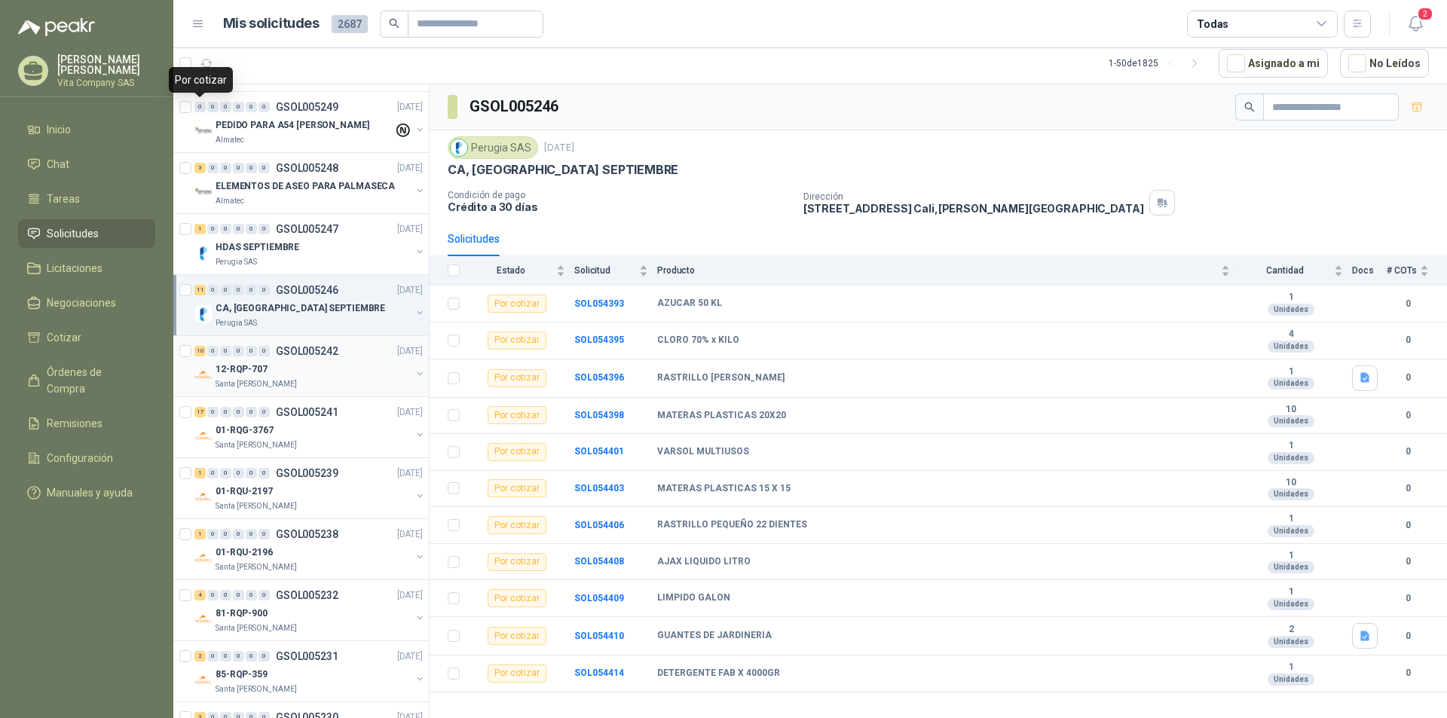
click at [347, 365] on div "12-RQP-707" at bounding box center [312, 369] width 195 height 18
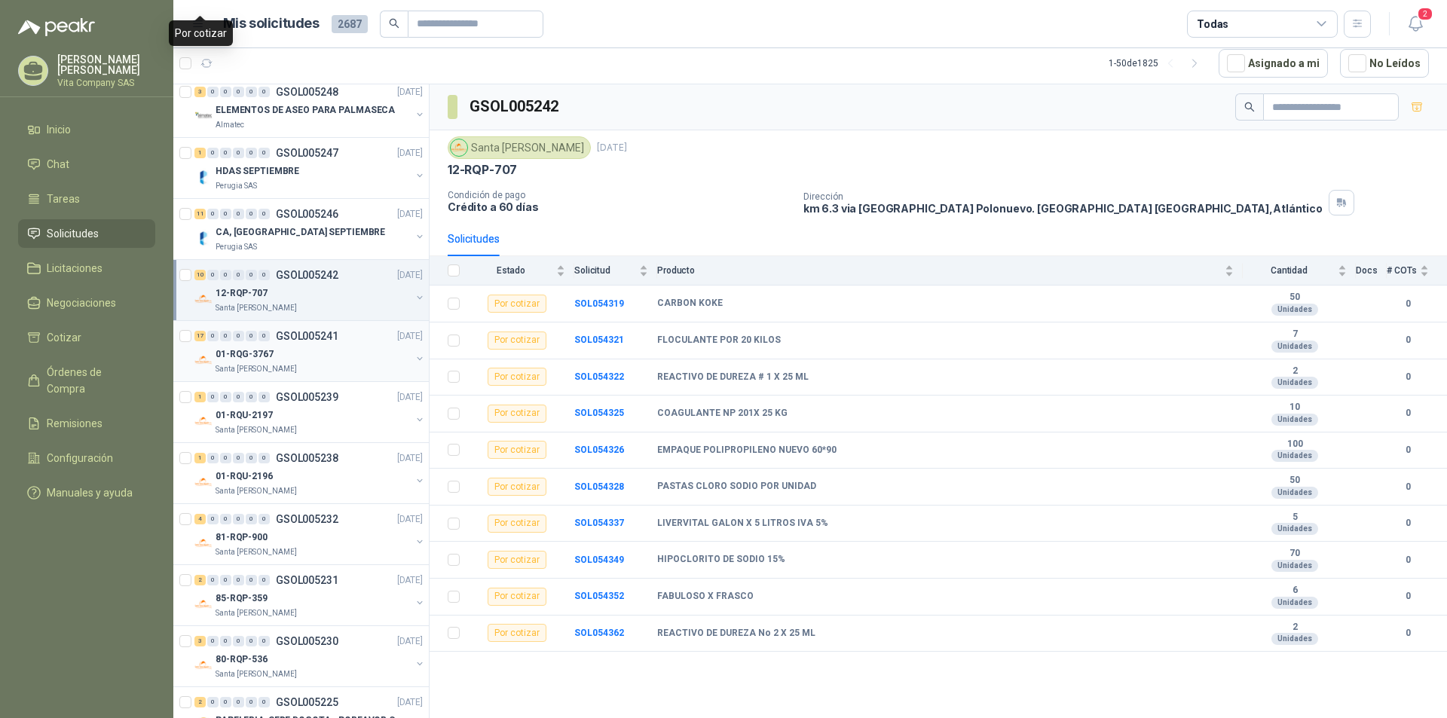
scroll to position [678, 0]
click at [309, 348] on div "01-RQG-3767" at bounding box center [312, 355] width 195 height 18
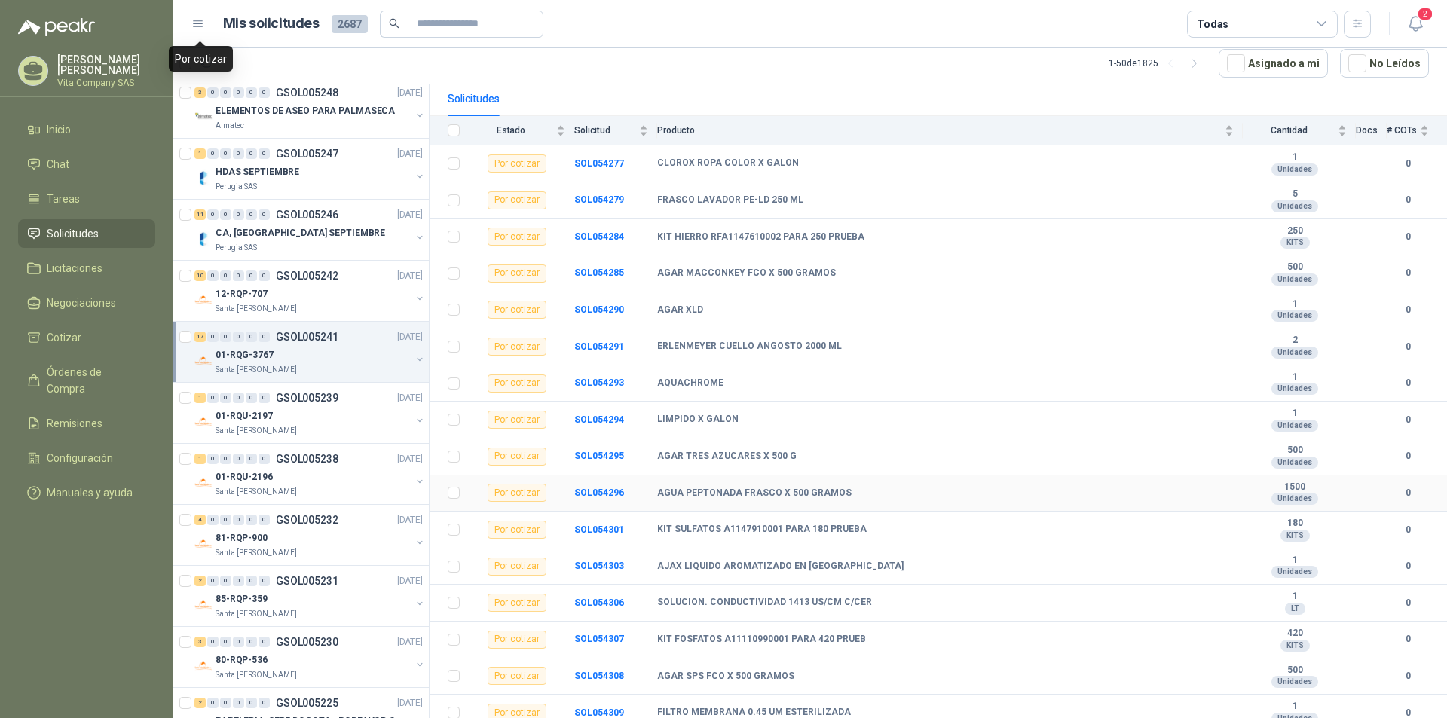
scroll to position [190, 0]
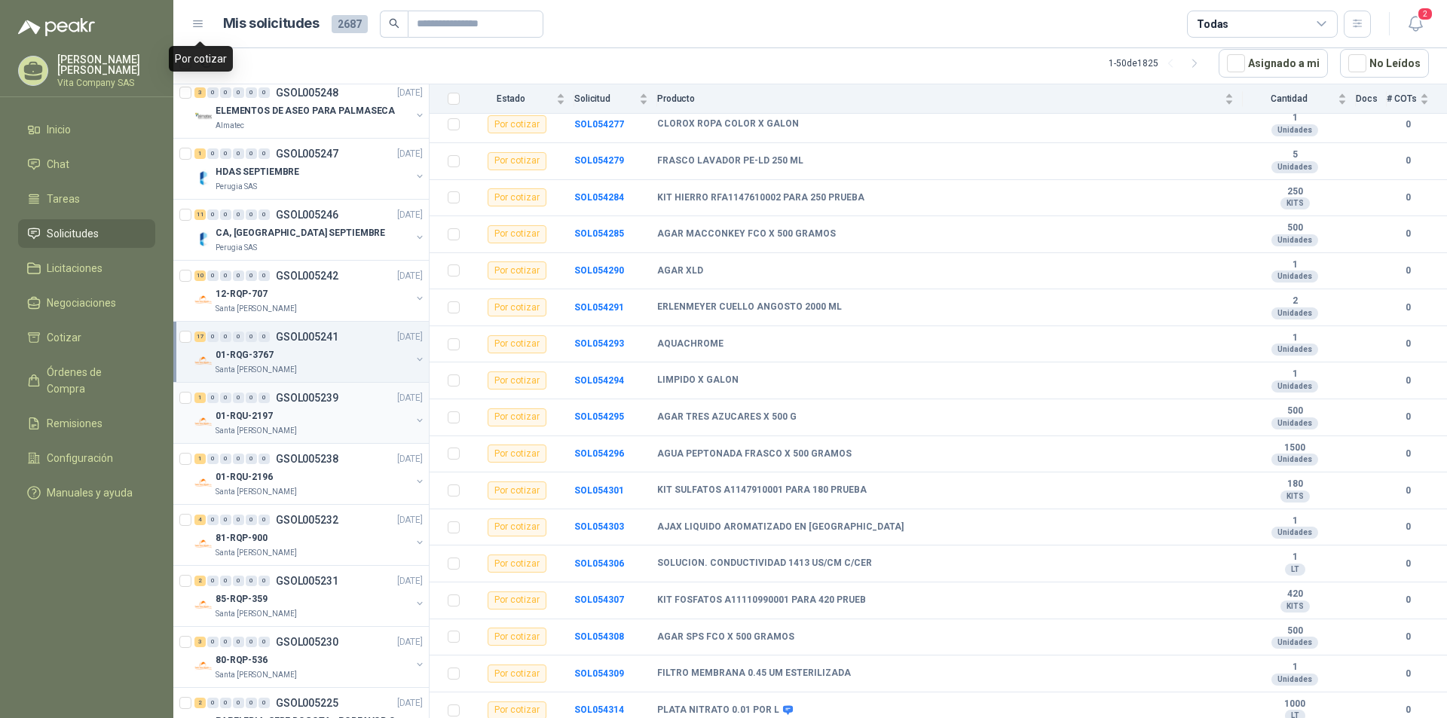
click at [342, 417] on div "01-RQU-2197" at bounding box center [312, 416] width 195 height 18
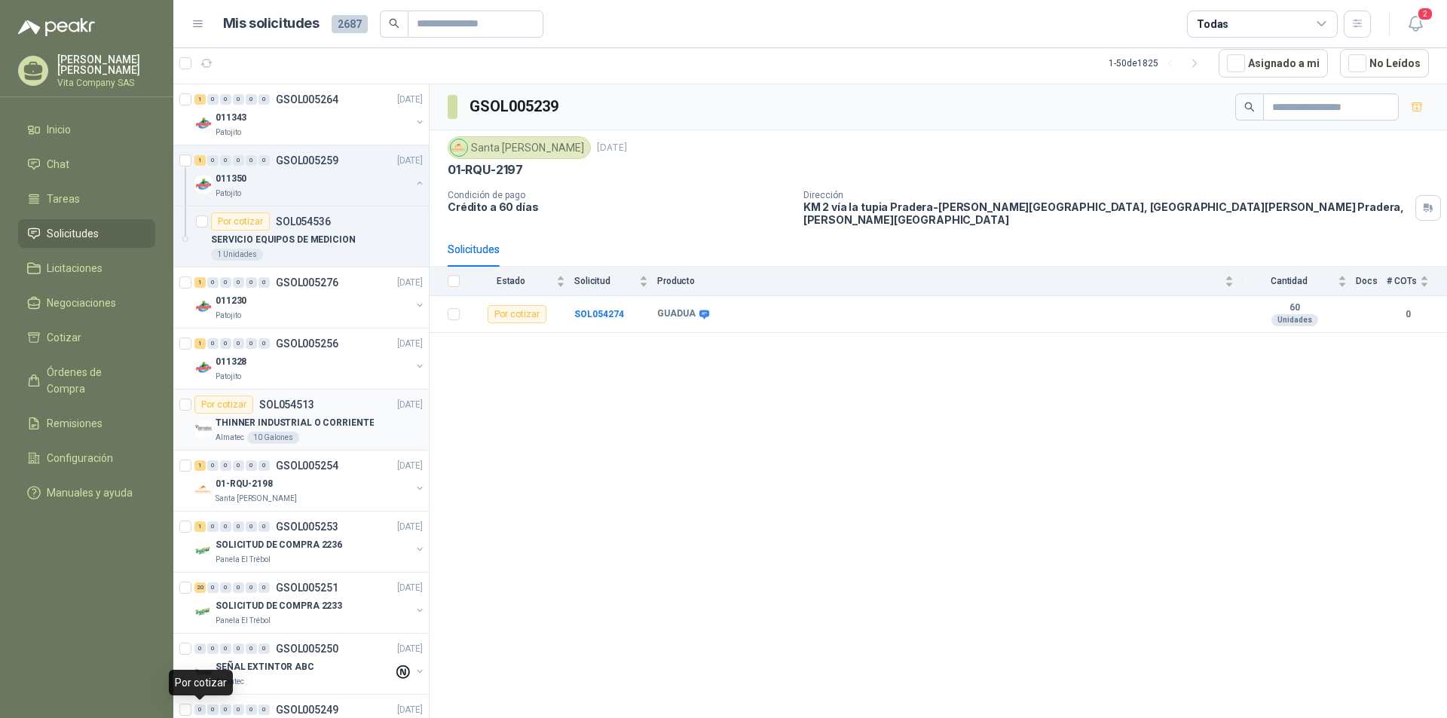
click at [332, 426] on p "THINNER INDUSTRIAL O CORRIENTE" at bounding box center [294, 423] width 158 height 14
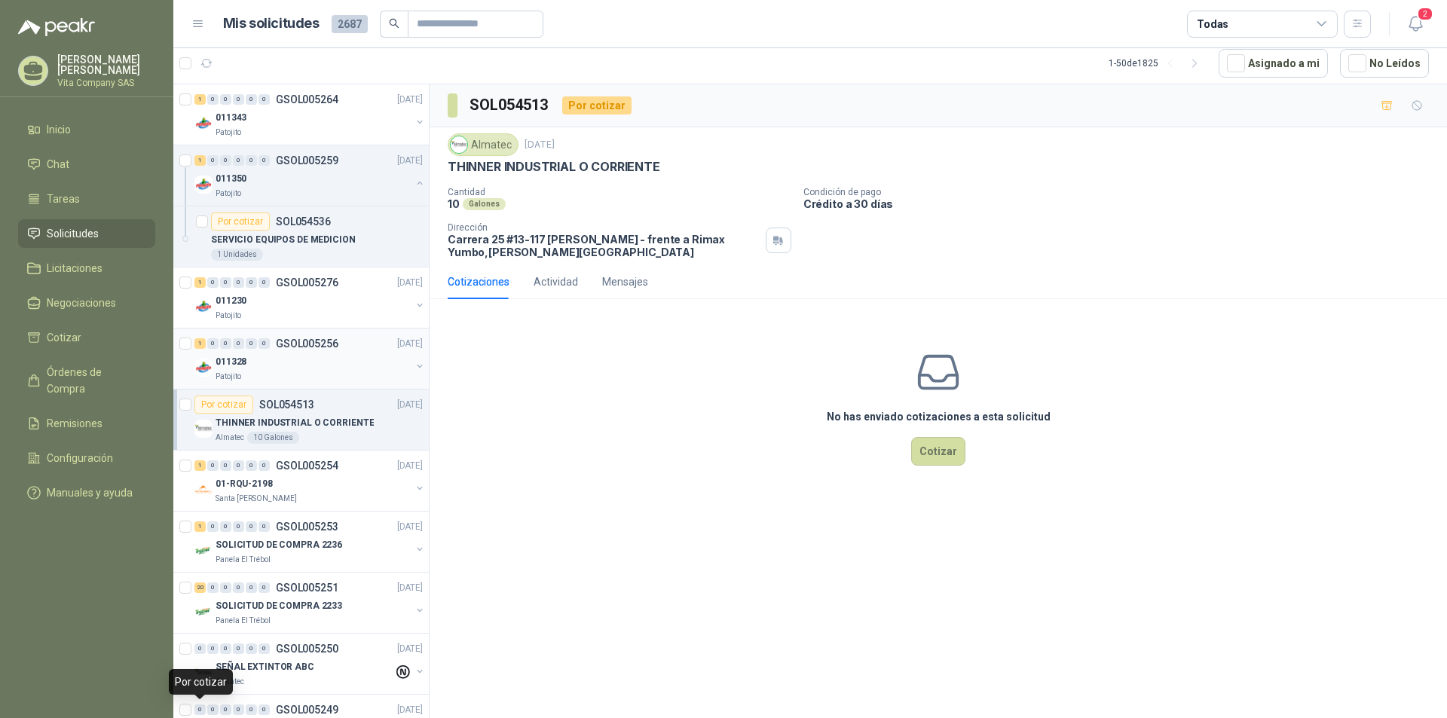
scroll to position [75, 0]
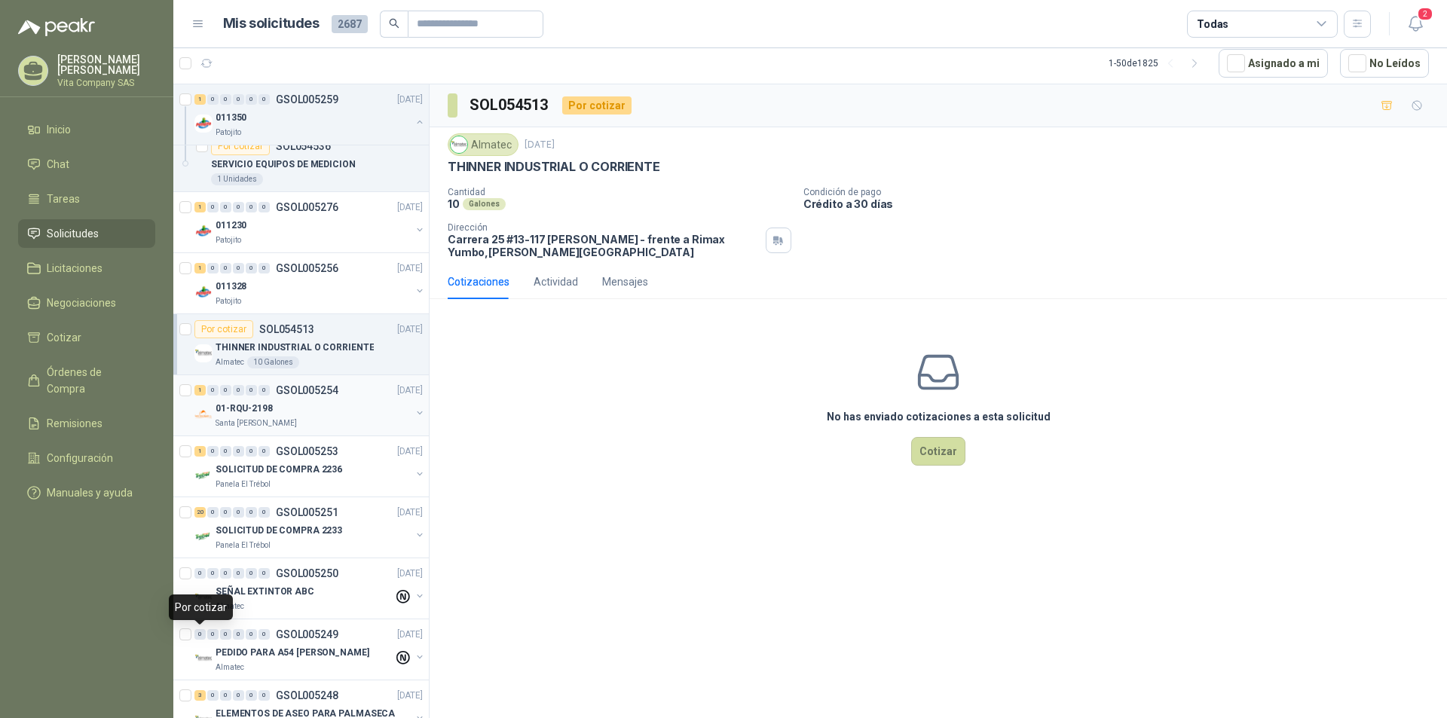
click at [305, 402] on div "01-RQU-2198" at bounding box center [312, 408] width 195 height 18
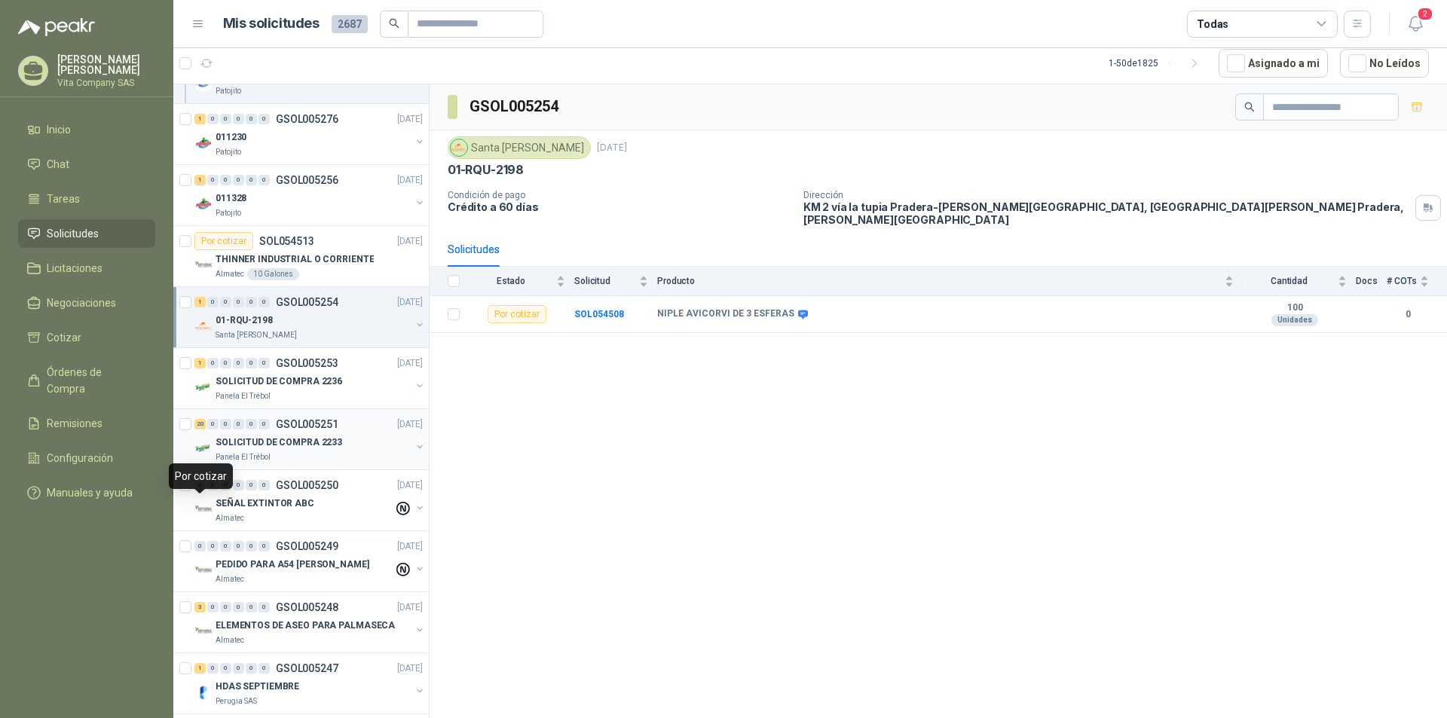
scroll to position [226, 0]
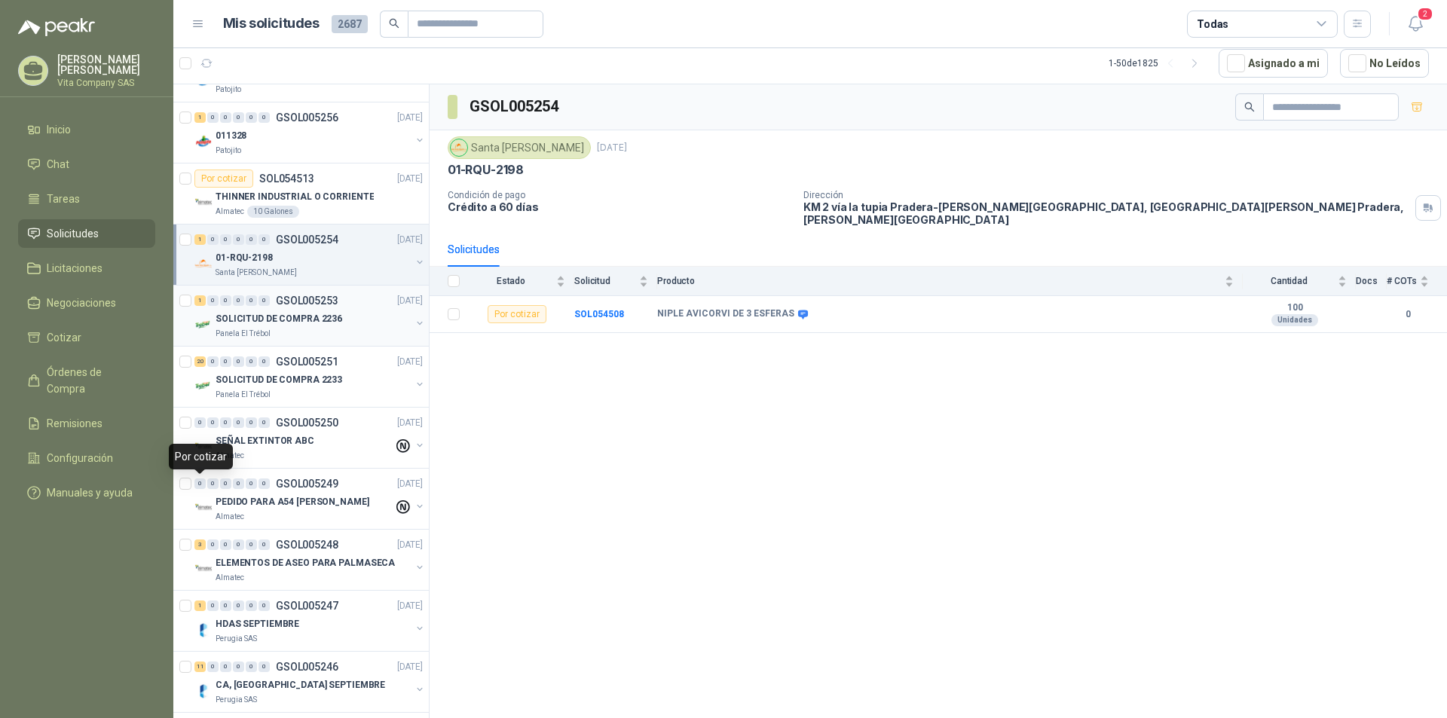
click at [324, 322] on p "SOLICITUD DE COMPRA 2236" at bounding box center [278, 319] width 127 height 14
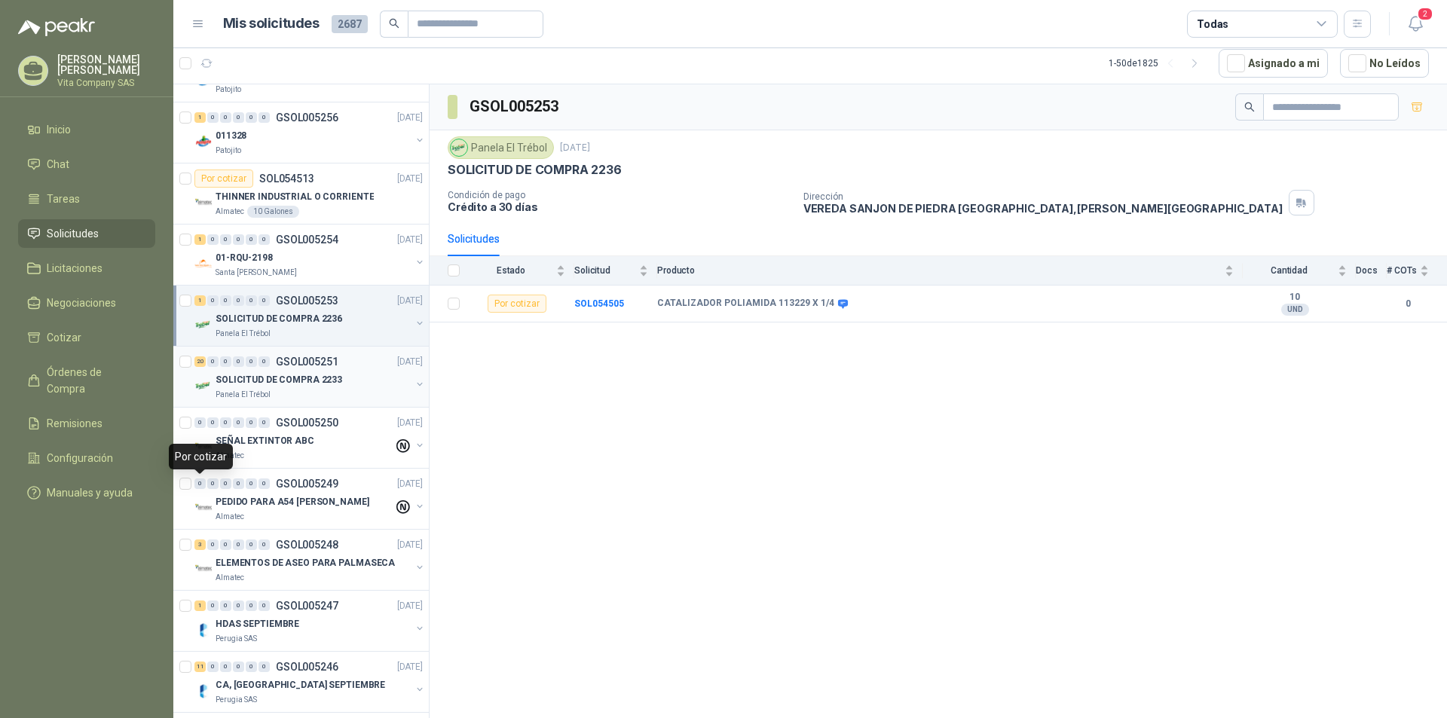
click at [339, 379] on div "SOLICITUD DE COMPRA 2233" at bounding box center [312, 380] width 195 height 18
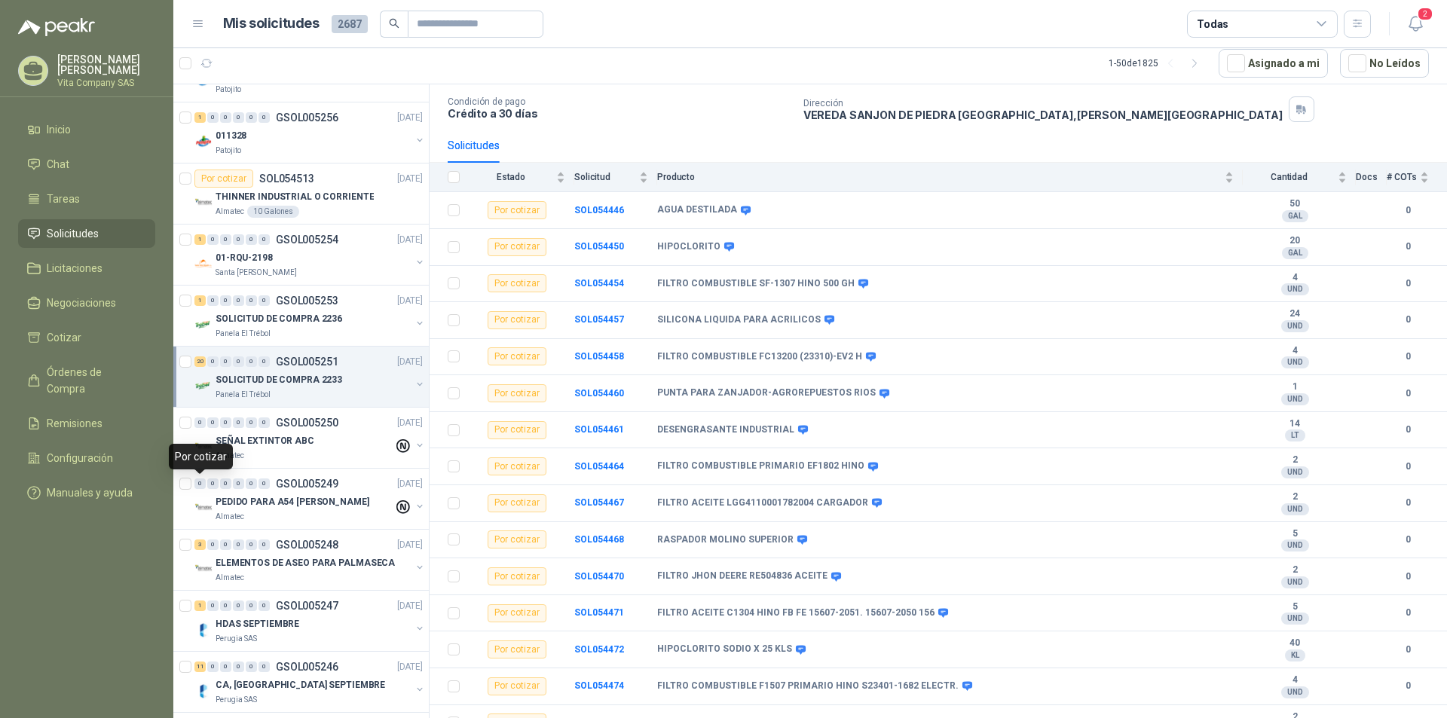
scroll to position [74, 0]
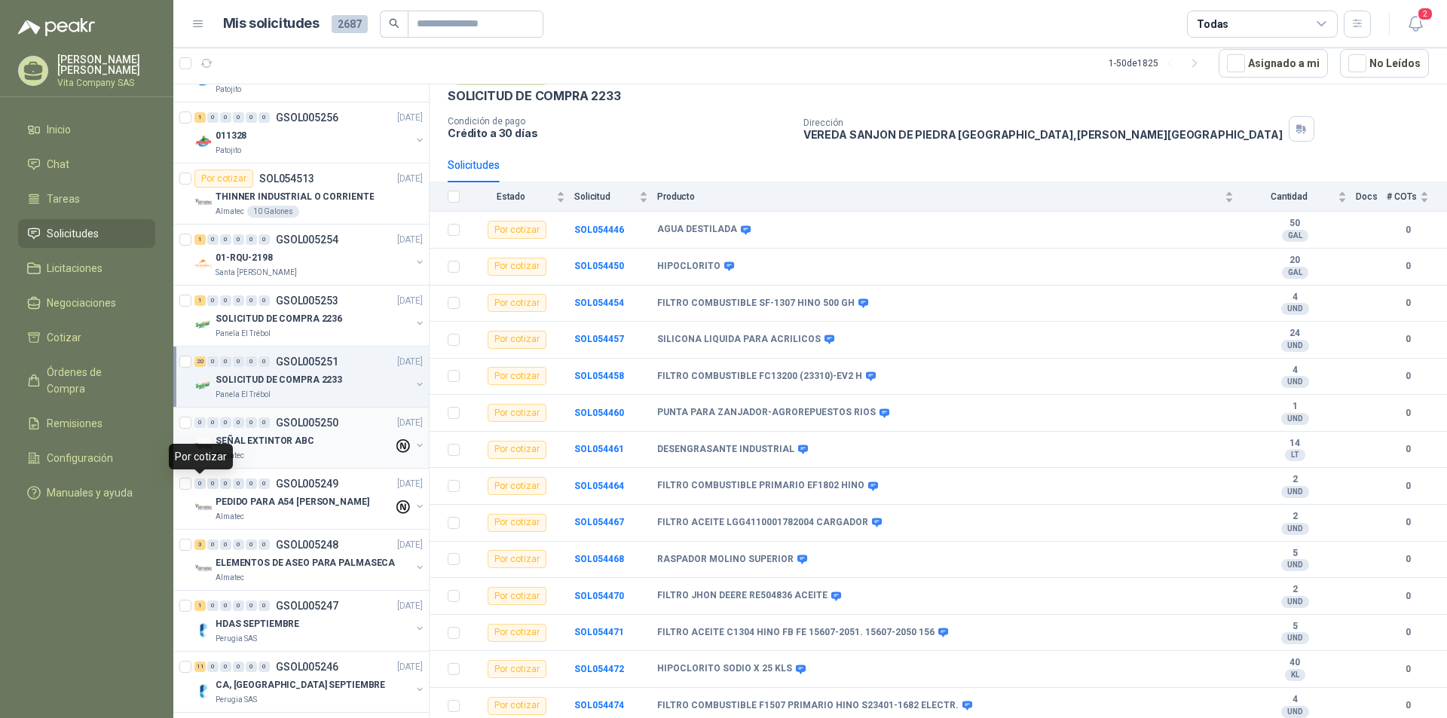
click at [332, 432] on div "SEÑAL EXTINTOR ABC" at bounding box center [304, 441] width 178 height 18
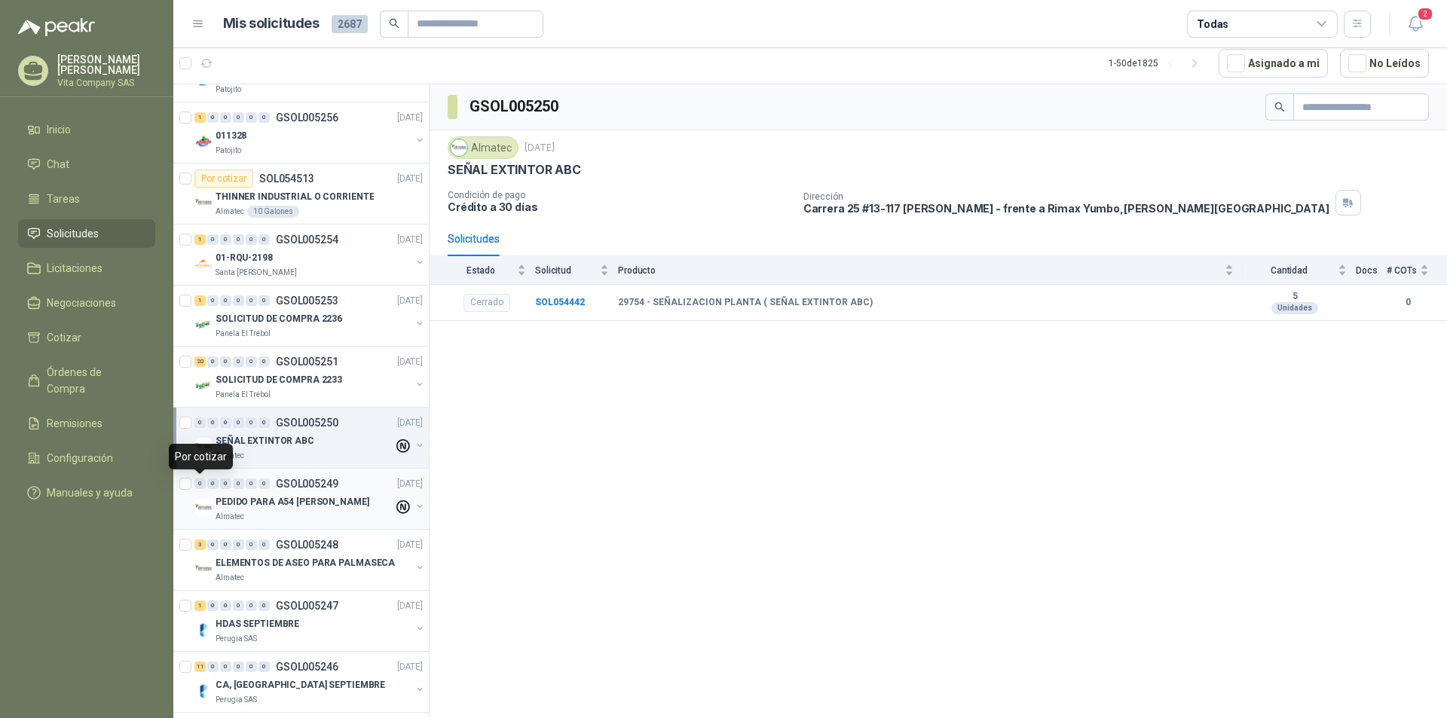
click at [319, 496] on p "PEDIDO PARA A54 [PERSON_NAME]" at bounding box center [292, 502] width 154 height 14
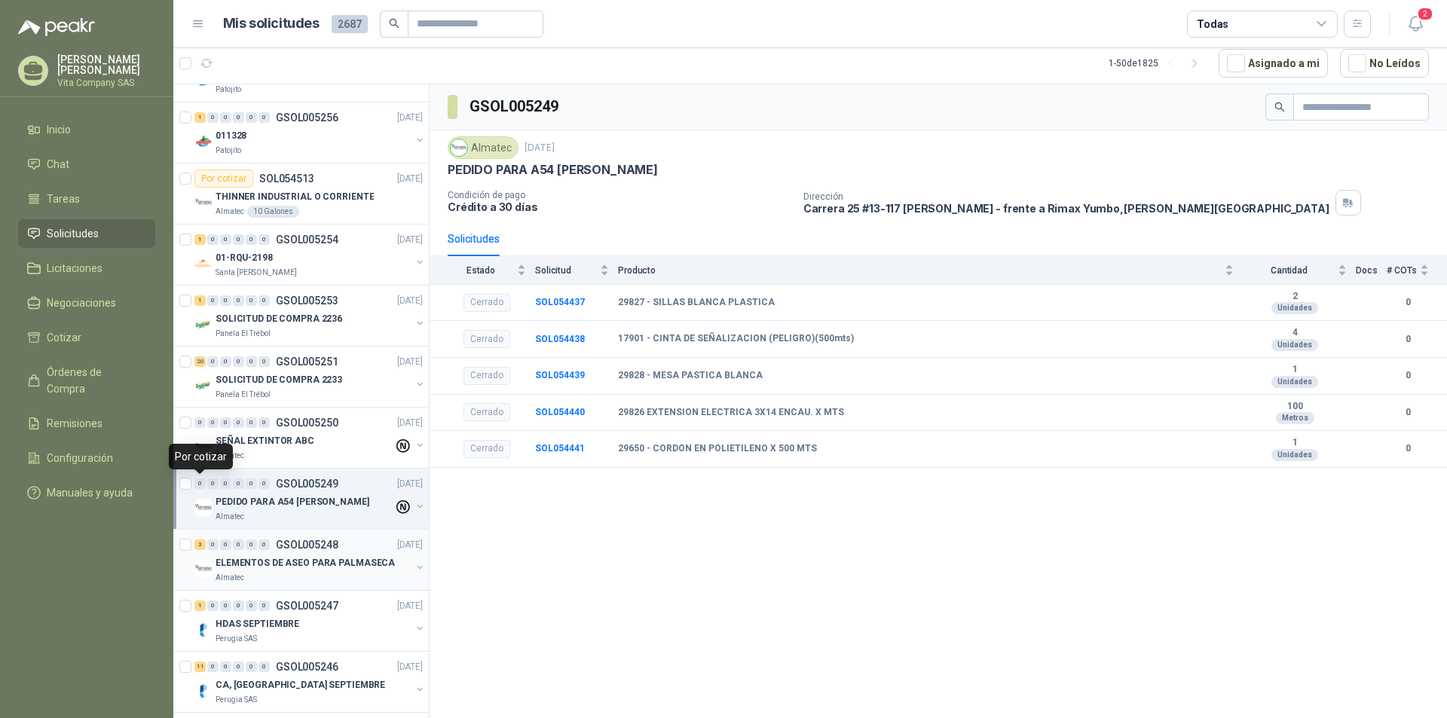
click at [298, 574] on div "Almatec" at bounding box center [312, 578] width 195 height 12
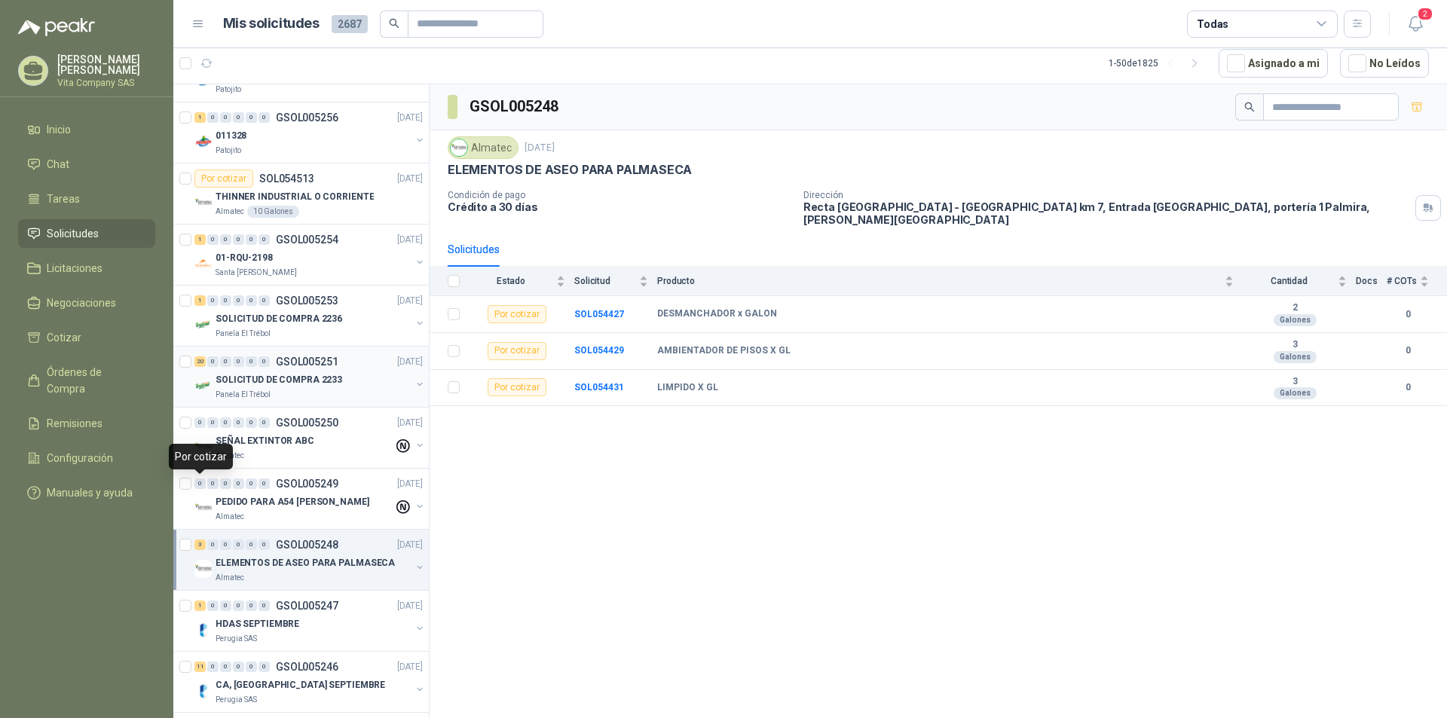
click at [308, 375] on p "SOLICITUD DE COMPRA 2233" at bounding box center [278, 380] width 127 height 14
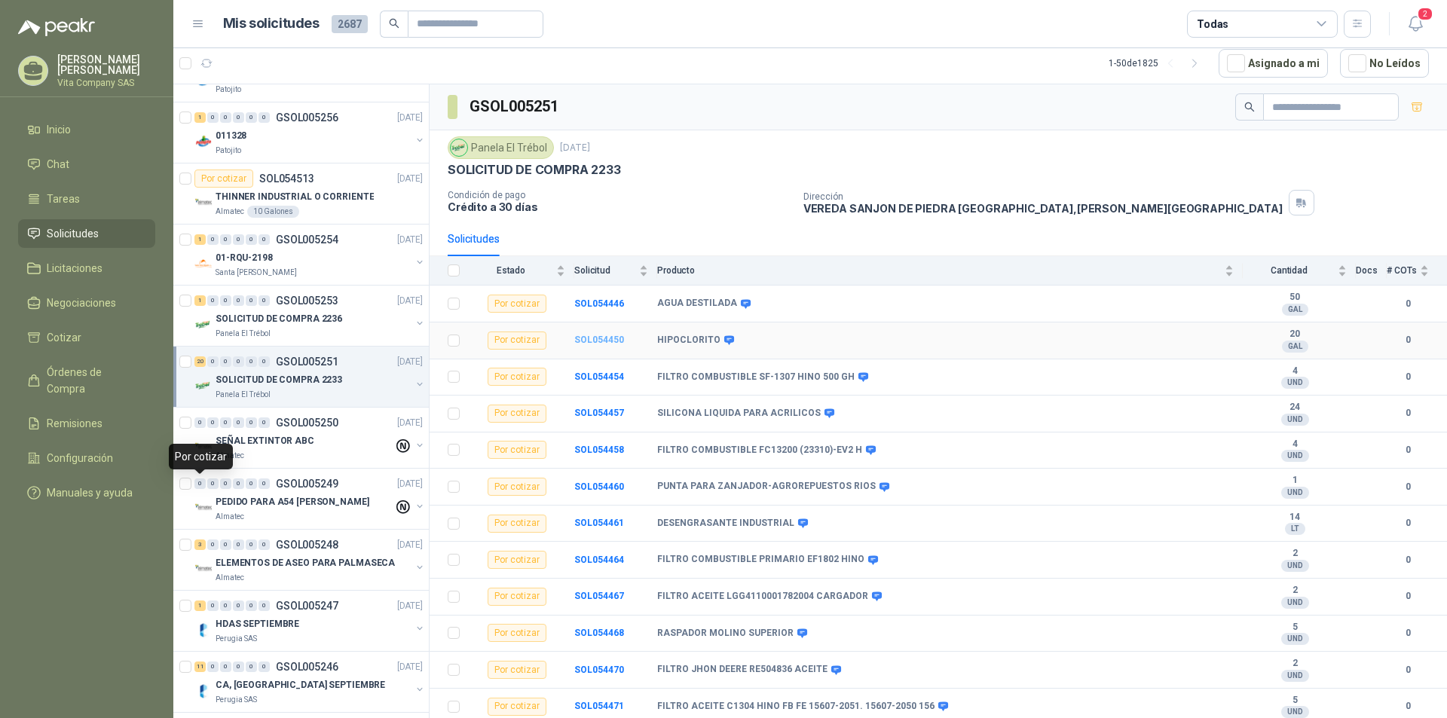
click at [597, 336] on b "SOL054450" at bounding box center [599, 340] width 50 height 11
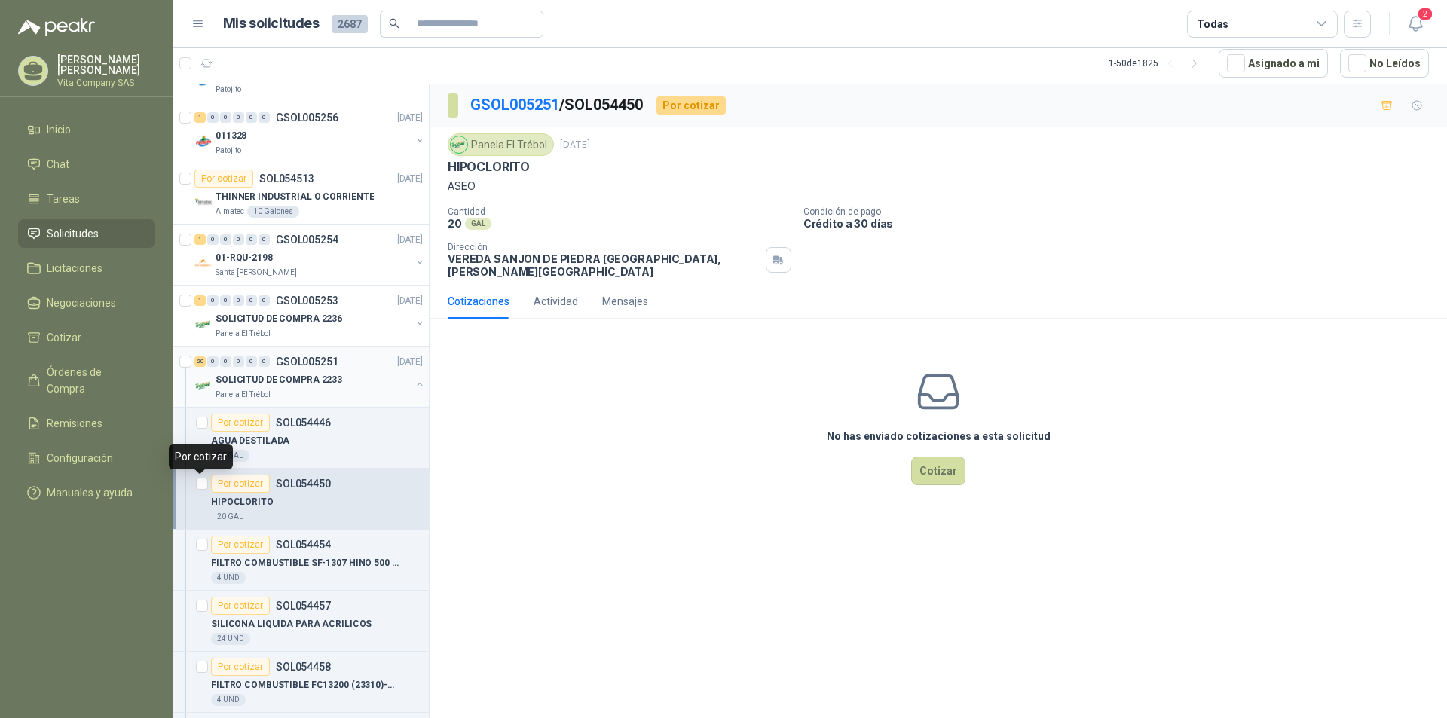
click at [414, 383] on button "button" at bounding box center [420, 384] width 12 height 12
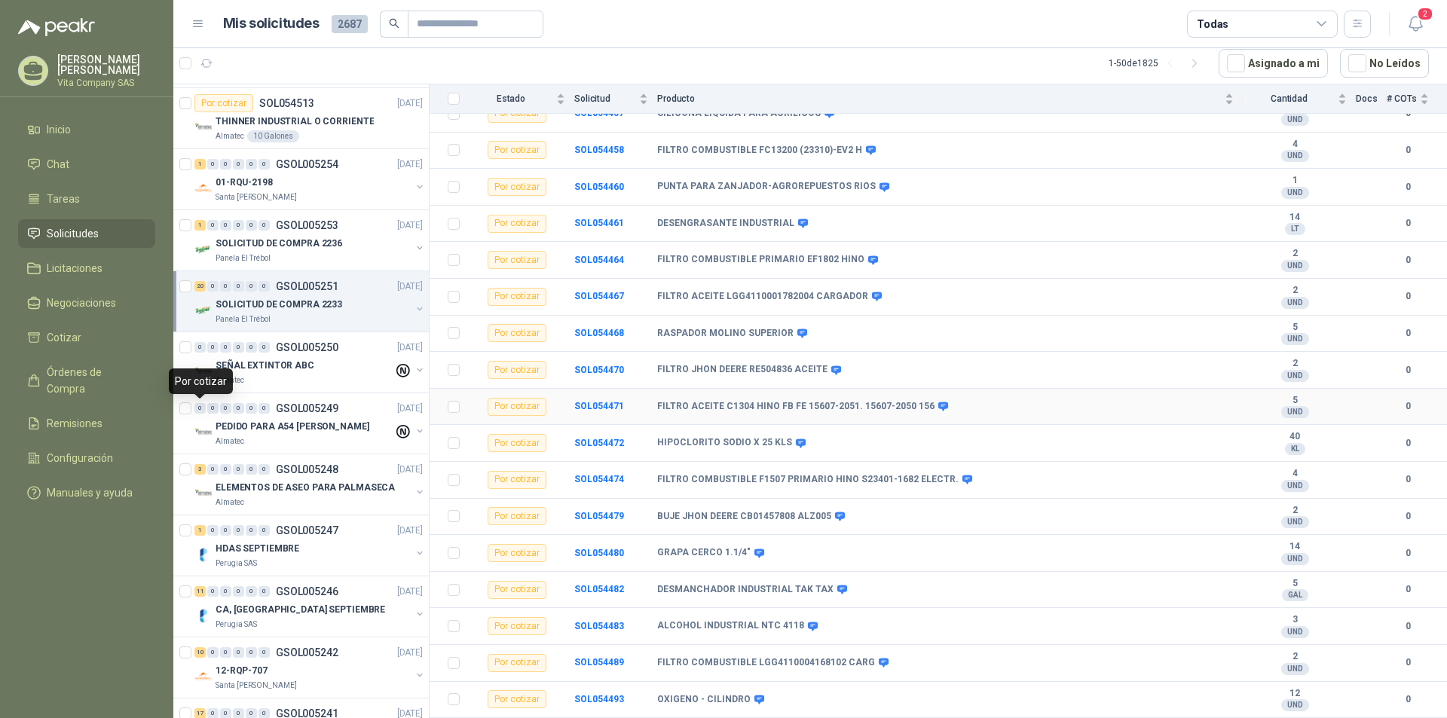
scroll to position [225, 0]
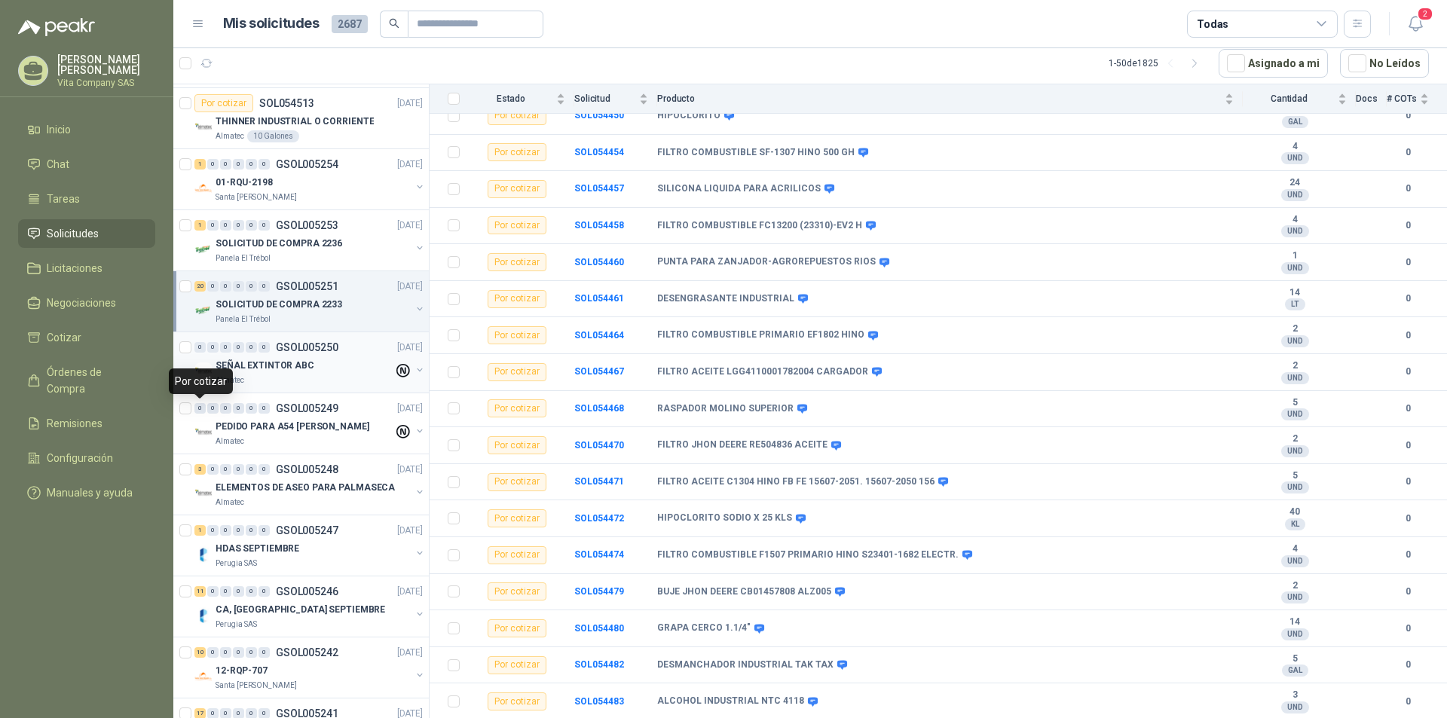
click at [285, 377] on div "Almatec" at bounding box center [304, 380] width 178 height 12
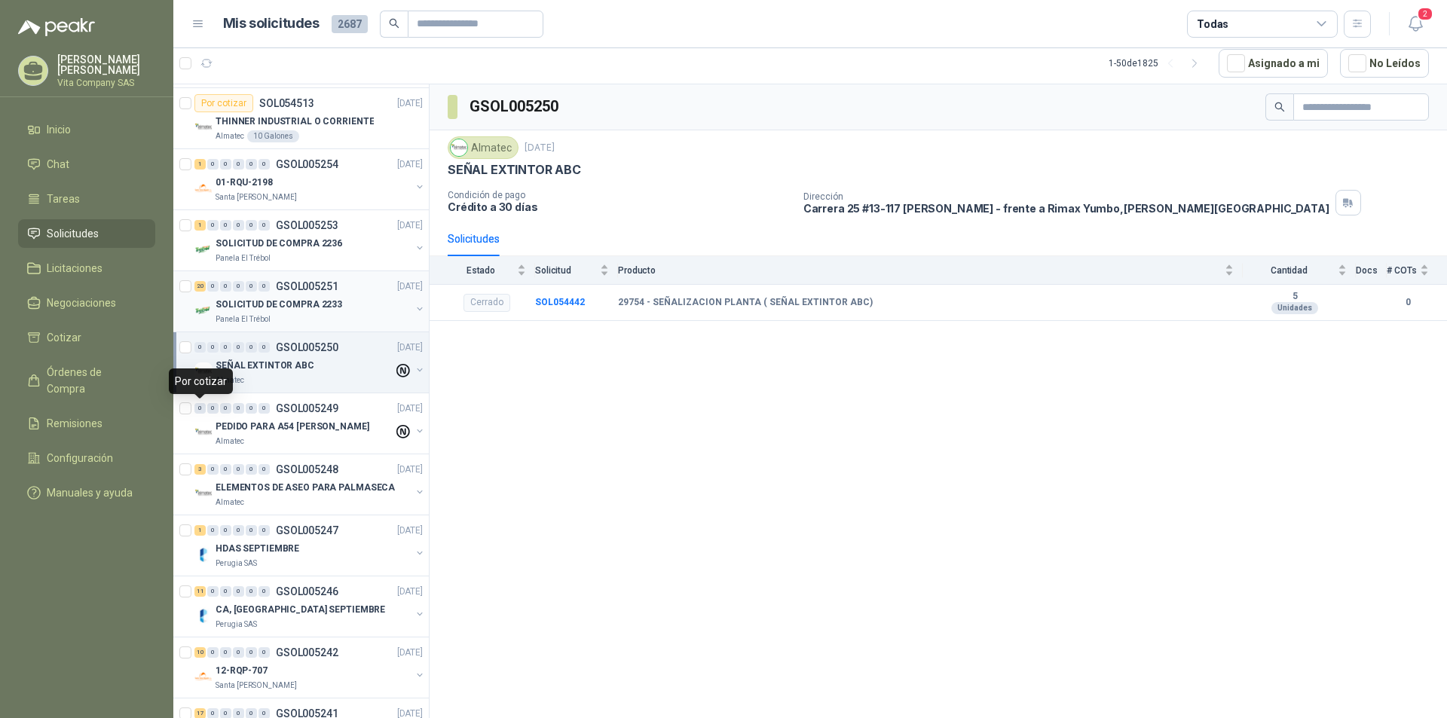
click at [303, 301] on p "SOLICITUD DE COMPRA 2233" at bounding box center [278, 305] width 127 height 14
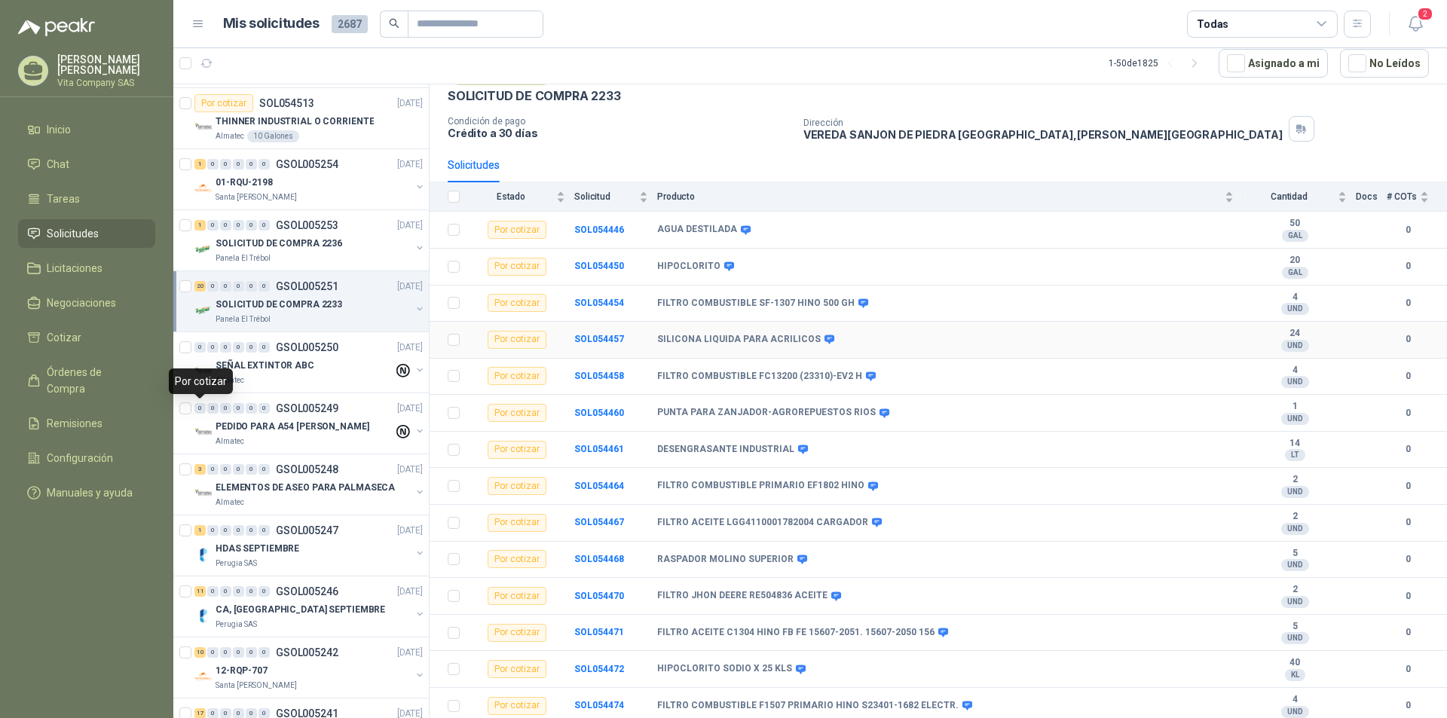
scroll to position [149, 0]
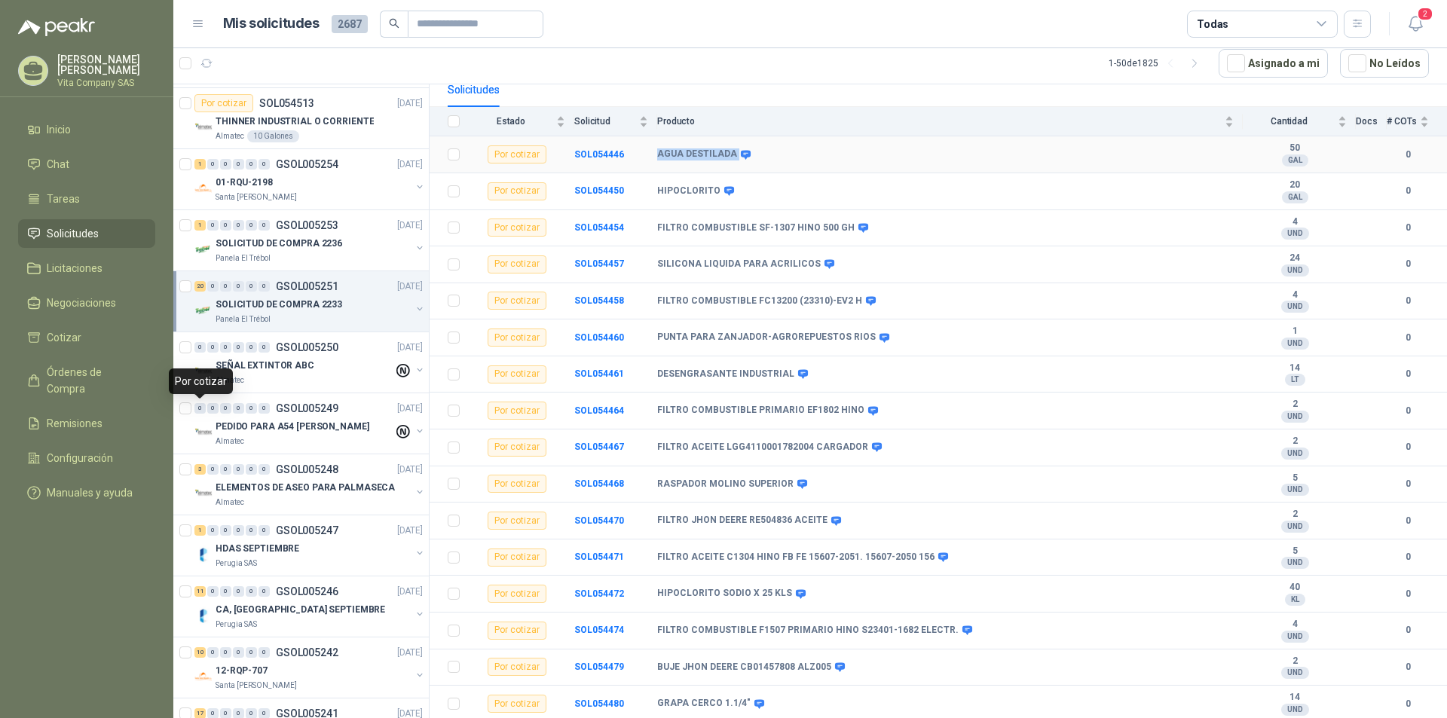
drag, startPoint x: 657, startPoint y: 142, endPoint x: 732, endPoint y: 156, distance: 76.6
click at [732, 156] on td "AGUA DESTILADA" at bounding box center [949, 154] width 585 height 37
copy div "AGUA DESTILADA"
drag, startPoint x: 658, startPoint y: 191, endPoint x: 722, endPoint y: 186, distance: 64.2
click at [722, 186] on tr "Por cotizar SOL054450 HIPOCLORITO 20 GAL  0" at bounding box center [937, 191] width 1017 height 37
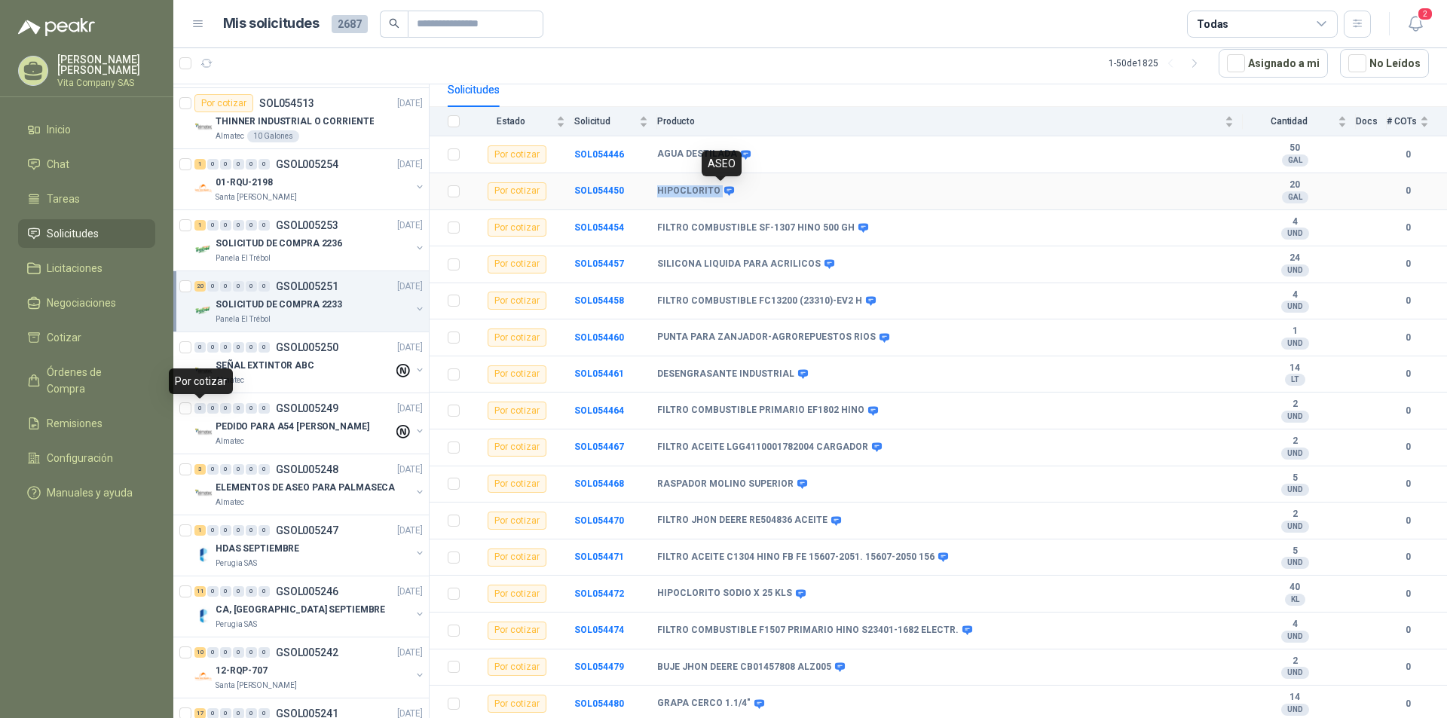
copy tr "HIPOCLORITO"
drag, startPoint x: 737, startPoint y: 375, endPoint x: 802, endPoint y: 378, distance: 65.6
click at [802, 378] on tr "Por cotizar SOL054461 DESENGRASANTE INDUSTRIAL 14 LT  0" at bounding box center [937, 374] width 1017 height 37
copy tr "DESENGRASANTE INDUSTRIAL"
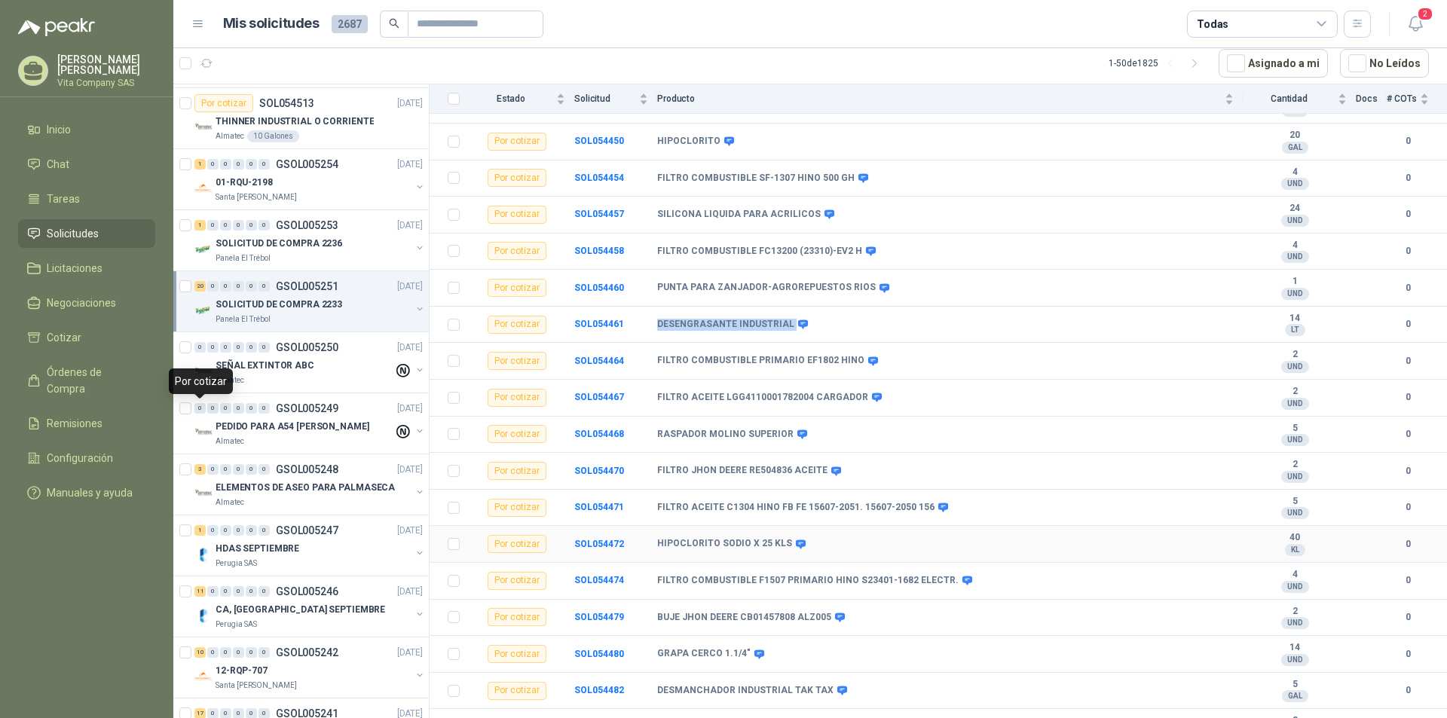
scroll to position [300, 0]
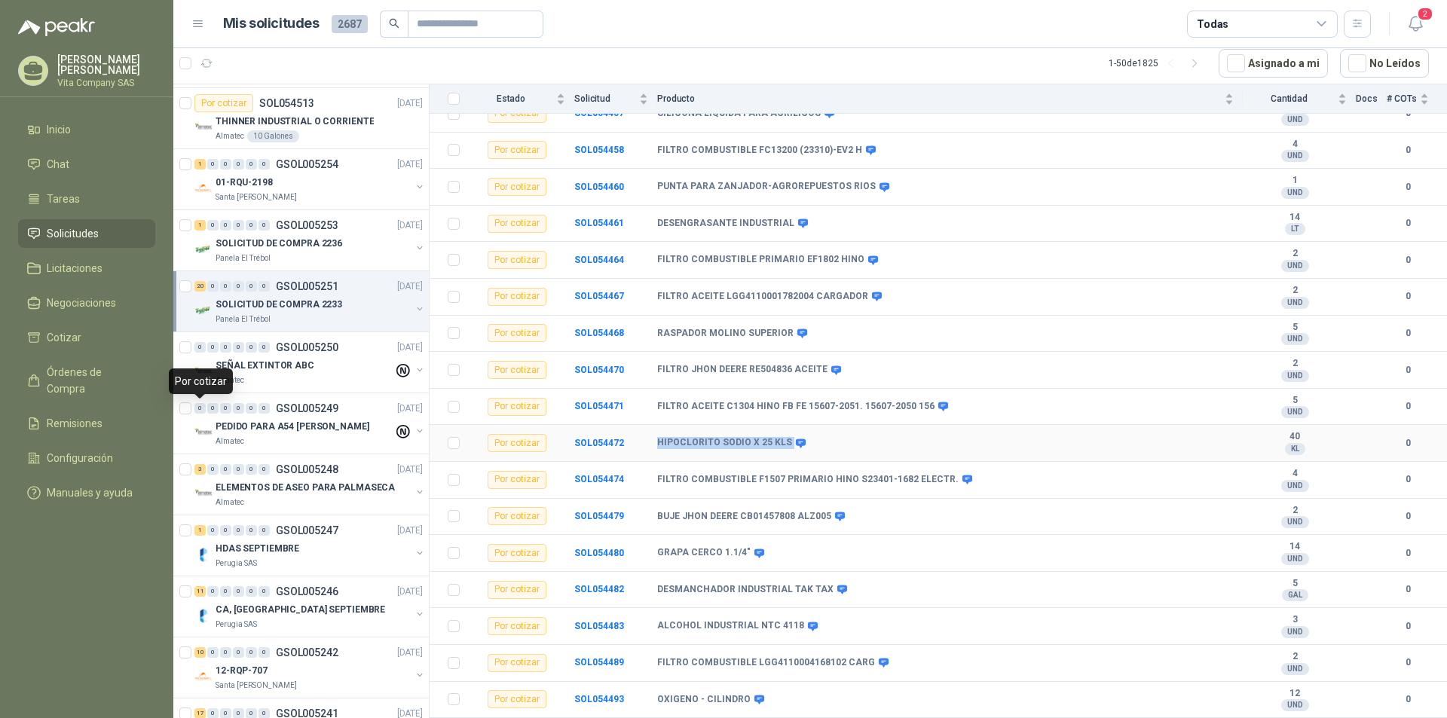
drag, startPoint x: 655, startPoint y: 435, endPoint x: 788, endPoint y: 436, distance: 132.6
click at [788, 436] on tr "Por cotizar SOL054472 HIPOCLORITO SODIO X 25 KLS 40 KL  0" at bounding box center [937, 443] width 1017 height 37
copy tr "HIPOCLORITO SODIO X 25 KLS"
drag, startPoint x: 686, startPoint y: 585, endPoint x: 839, endPoint y: 585, distance: 153.7
click at [839, 585] on div "DESMANCHADOR INDUSTRIAL TAK TAX" at bounding box center [945, 590] width 576 height 12
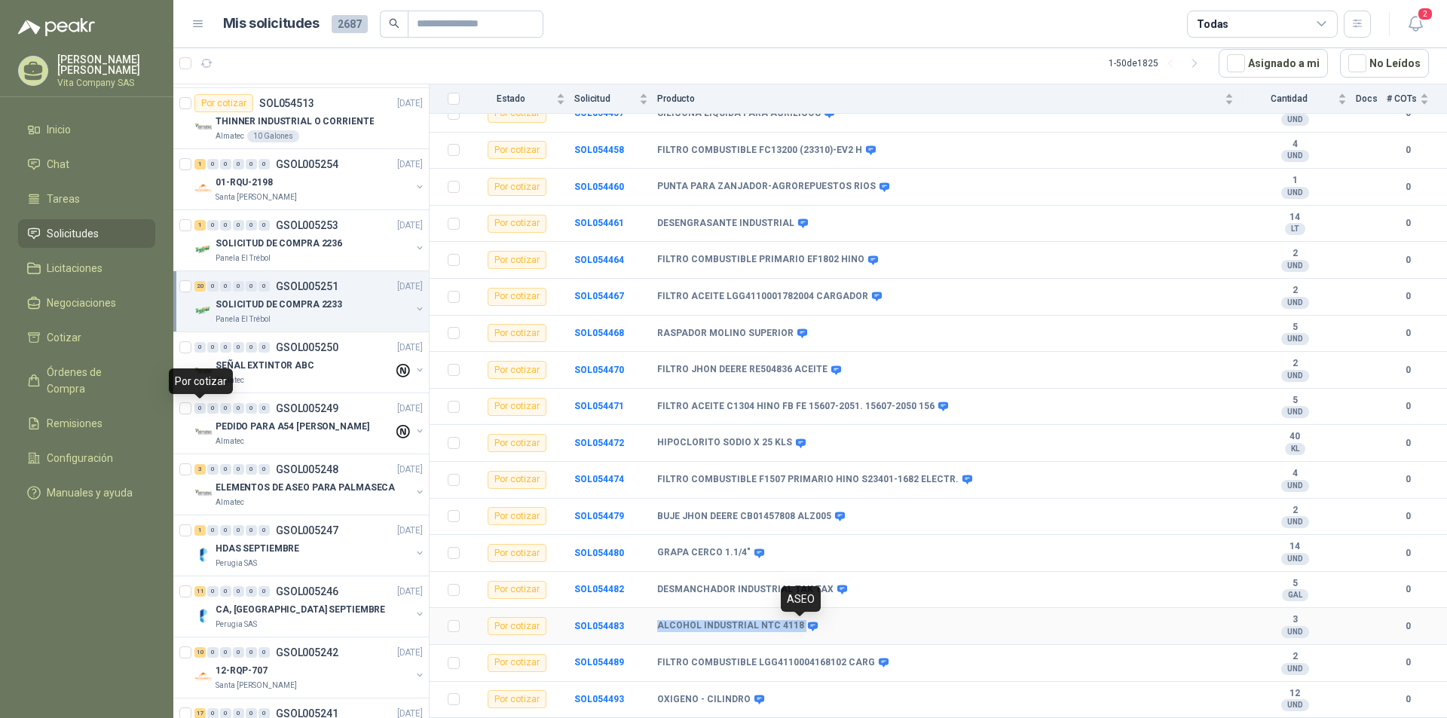
drag, startPoint x: 692, startPoint y: 623, endPoint x: 797, endPoint y: 623, distance: 105.5
click at [797, 623] on tr "Por cotizar SOL054483 ALCOHOL INDUSTRIAL NTC 4118 3 UND  0" at bounding box center [937, 626] width 1017 height 37
copy tr "ALCOHOL INDUSTRIAL NTC 4118"
click at [325, 368] on div "SEÑAL EXTINTOR ABC" at bounding box center [304, 365] width 178 height 18
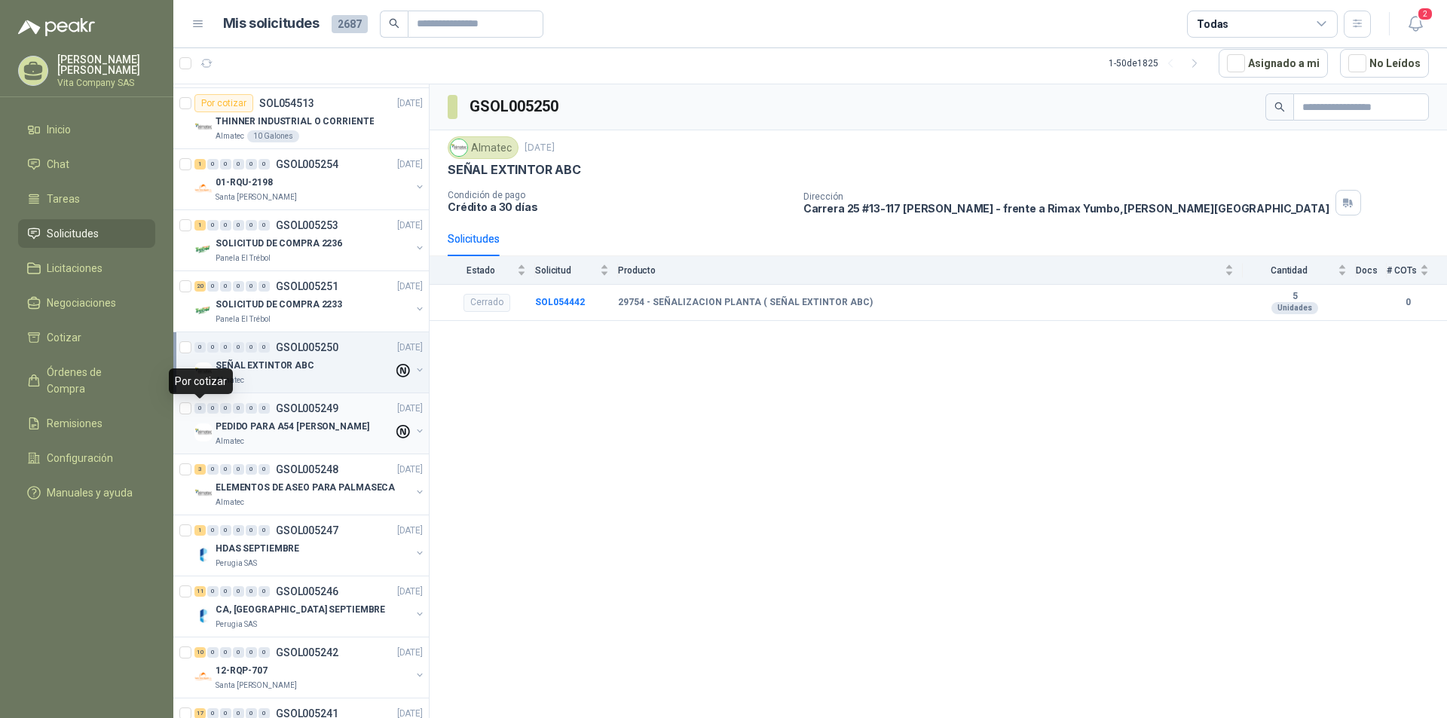
click at [329, 423] on p "PEDIDO PARA A54 [PERSON_NAME]" at bounding box center [292, 427] width 154 height 14
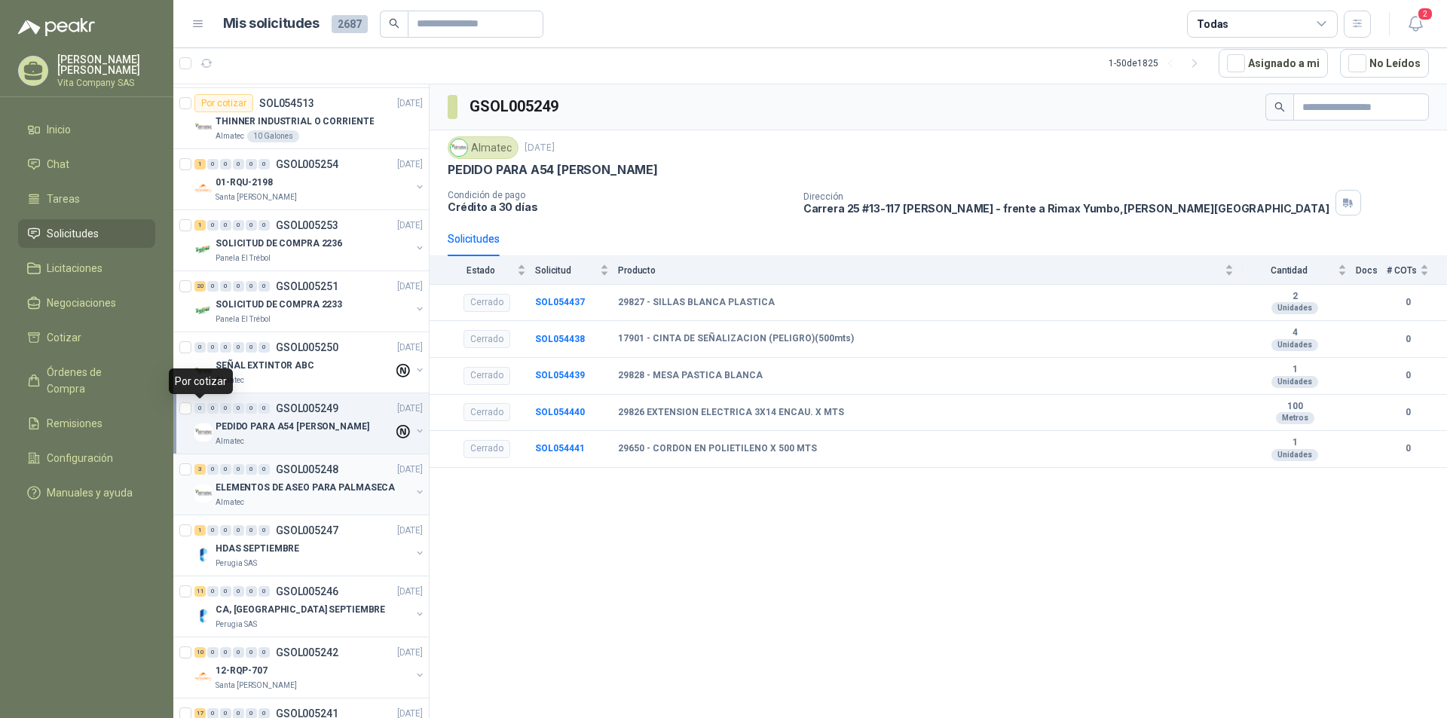
click at [303, 490] on p "ELEMENTOS DE ASEO PARA PALMASECA" at bounding box center [304, 488] width 179 height 14
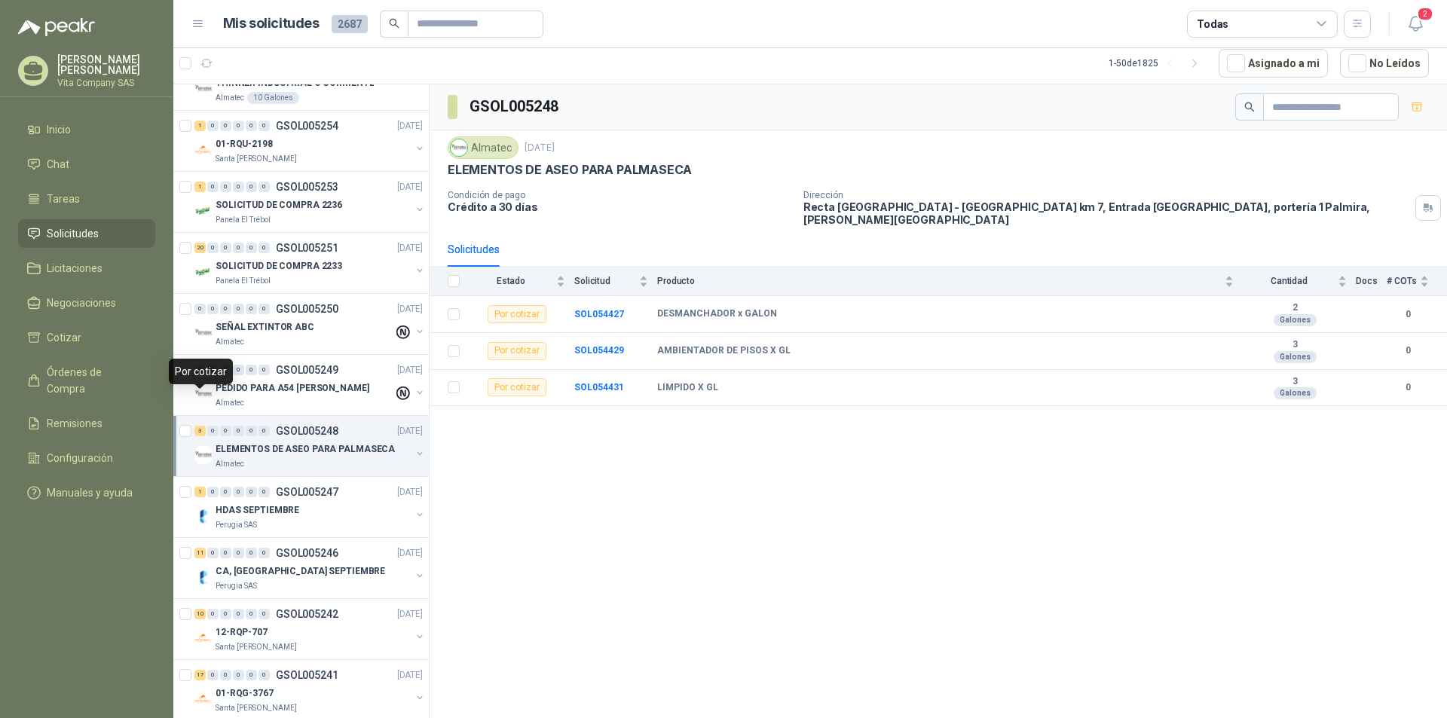
scroll to position [377, 0]
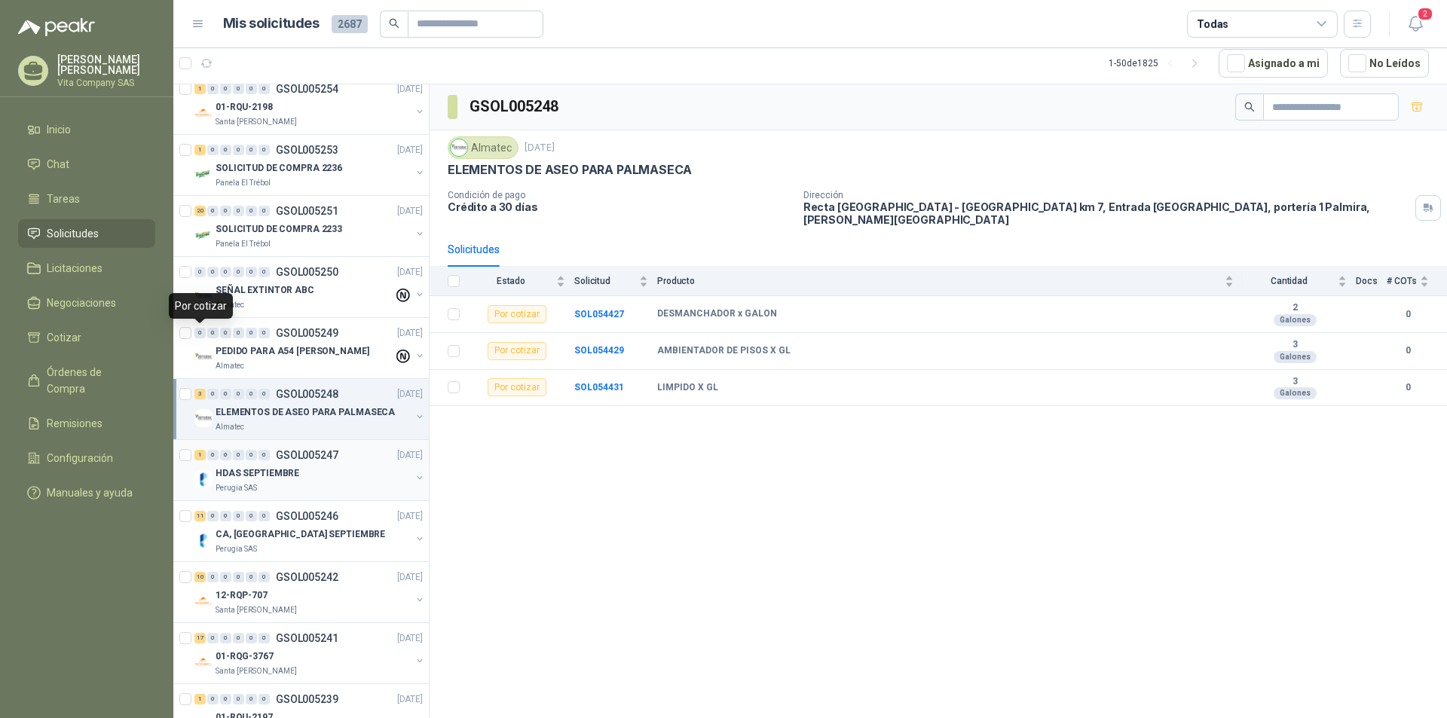
click at [313, 475] on div "HDAS SEPTIEMBRE" at bounding box center [312, 473] width 195 height 18
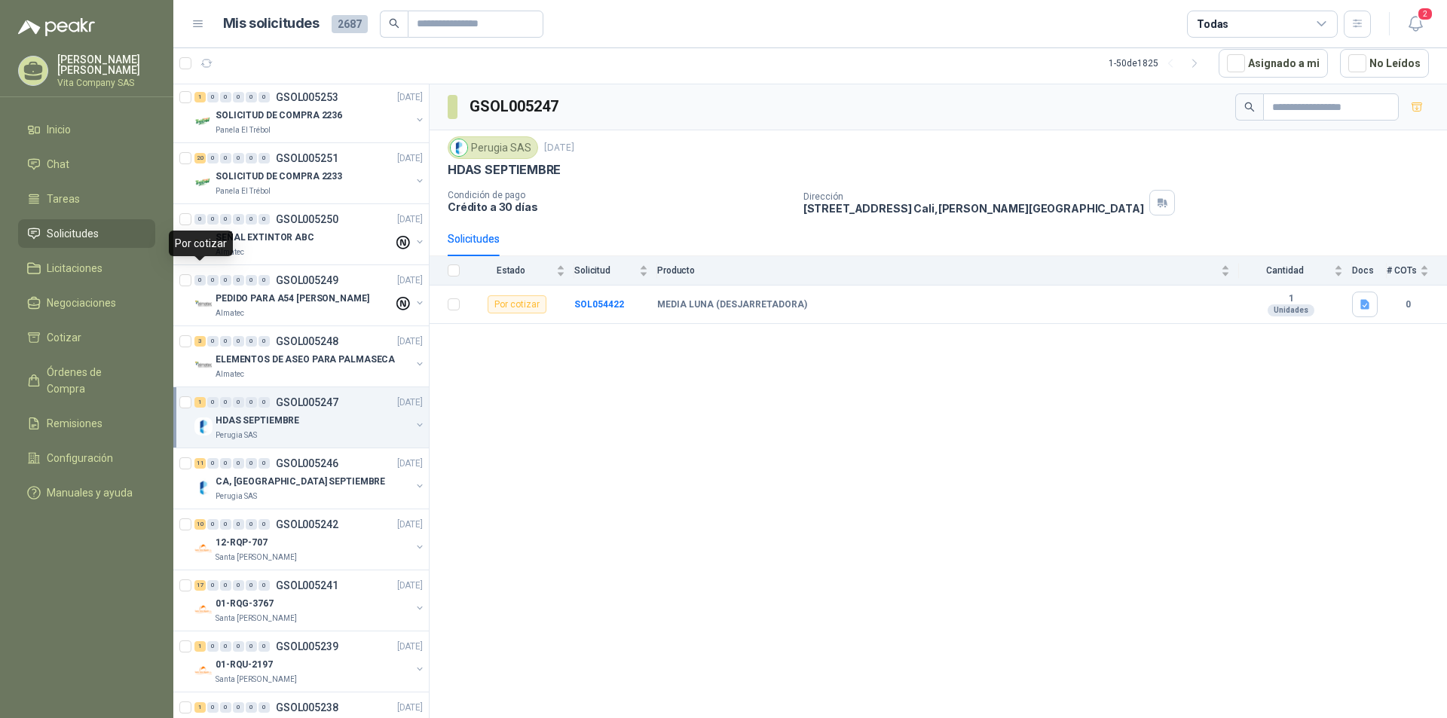
scroll to position [452, 0]
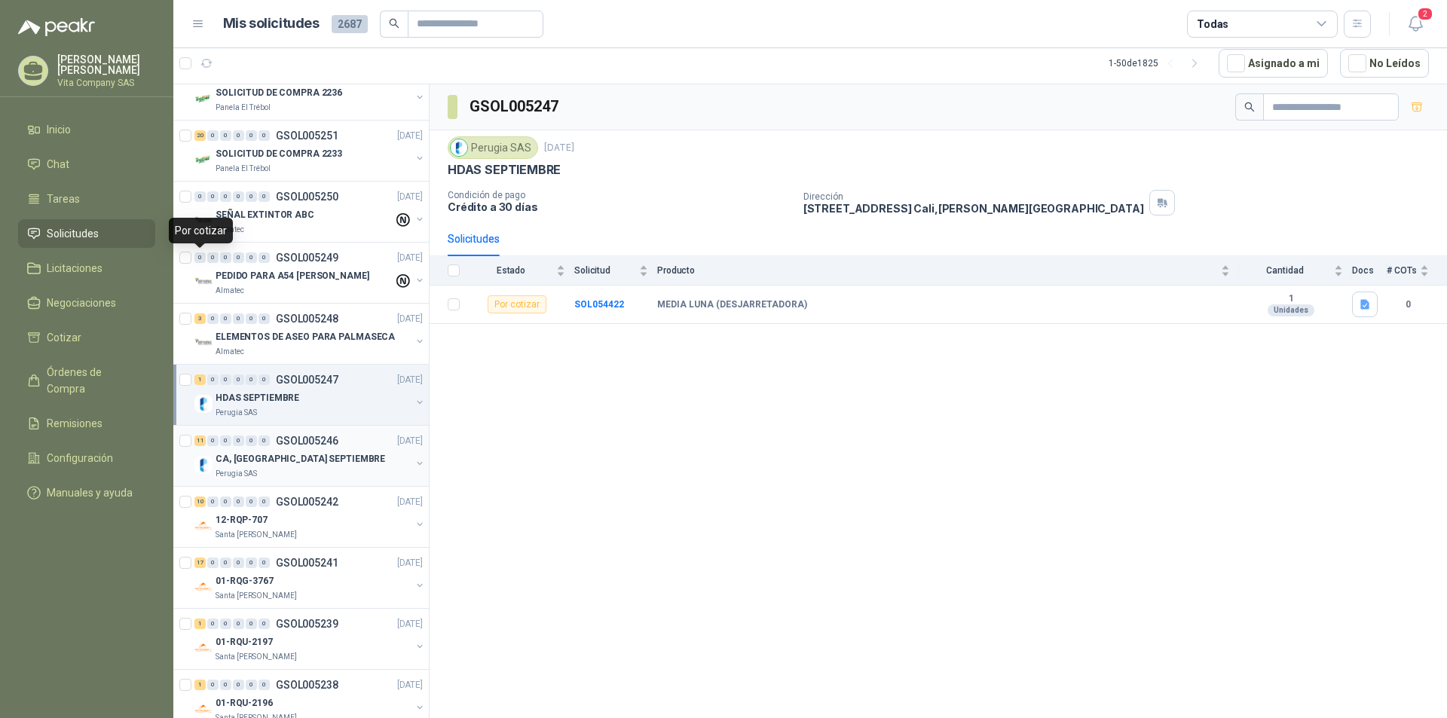
click at [325, 462] on div "CA, [GEOGRAPHIC_DATA] SEPTIEMBRE" at bounding box center [312, 459] width 195 height 18
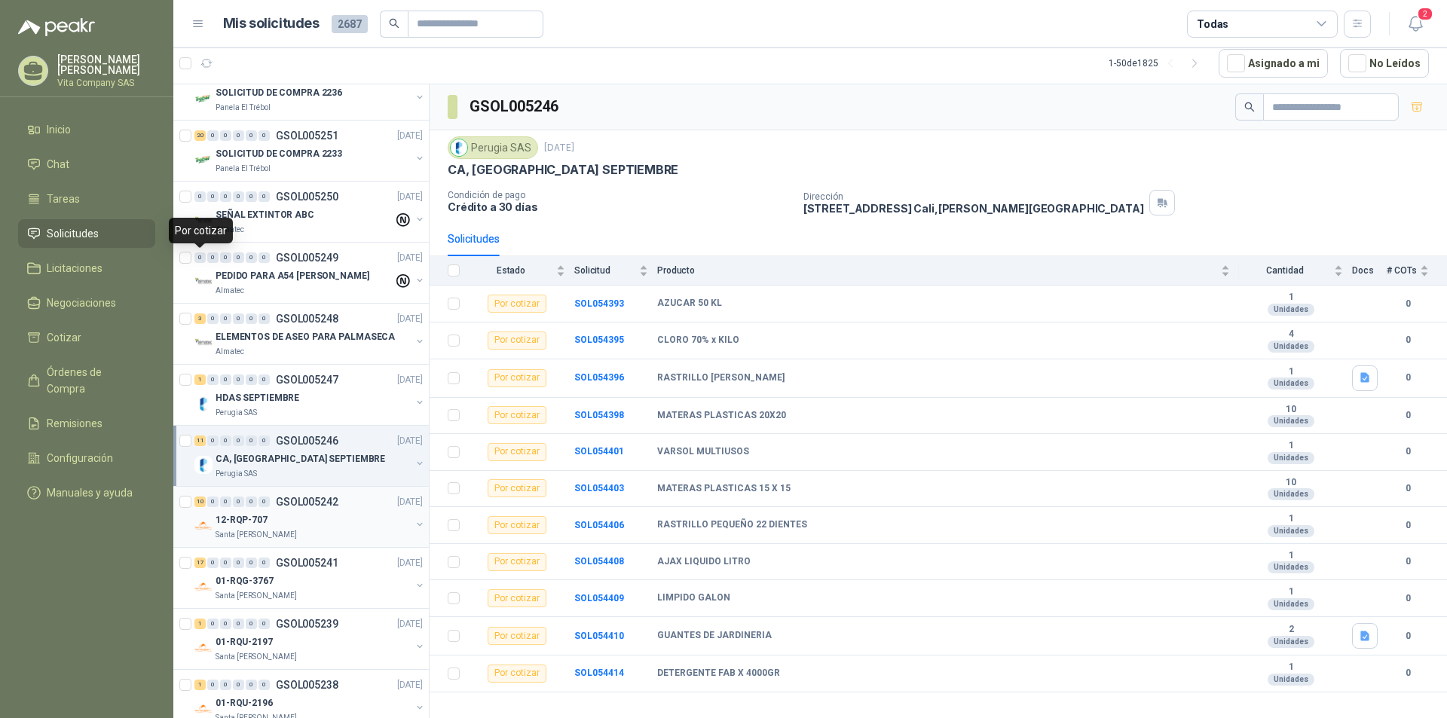
click at [348, 519] on div "12-RQP-707" at bounding box center [312, 520] width 195 height 18
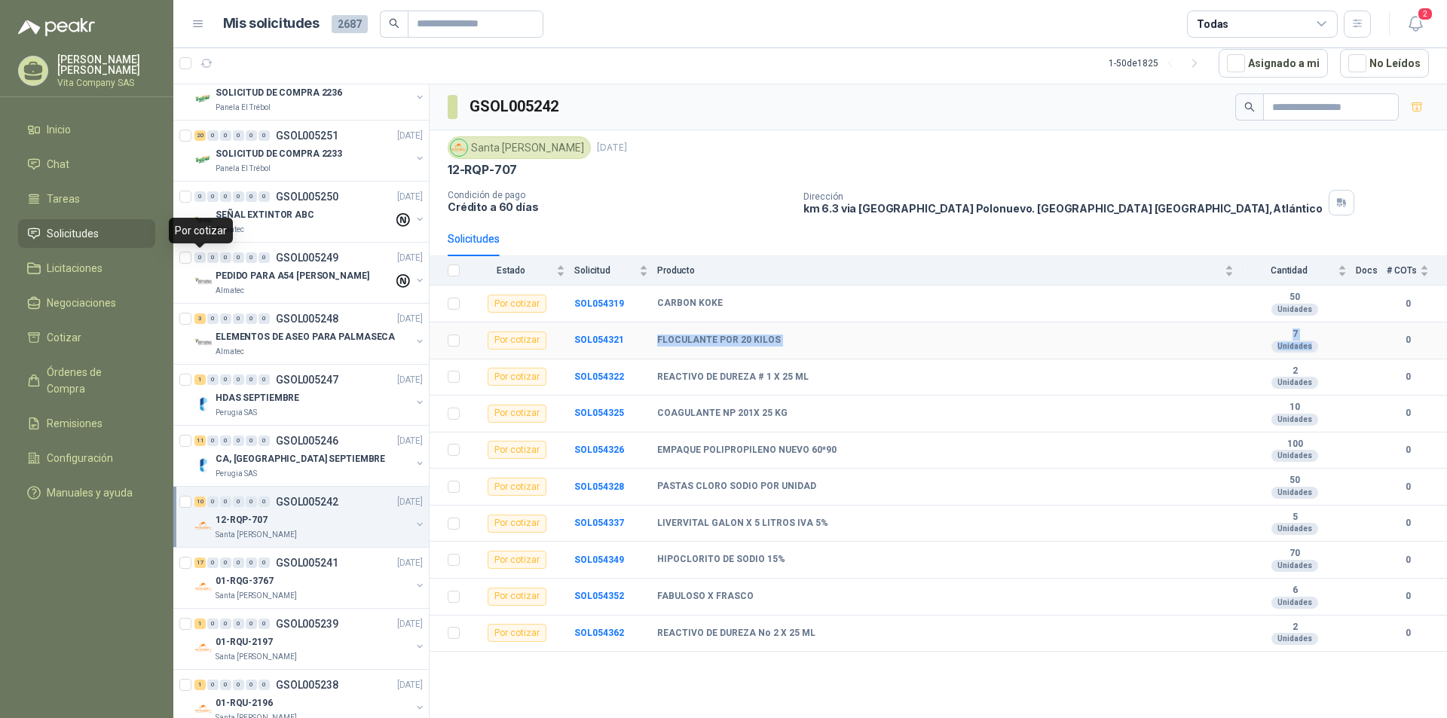
drag, startPoint x: 647, startPoint y: 334, endPoint x: 1319, endPoint y: 352, distance: 672.3
click at [1319, 352] on tr "Por cotizar SOL054321 FLOCULANTE POR 20 KILOS 7 Unidades 0" at bounding box center [937, 340] width 1017 height 37
drag, startPoint x: 657, startPoint y: 367, endPoint x: 1322, endPoint y: 387, distance: 664.8
click at [1322, 387] on tr "Por cotizar SOL054322 REACTIVO DE DUREZA # 1 X 25 ML 2 Unidades 0" at bounding box center [937, 377] width 1017 height 37
drag, startPoint x: 656, startPoint y: 411, endPoint x: 1319, endPoint y: 422, distance: 663.1
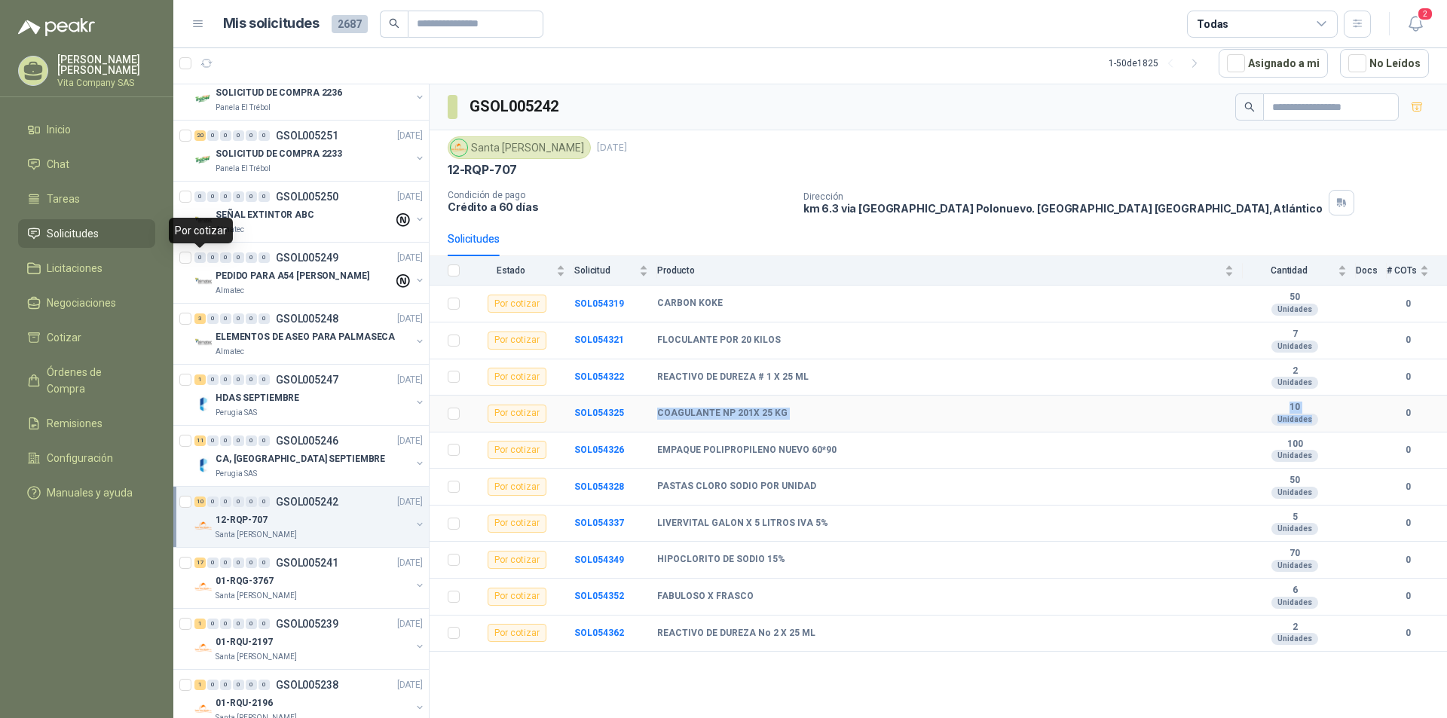
click at [1319, 422] on tr "Por cotizar SOL054325 COAGULANTE NP 201X 25 KG 10 Unidades 0" at bounding box center [937, 414] width 1017 height 37
drag, startPoint x: 817, startPoint y: 489, endPoint x: 1346, endPoint y: 493, distance: 529.7
click at [1346, 493] on tr "Por cotizar SOL054328 PASTAS CLORO SODIO POR UNIDAD 50 Unidades 0" at bounding box center [937, 487] width 1017 height 37
drag, startPoint x: 703, startPoint y: 558, endPoint x: 1319, endPoint y: 565, distance: 616.3
click at [1319, 565] on tr "Por cotizar SOL054349 [MEDICAL_DATA] 15% 70 Unidades 0" at bounding box center [937, 560] width 1017 height 37
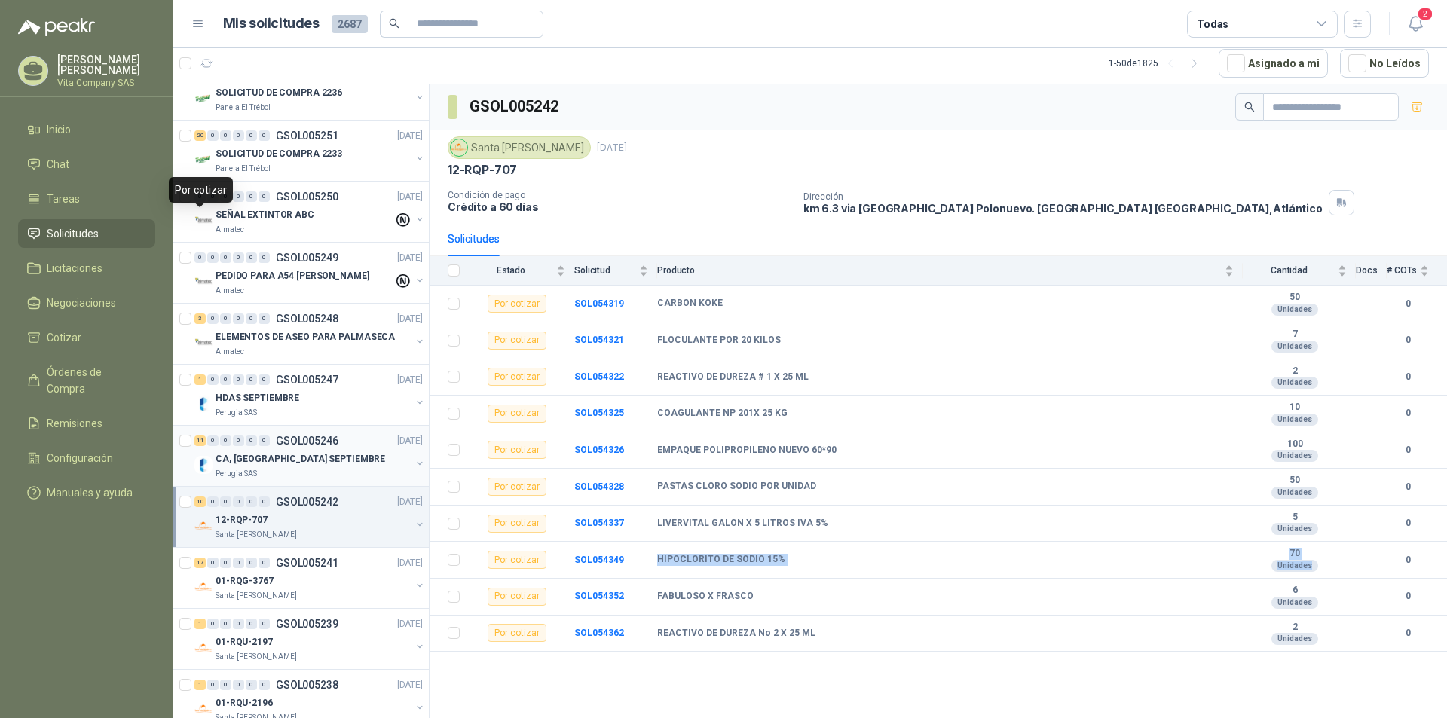
scroll to position [603, 0]
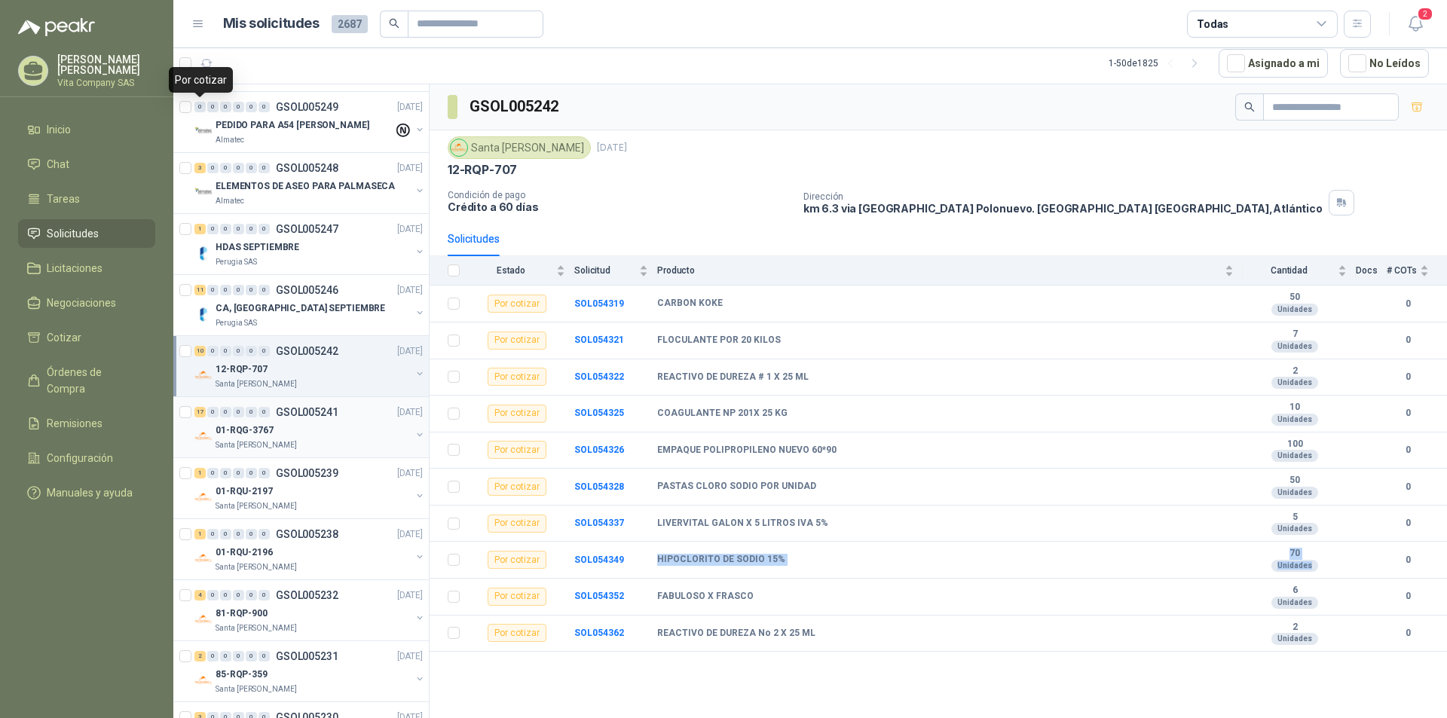
click at [304, 414] on p "GSOL005241" at bounding box center [307, 412] width 63 height 11
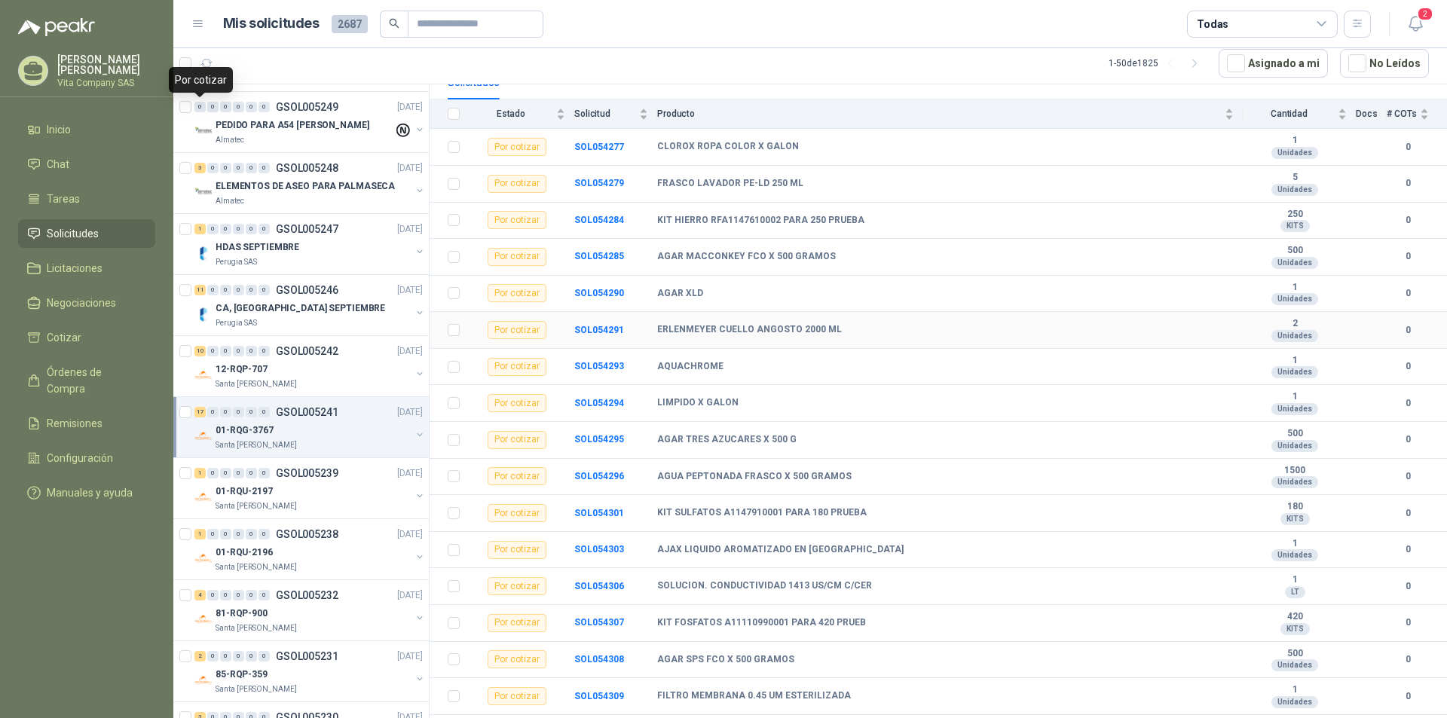
scroll to position [190, 0]
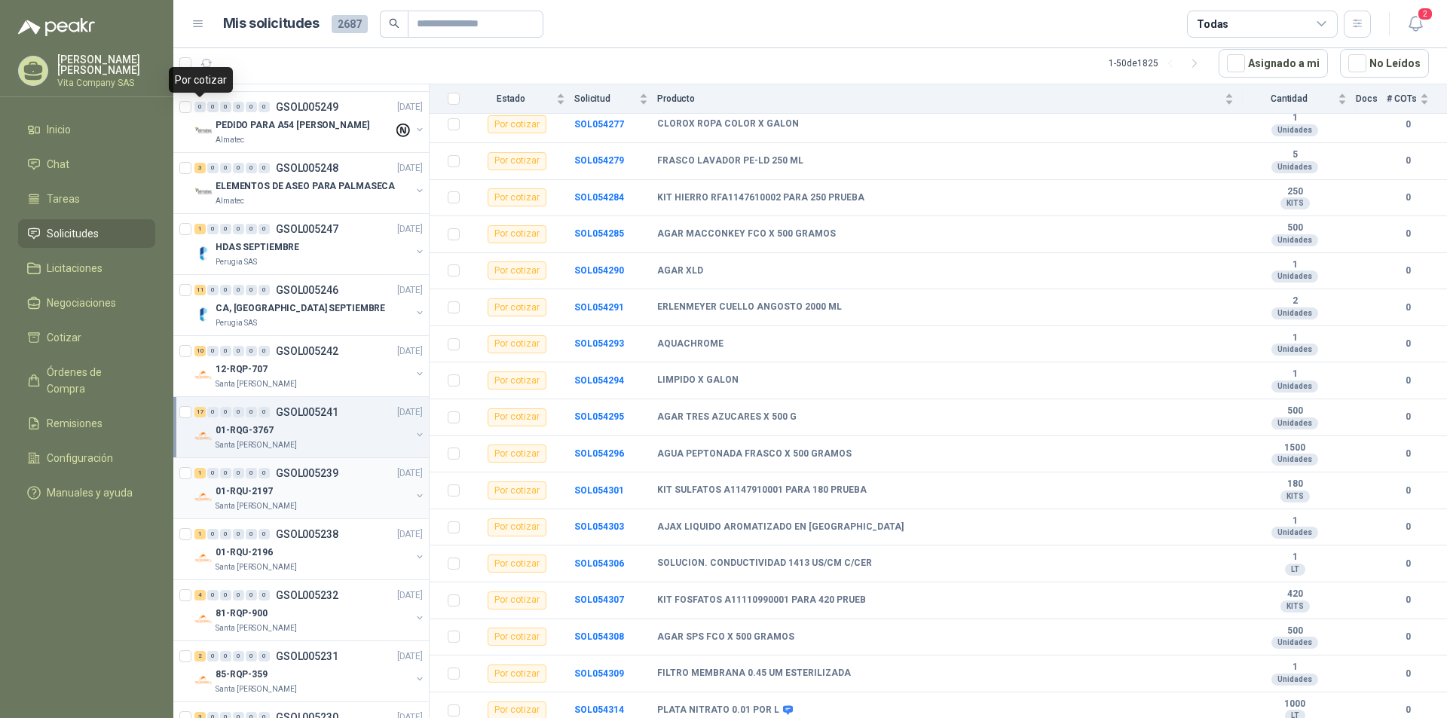
click at [297, 484] on div "01-RQU-2197" at bounding box center [312, 491] width 195 height 18
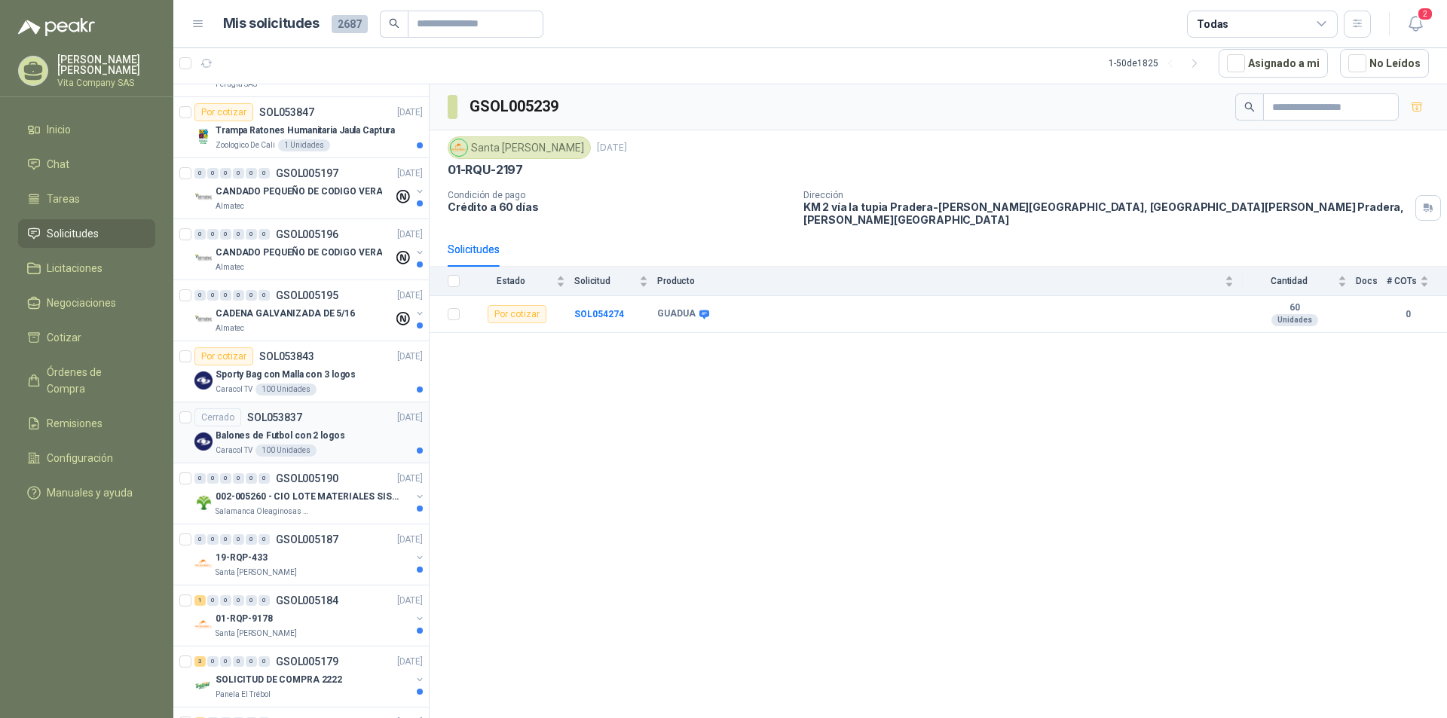
scroll to position [1959, 0]
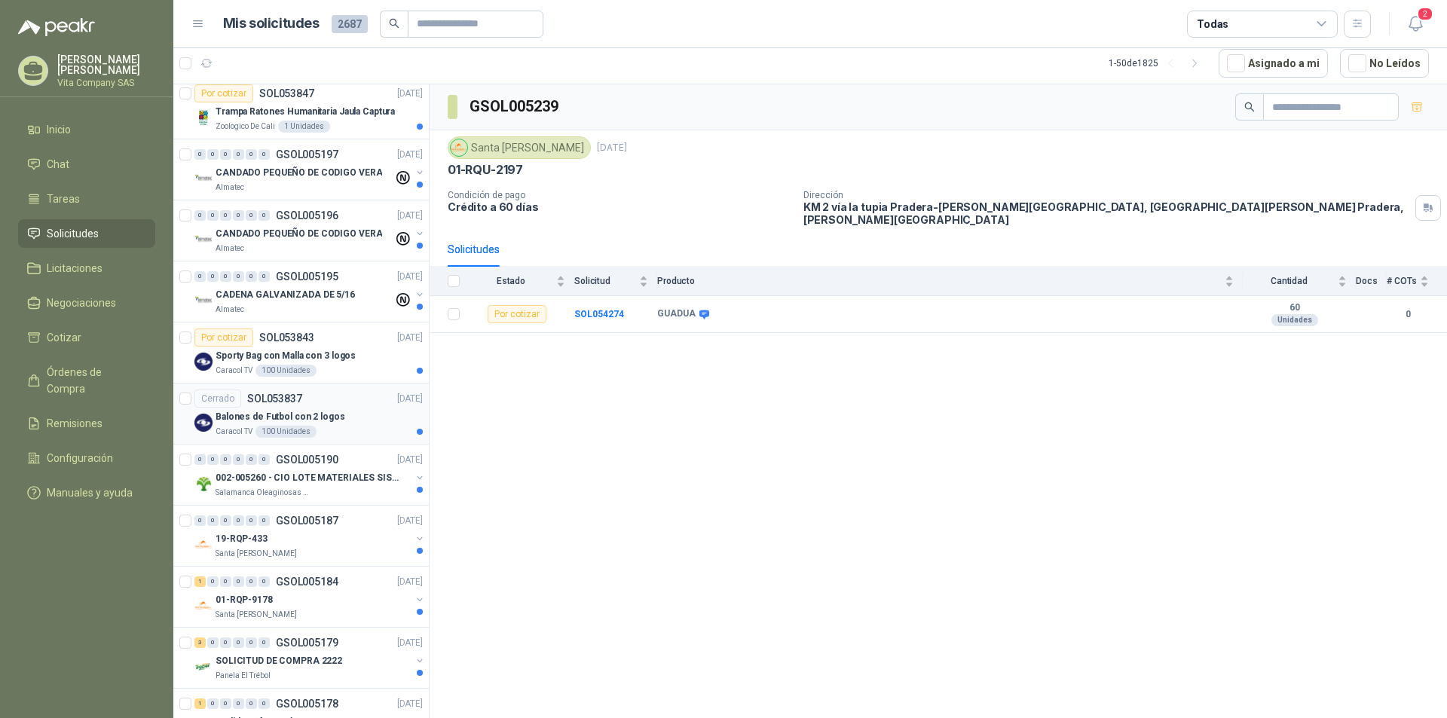
click at [346, 401] on div "Cerrado SOL053837 [DATE]" at bounding box center [308, 399] width 228 height 18
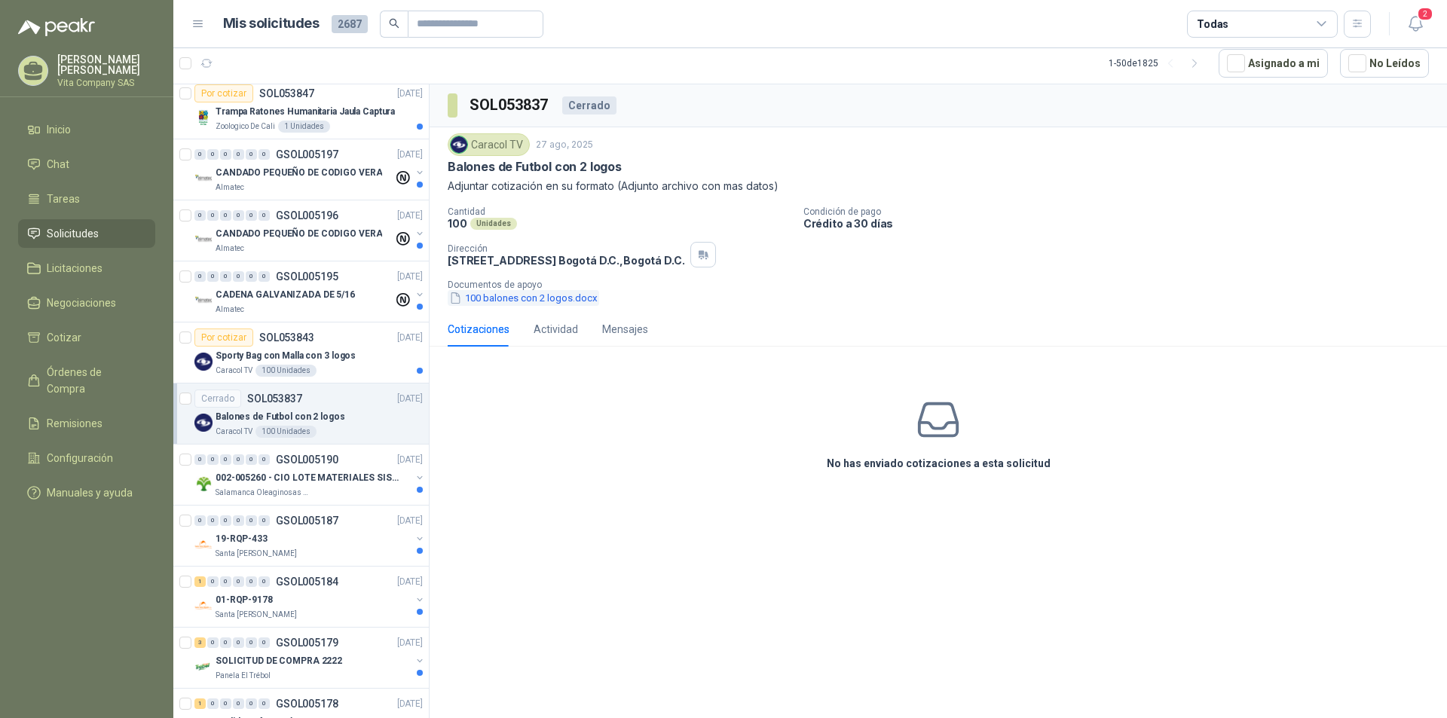
click at [565, 300] on button "100 balones con 2 logos.docx" at bounding box center [523, 298] width 151 height 16
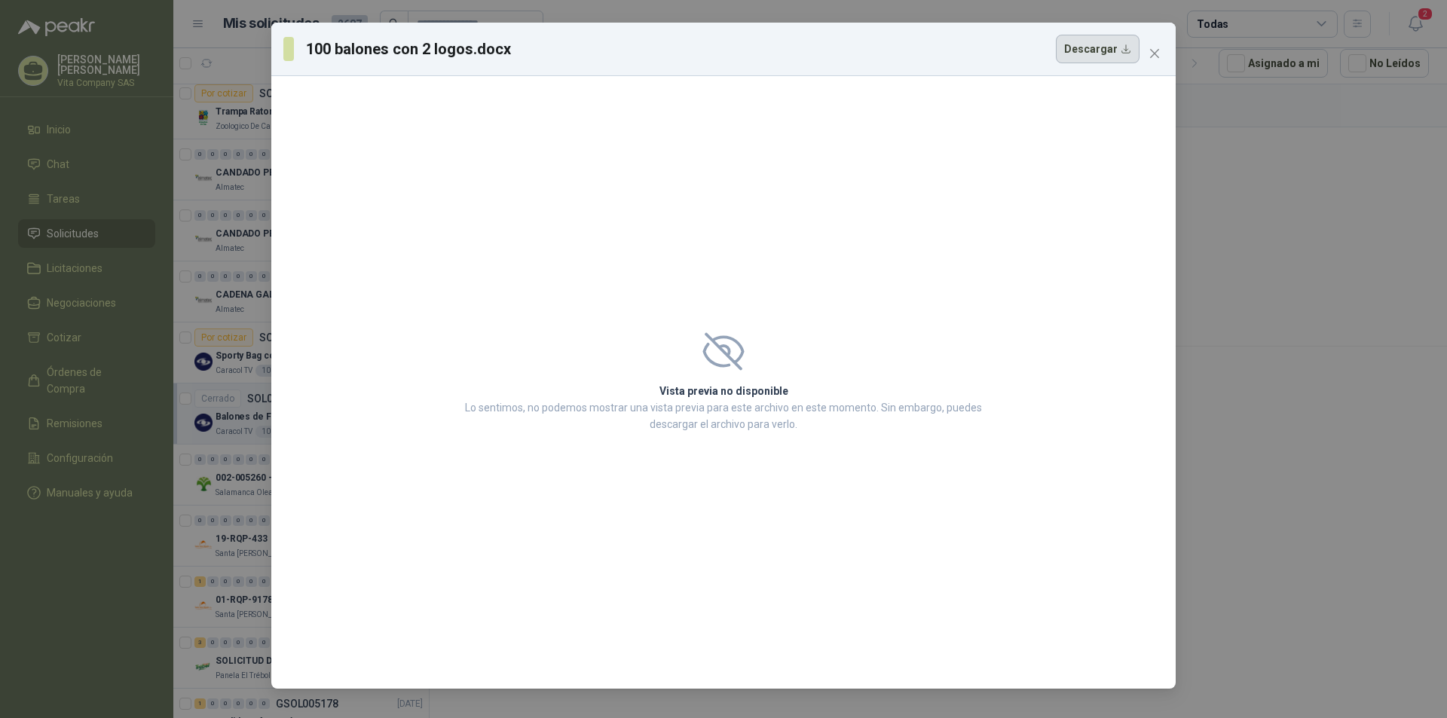
click at [1129, 53] on button "Descargar" at bounding box center [1098, 49] width 84 height 29
click at [1151, 52] on icon "close" at bounding box center [1154, 53] width 12 height 12
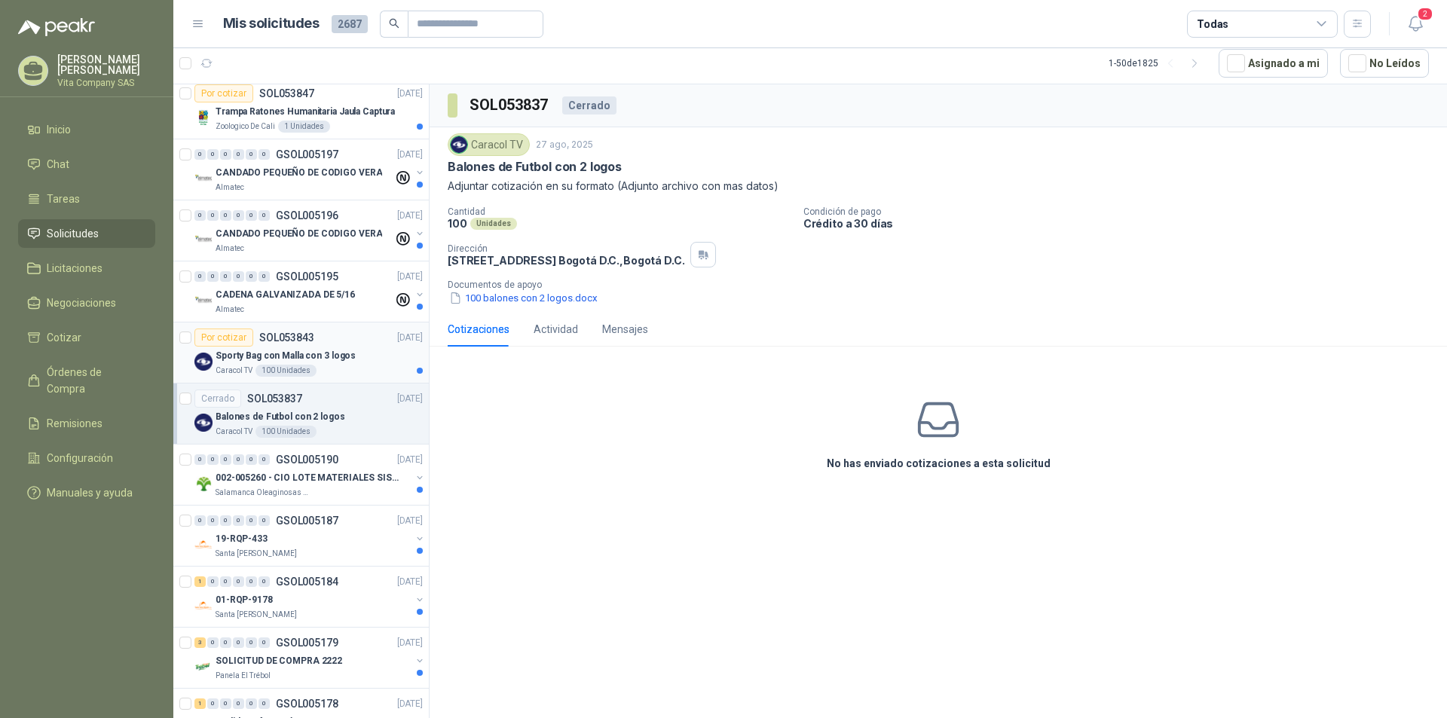
click at [344, 358] on p "Sporty Bag con Malla con 3 logos" at bounding box center [285, 356] width 140 height 14
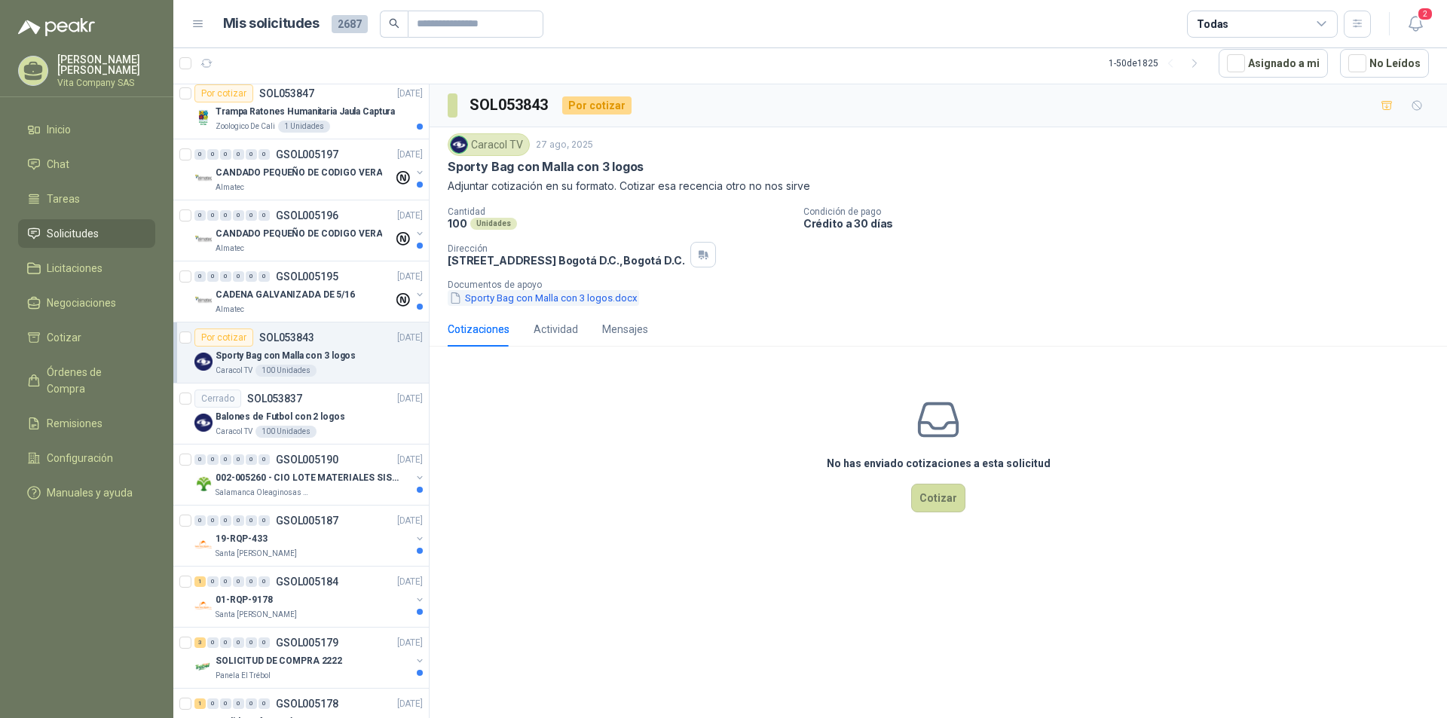
click at [596, 301] on button "Sporty Bag con Malla con 3 logos.docx" at bounding box center [543, 298] width 191 height 16
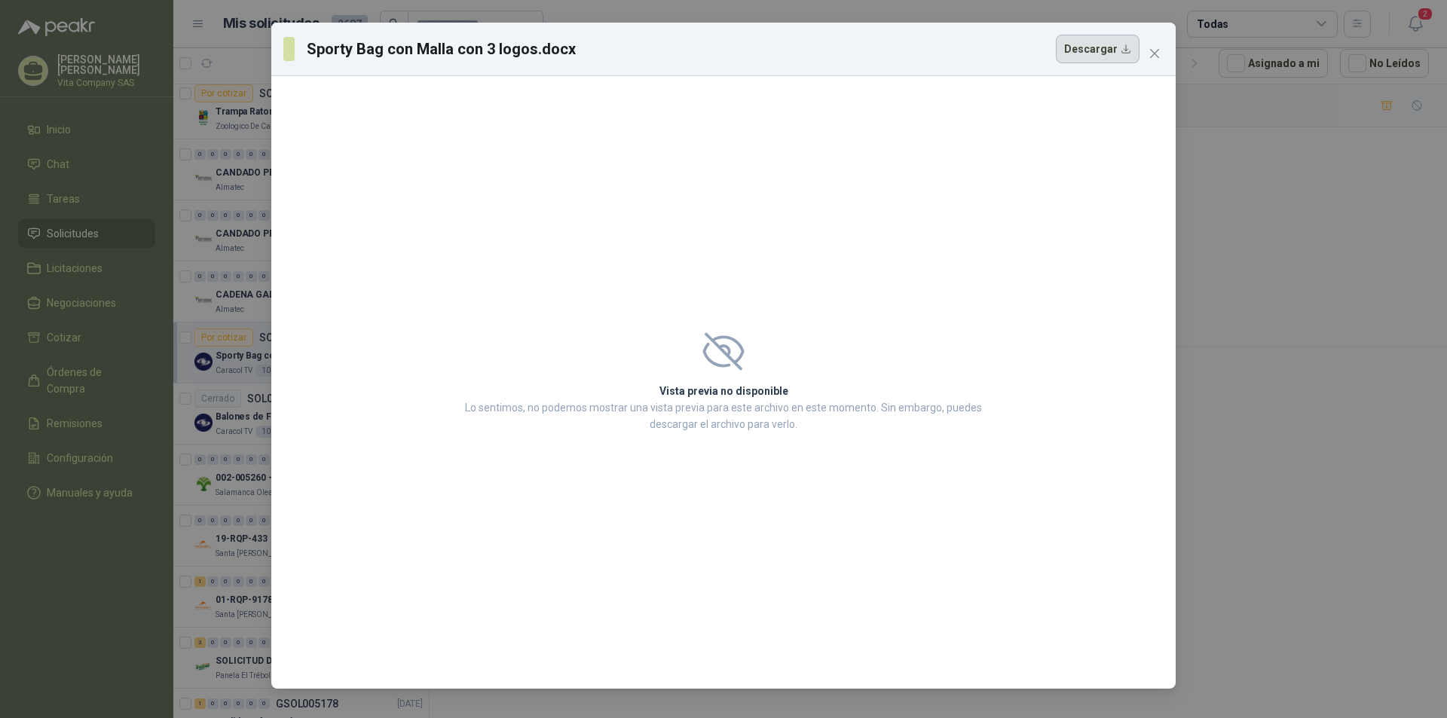
click at [1111, 49] on button "Descargar" at bounding box center [1098, 49] width 84 height 29
click at [1155, 58] on icon "close" at bounding box center [1154, 53] width 12 height 12
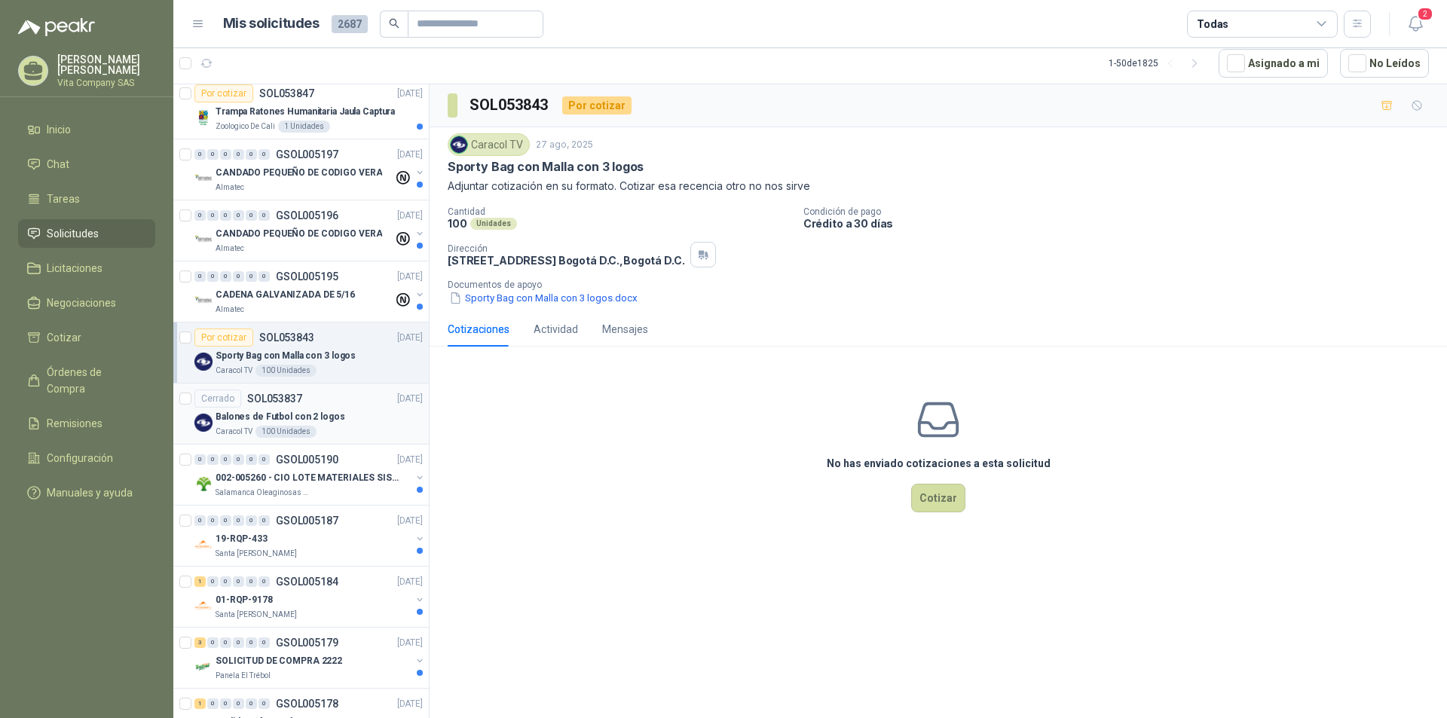
click at [334, 408] on div "Balones de Futbol con 2 logos" at bounding box center [318, 417] width 207 height 18
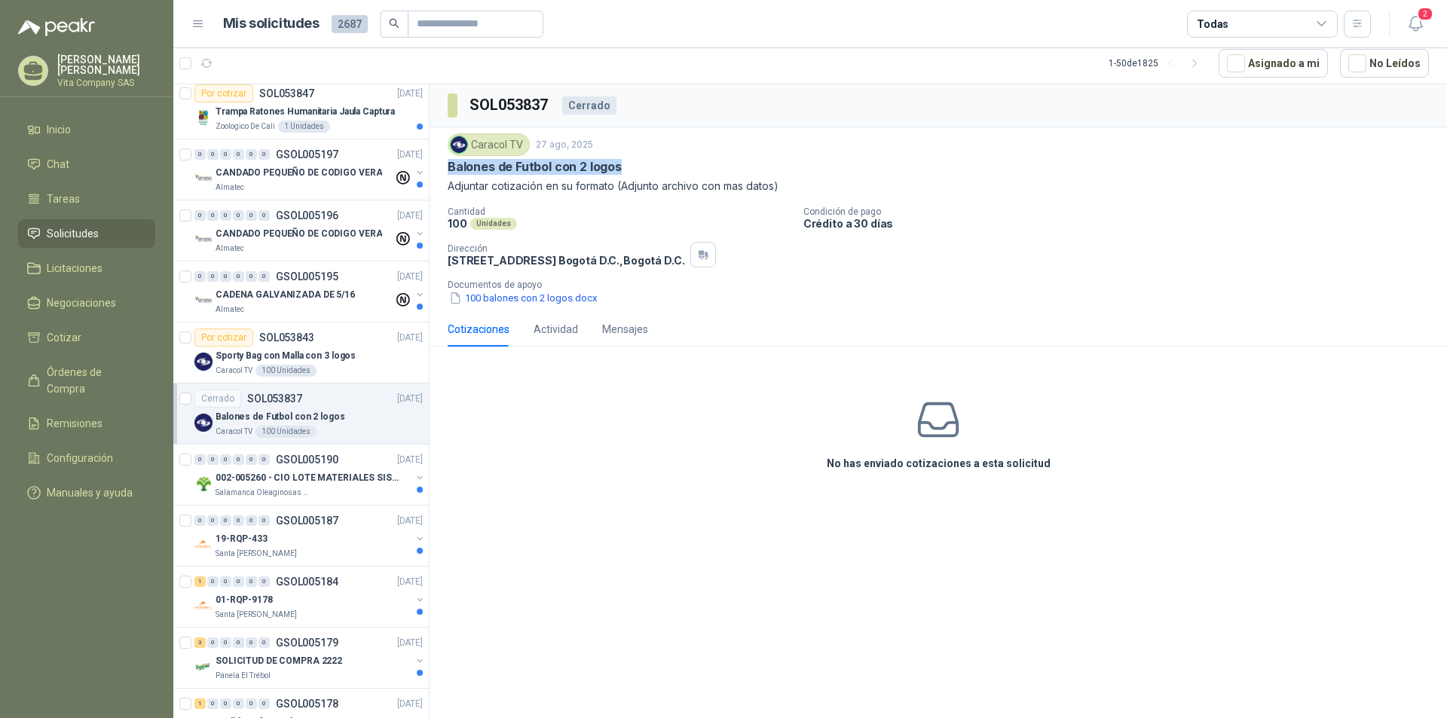
drag, startPoint x: 445, startPoint y: 170, endPoint x: 617, endPoint y: 170, distance: 172.5
click at [617, 170] on div "Caracol TV [DATE] Balones de Futbol con 2 logos Adjuntar cotización en su forma…" at bounding box center [937, 219] width 1017 height 185
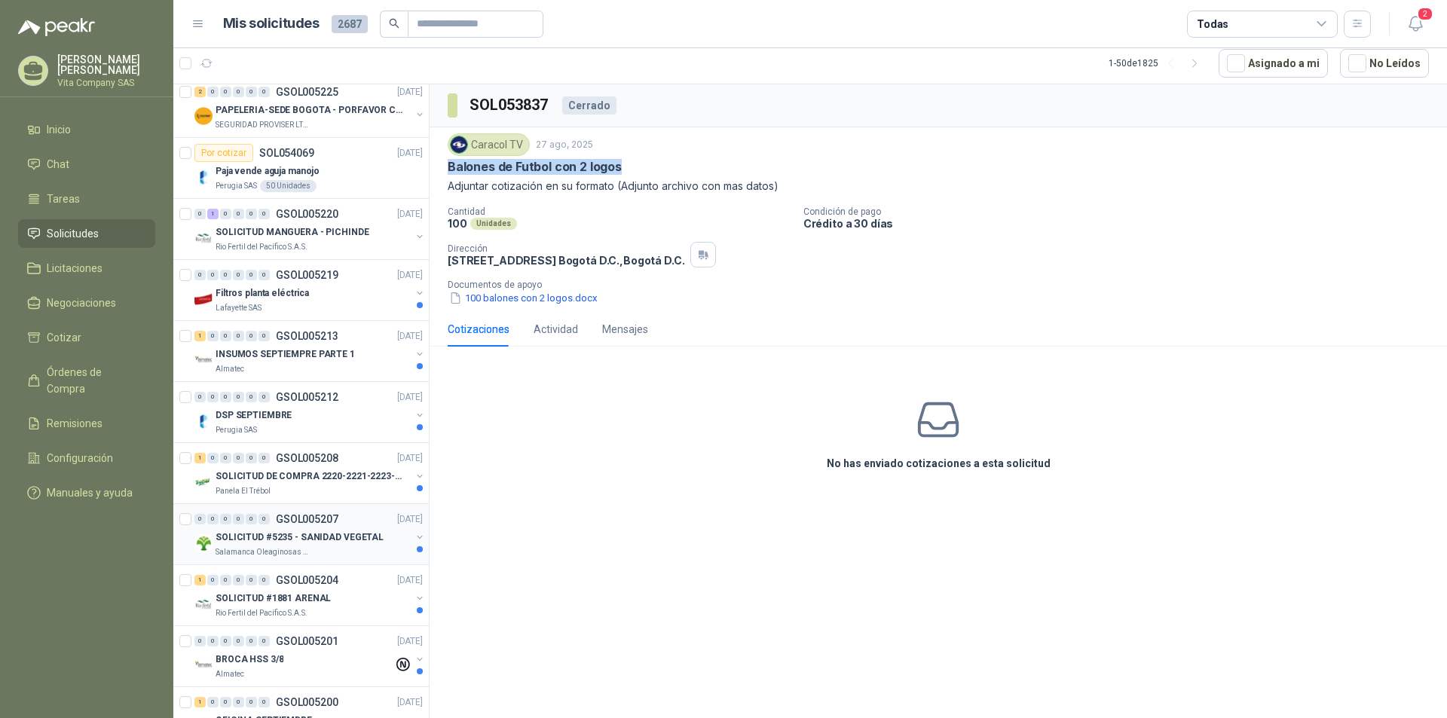
scroll to position [1281, 0]
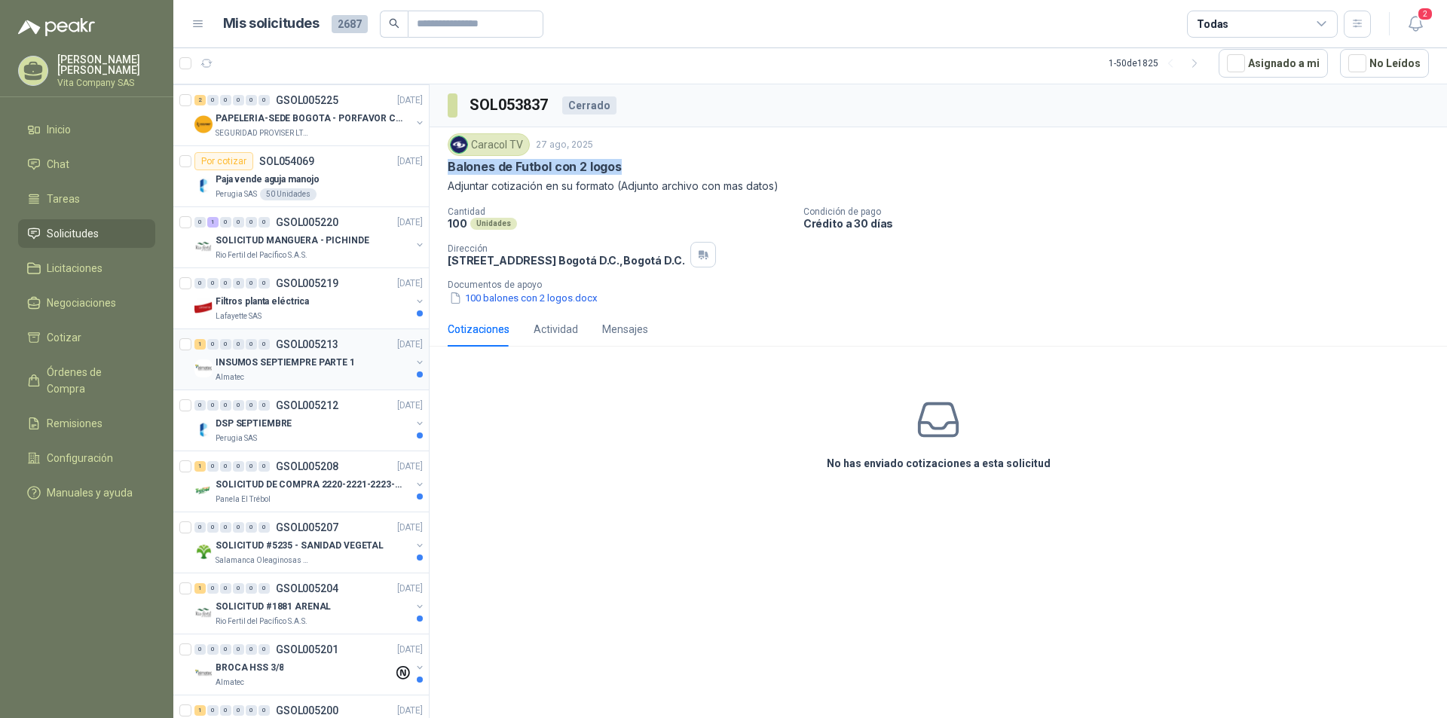
click at [336, 371] on div "Almatec" at bounding box center [312, 377] width 195 height 12
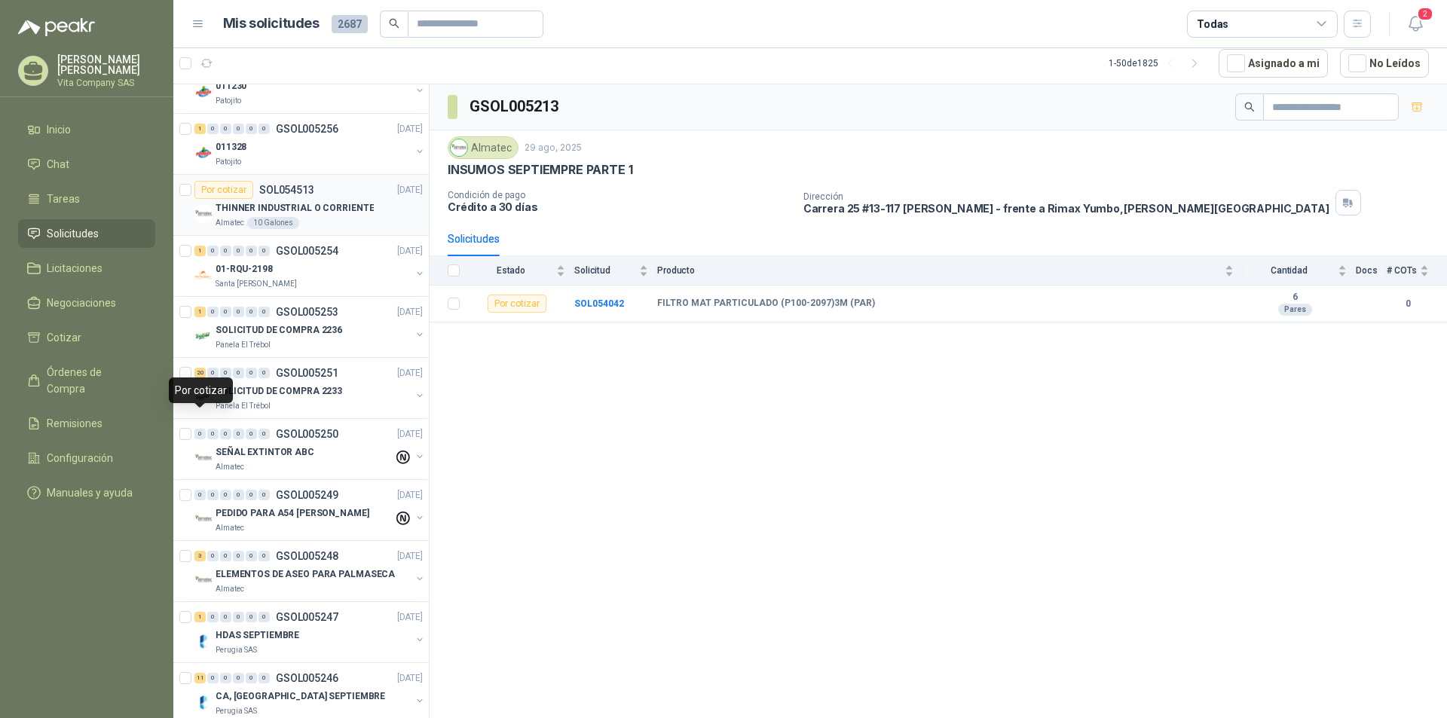
scroll to position [301, 0]
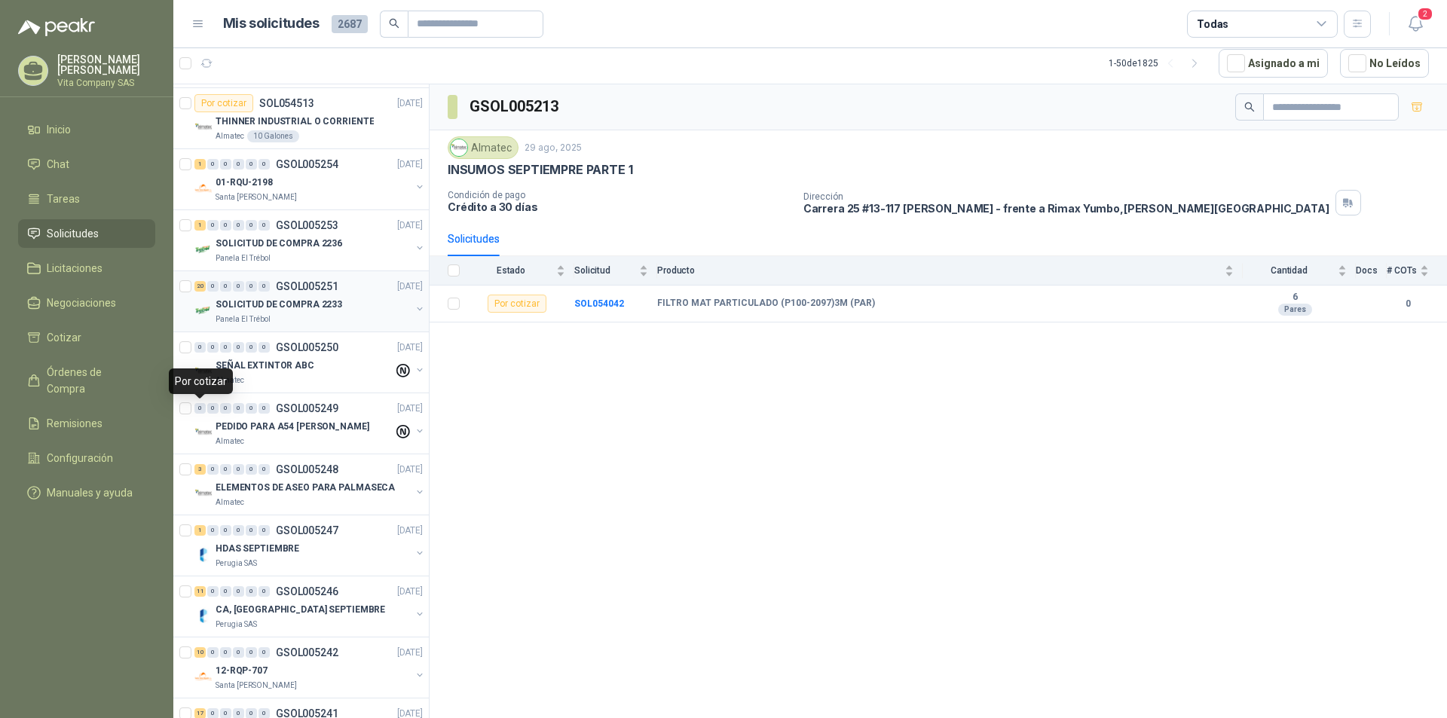
click at [312, 294] on div "20 0 0 0 0 0 GSOL005251 [DATE]" at bounding box center [309, 286] width 231 height 18
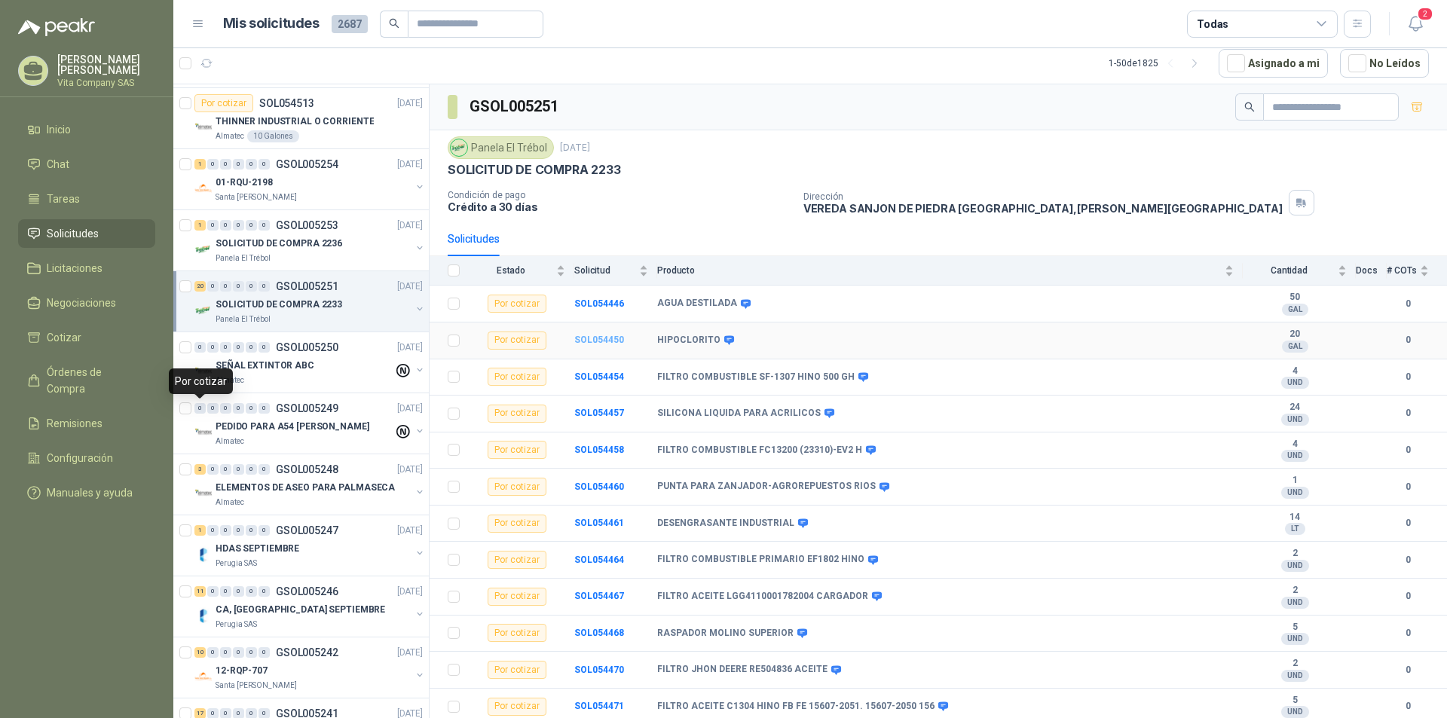
click at [600, 336] on b "SOL054450" at bounding box center [599, 340] width 50 height 11
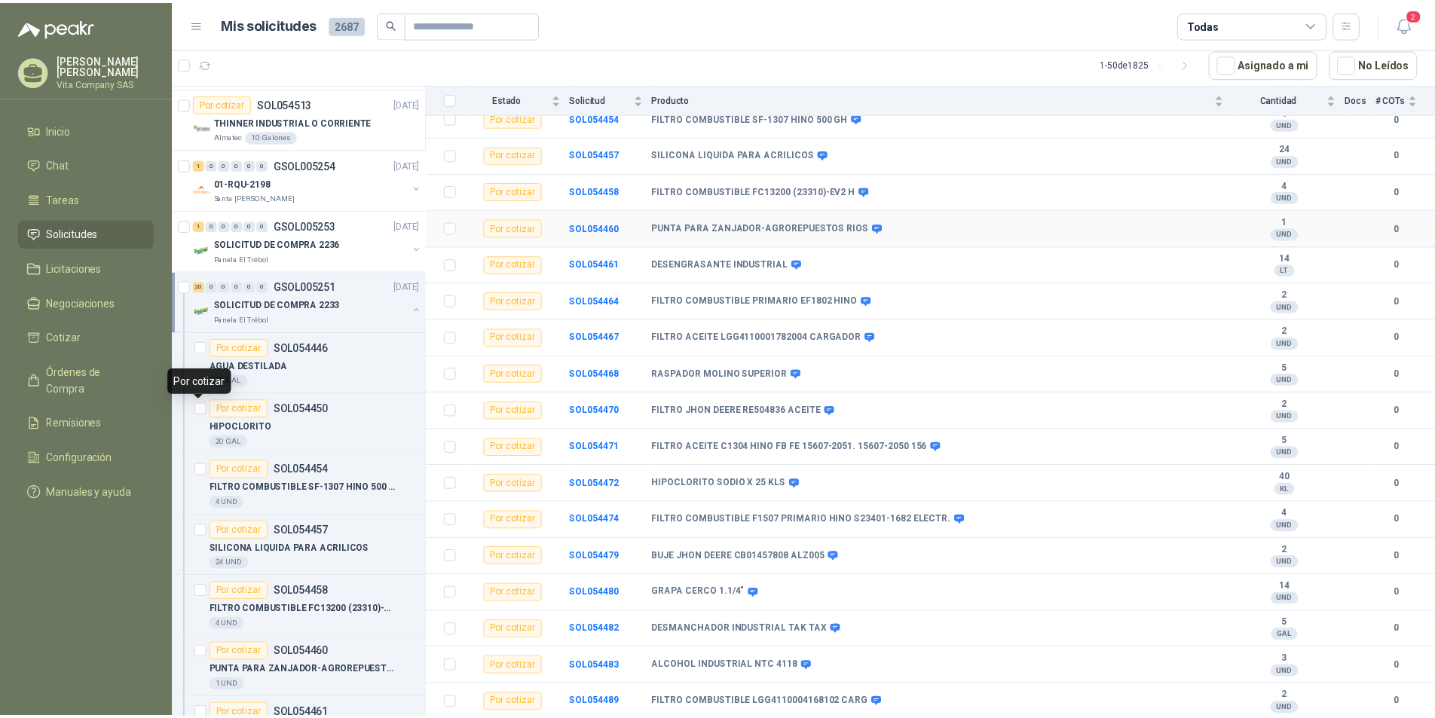
scroll to position [300, 0]
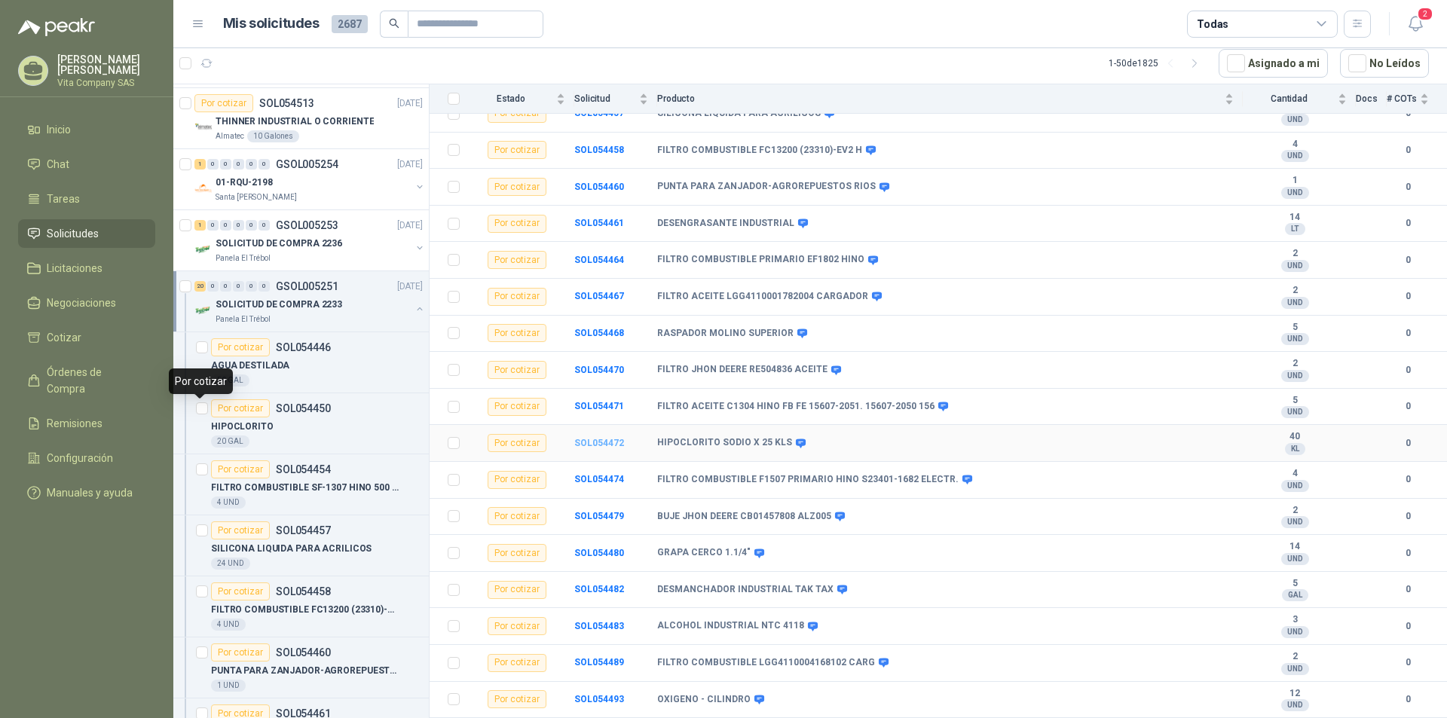
click at [608, 444] on b "SOL054472" at bounding box center [599, 443] width 50 height 11
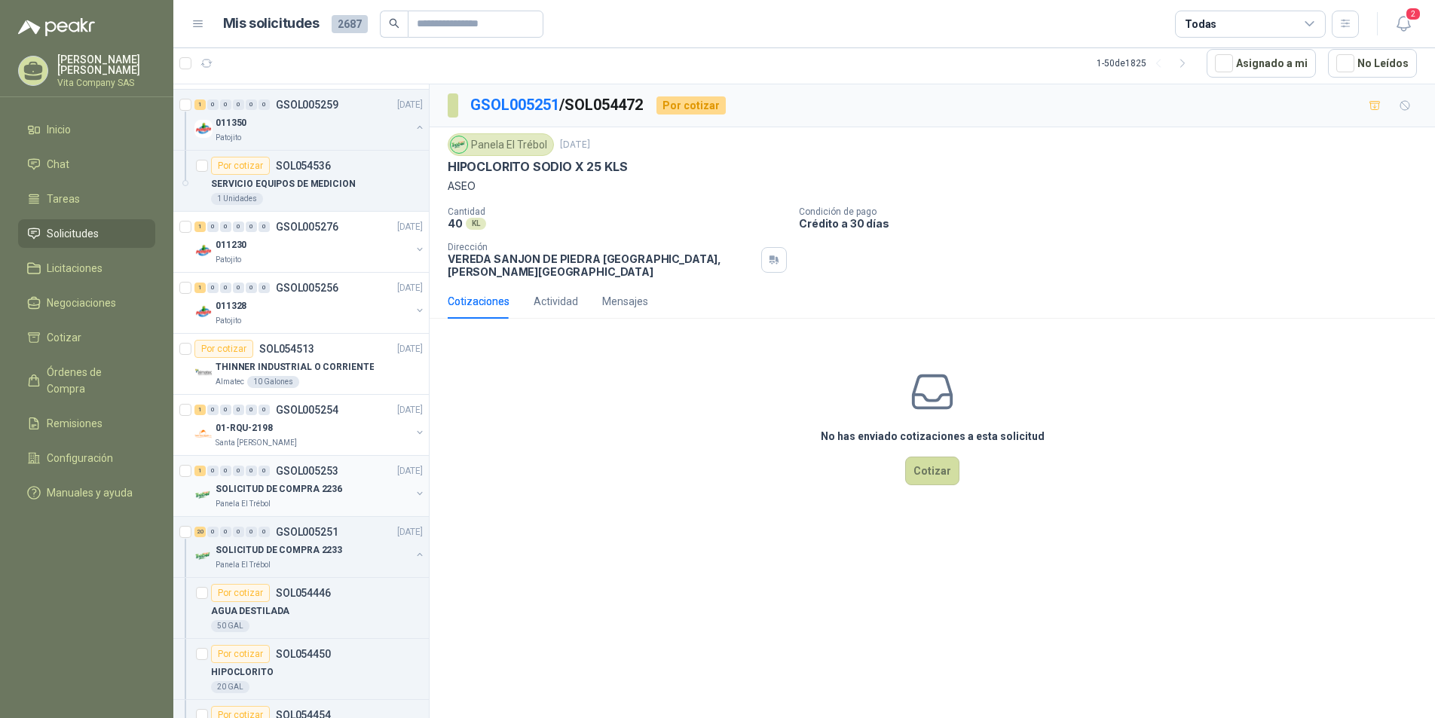
scroll to position [151, 0]
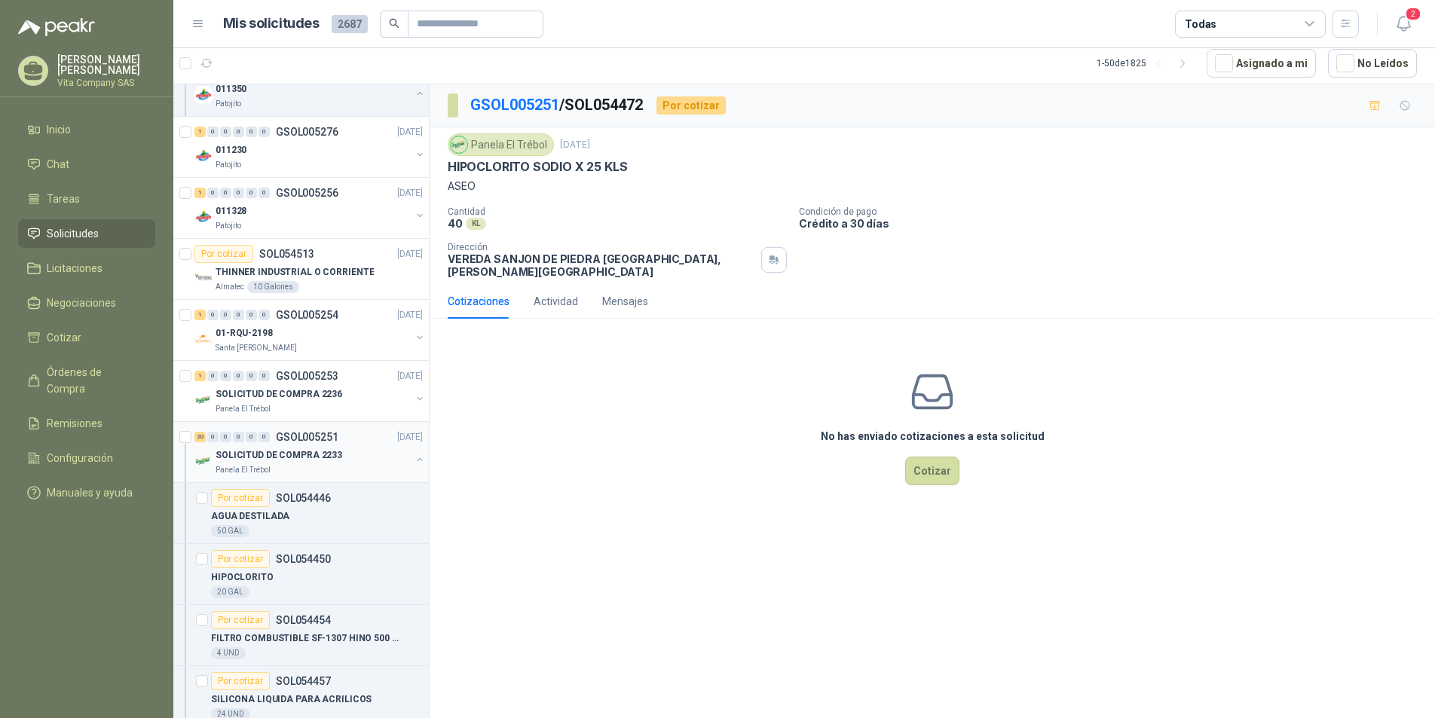
click at [184, 457] on div at bounding box center [186, 452] width 15 height 48
click at [414, 458] on button "button" at bounding box center [420, 460] width 12 height 12
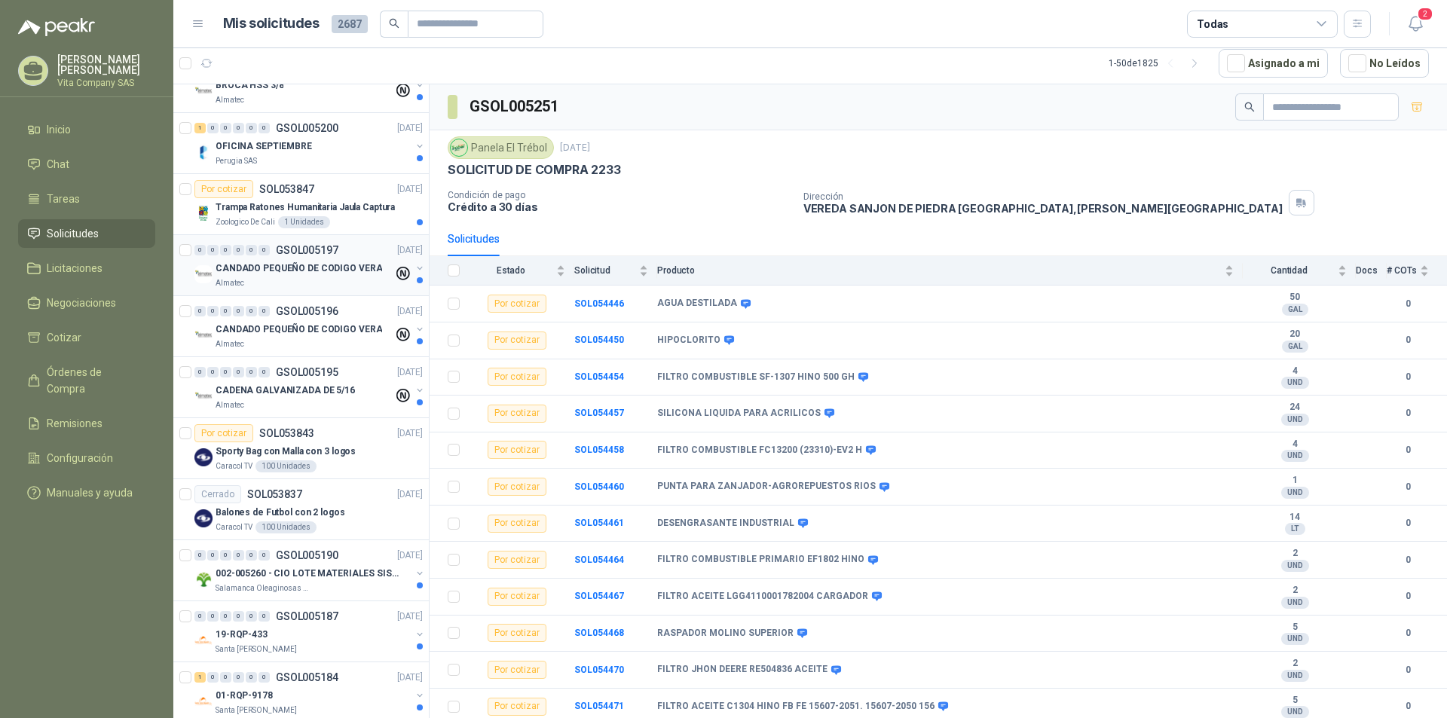
scroll to position [1884, 0]
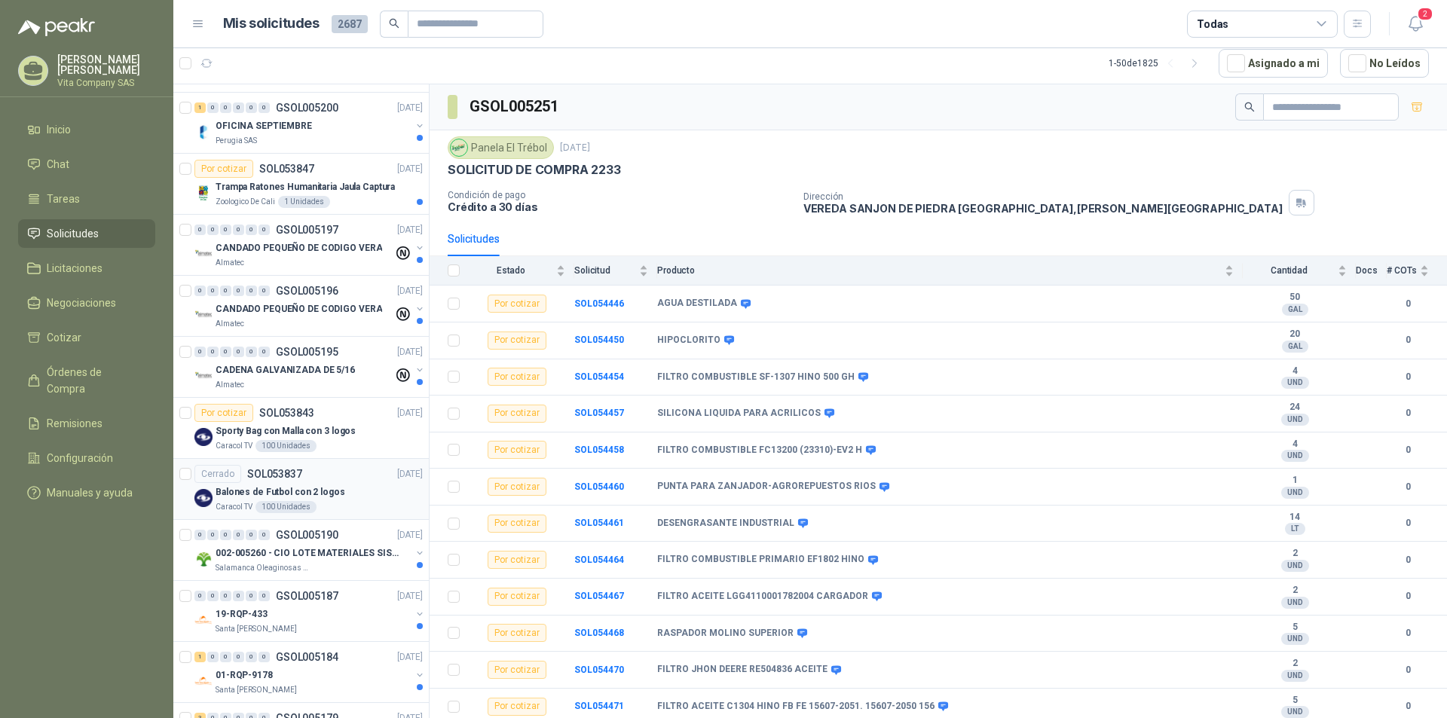
click at [325, 486] on p "Balones de Futbol con 2 logos" at bounding box center [280, 492] width 130 height 14
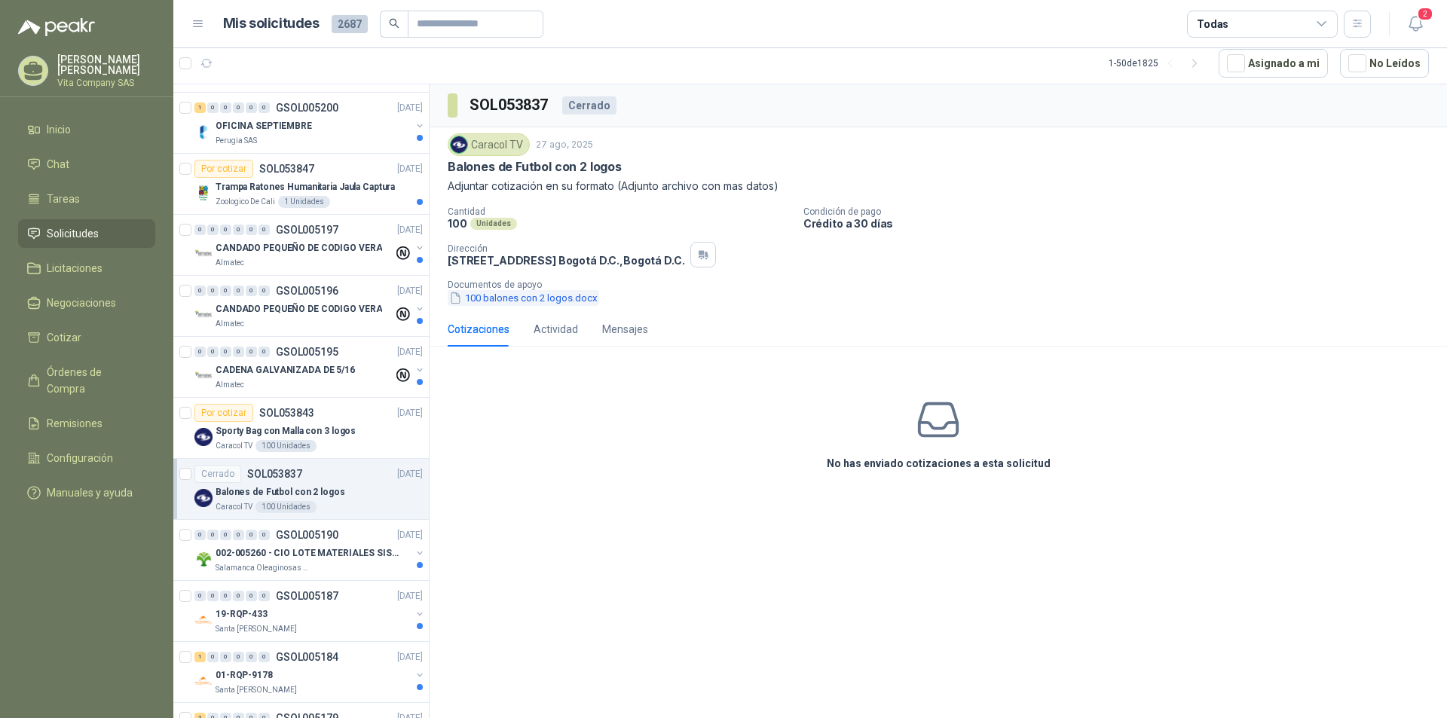
click at [539, 303] on button "100 balones con 2 logos.docx" at bounding box center [523, 298] width 151 height 16
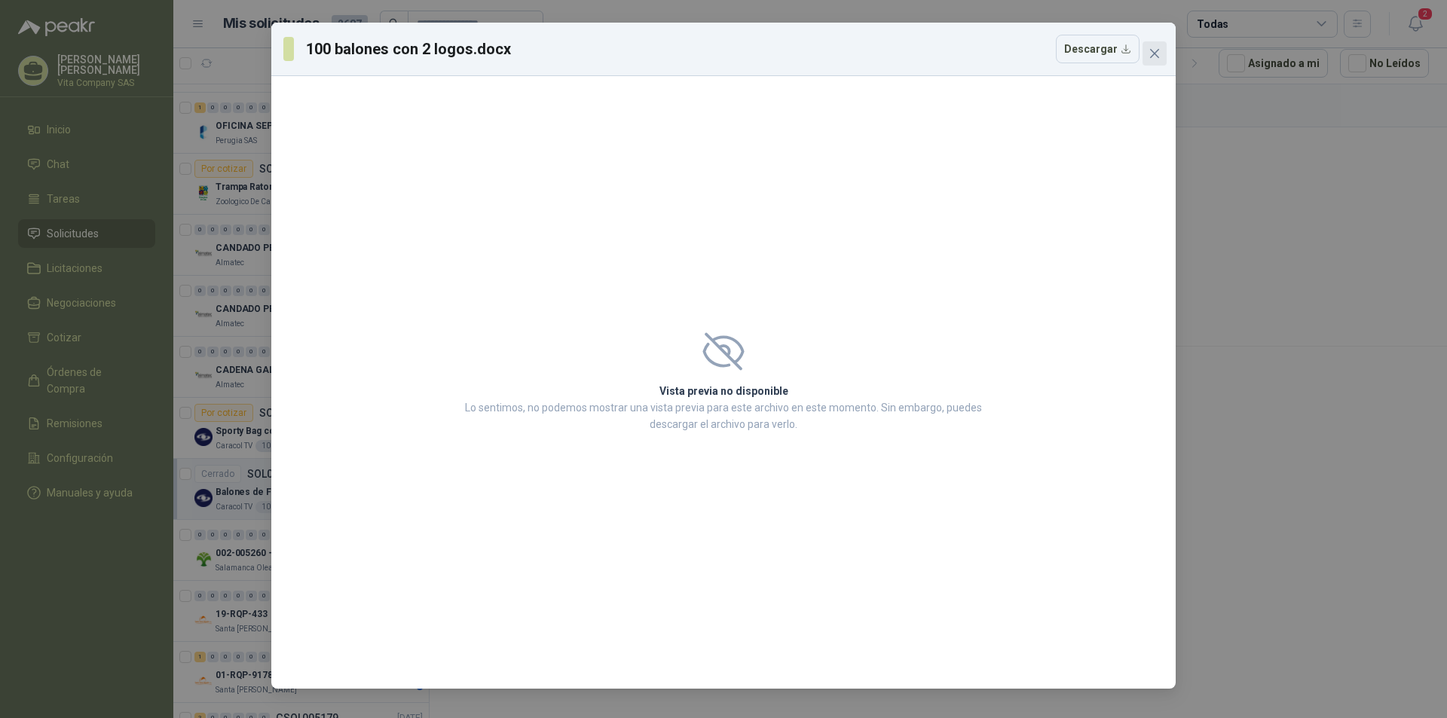
click at [1156, 53] on icon "close" at bounding box center [1154, 53] width 12 height 12
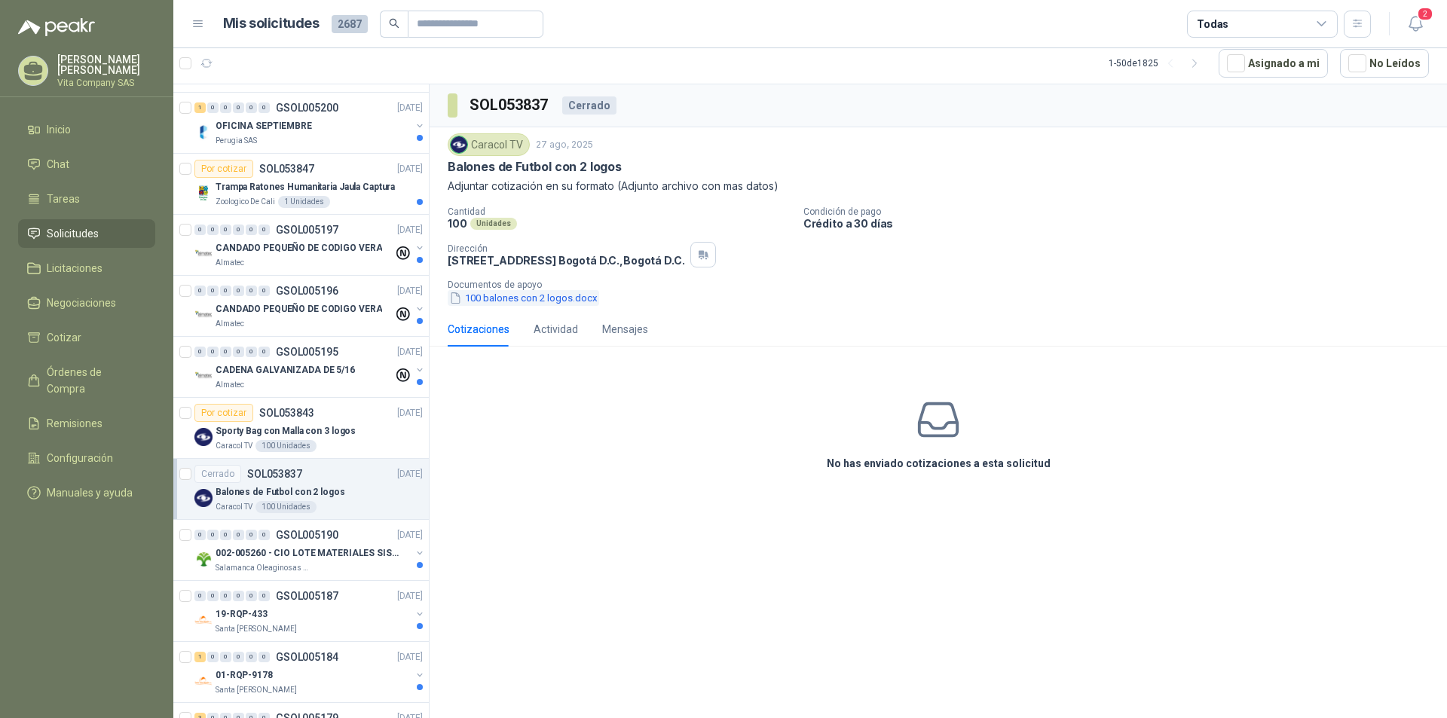
click at [542, 301] on button "100 balones con 2 logos.docx" at bounding box center [523, 298] width 151 height 16
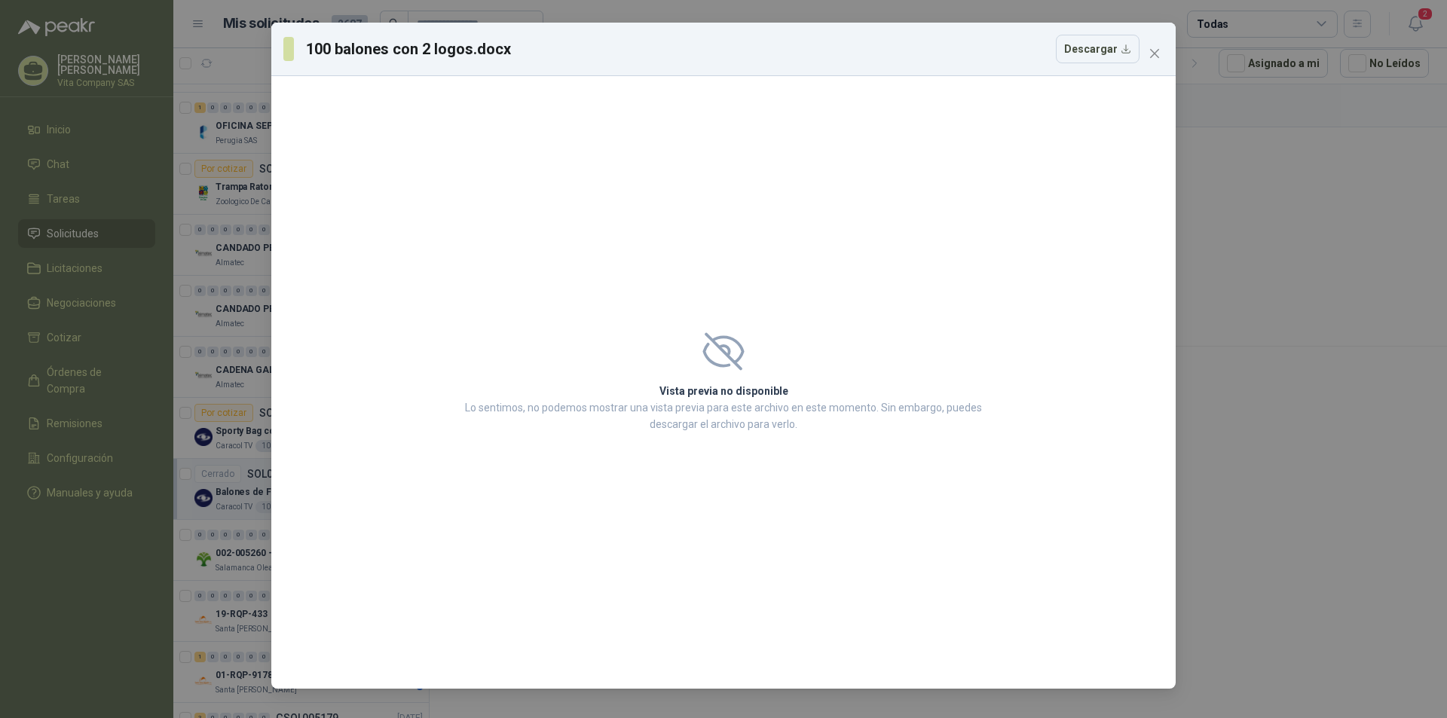
drag, startPoint x: 1286, startPoint y: 203, endPoint x: 1278, endPoint y: 10, distance: 193.8
click at [1285, 189] on div "100 balones con 2 logos.docx Descargar Vista previa no disponible Lo sentimos, …" at bounding box center [723, 359] width 1447 height 718
